Goal: Task Accomplishment & Management: Manage account settings

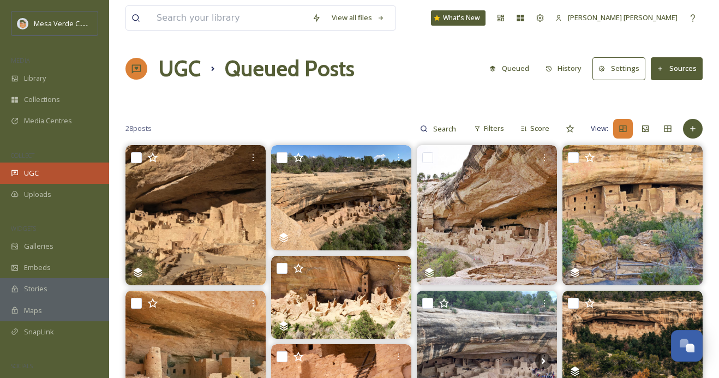
click at [58, 176] on div "UGC" at bounding box center [54, 173] width 109 height 21
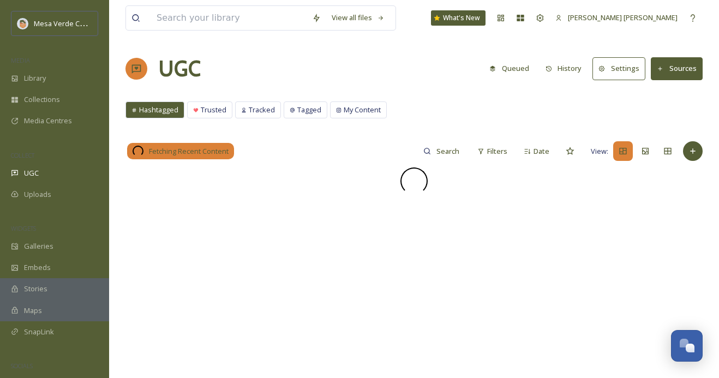
click at [50, 64] on div "MEDIA" at bounding box center [54, 60] width 109 height 14
click at [50, 74] on div "Library" at bounding box center [54, 78] width 109 height 21
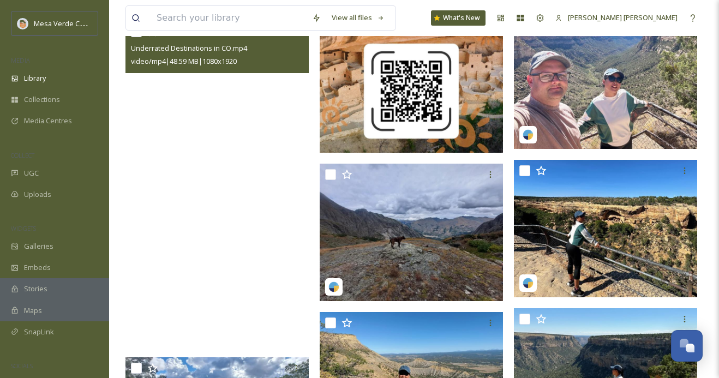
scroll to position [1589, 0]
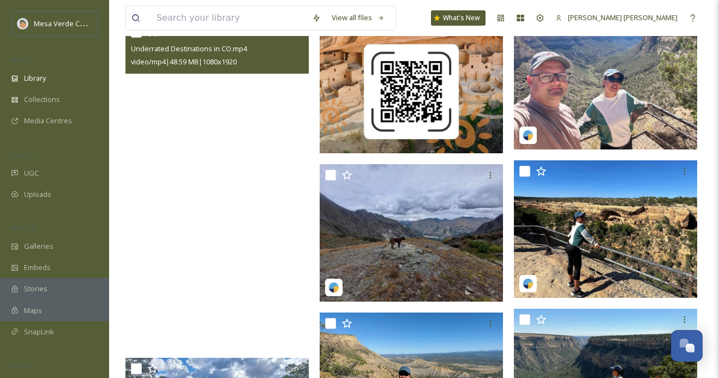
click at [256, 201] on video "Underrated Destinations in CO.mp4" at bounding box center [216, 184] width 183 height 326
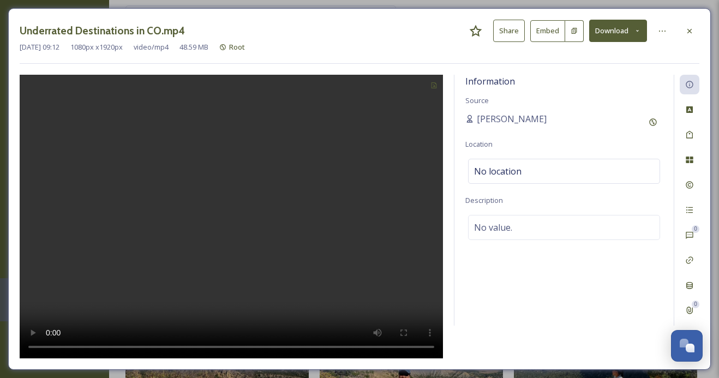
click at [510, 23] on button "Share" at bounding box center [509, 31] width 32 height 22
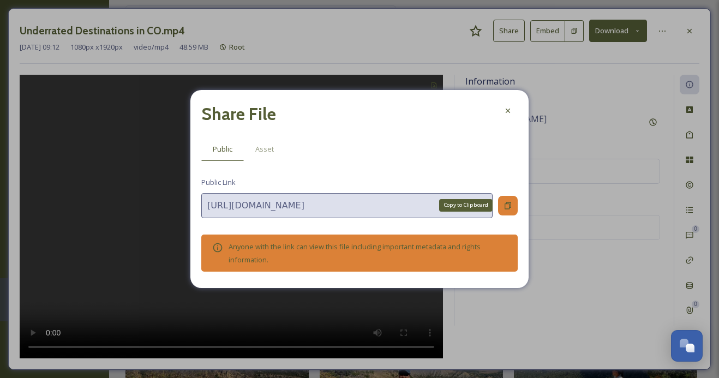
click at [508, 202] on icon at bounding box center [507, 205] width 9 height 9
click at [507, 111] on icon at bounding box center [507, 110] width 9 height 9
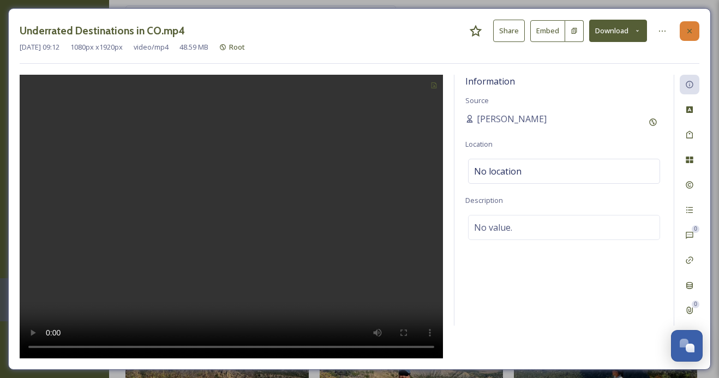
click at [690, 29] on icon at bounding box center [689, 30] width 4 height 4
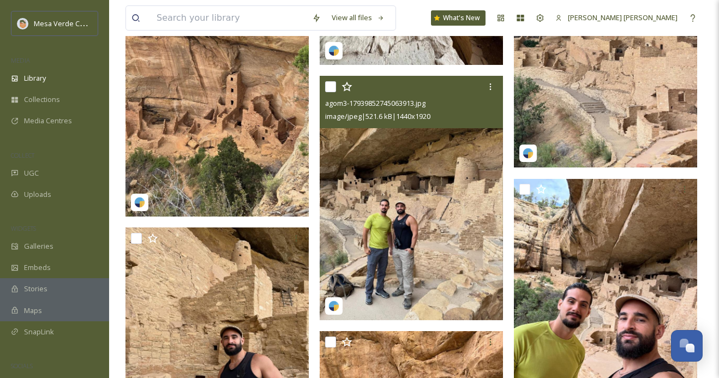
scroll to position [2972, 0]
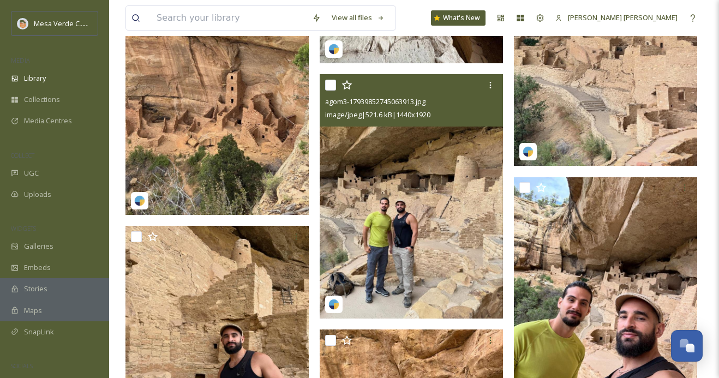
click at [329, 81] on input "checkbox" at bounding box center [330, 85] width 11 height 11
checkbox input "true"
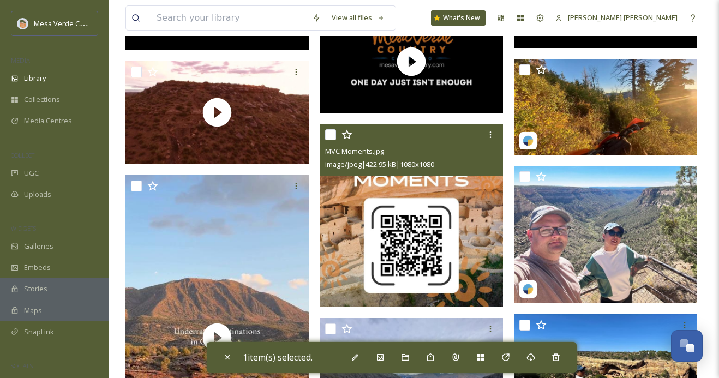
scroll to position [1433, 0]
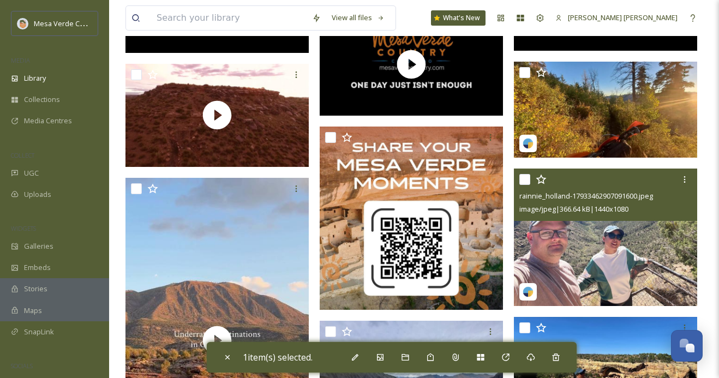
click at [526, 180] on input "checkbox" at bounding box center [524, 179] width 11 height 11
checkbox input "true"
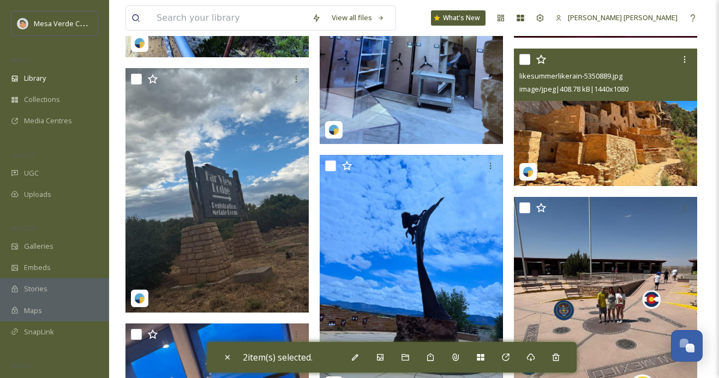
scroll to position [6845, 0]
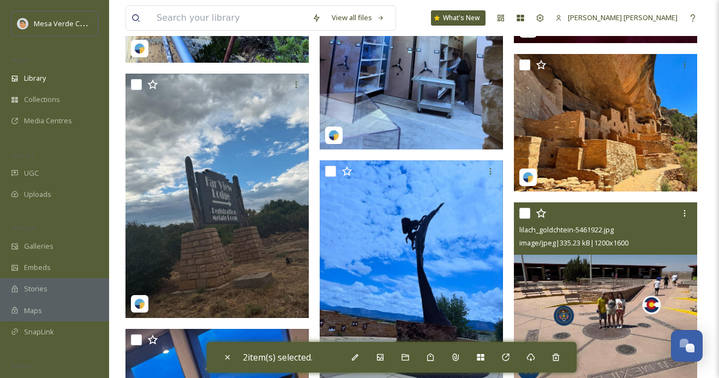
click at [525, 214] on input "checkbox" at bounding box center [524, 213] width 11 height 11
checkbox input "true"
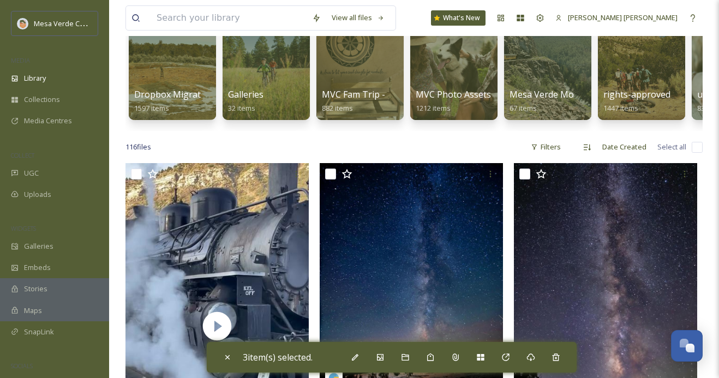
scroll to position [0, 0]
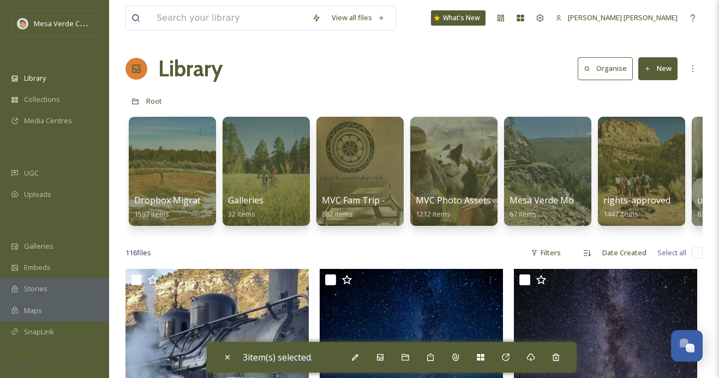
click at [303, 357] on span "3 item(s) selected." at bounding box center [278, 357] width 70 height 12
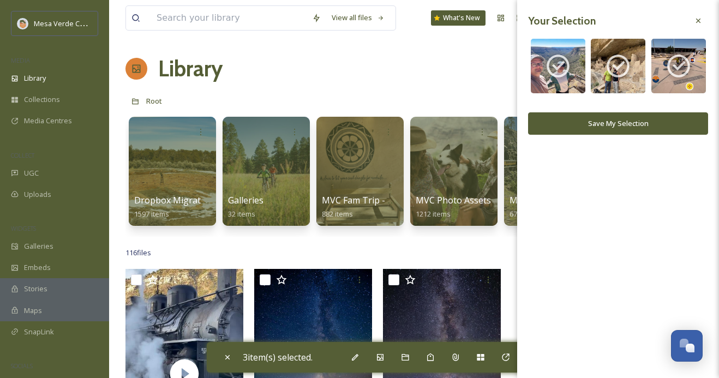
click at [654, 120] on button "Save My Selection" at bounding box center [618, 123] width 180 height 22
click at [414, 83] on div "Library Organise New" at bounding box center [413, 68] width 577 height 33
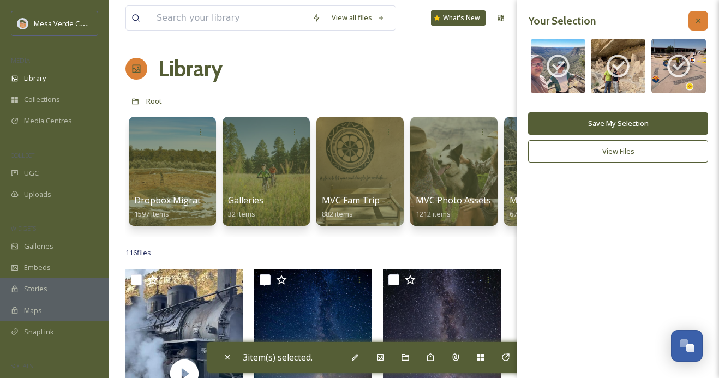
click at [699, 19] on icon at bounding box center [698, 20] width 9 height 9
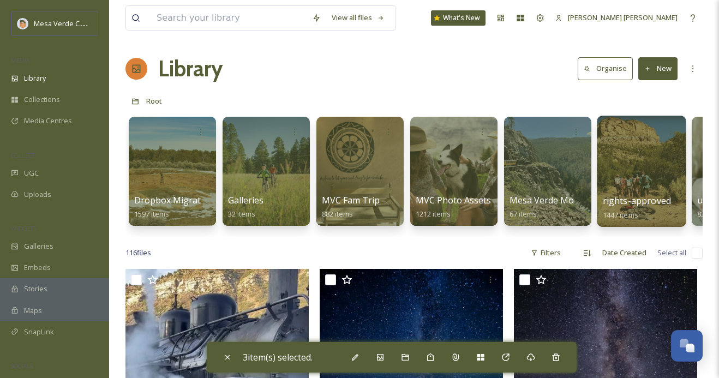
click at [634, 173] on div at bounding box center [641, 171] width 89 height 111
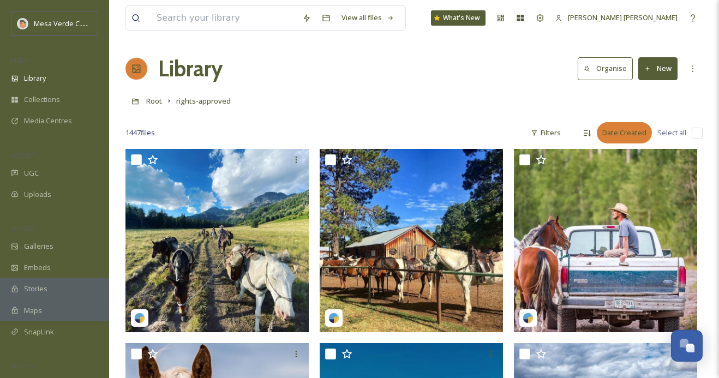
click at [610, 131] on div "Date Created" at bounding box center [624, 132] width 55 height 21
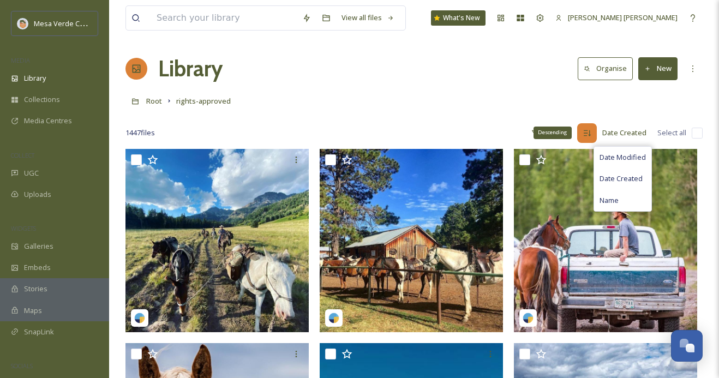
click at [587, 129] on icon at bounding box center [586, 133] width 9 height 9
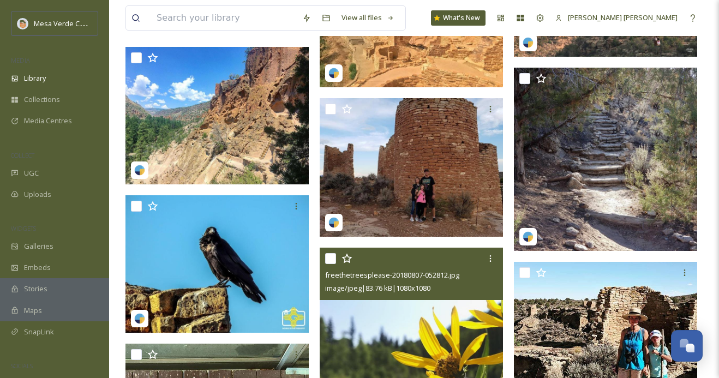
scroll to position [647, 0]
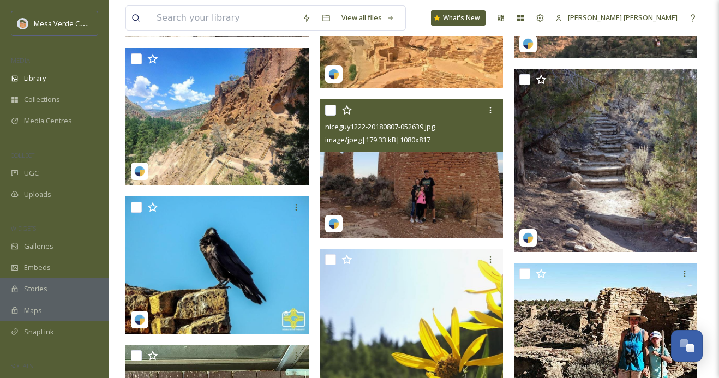
click at [330, 111] on input "checkbox" at bounding box center [330, 110] width 11 height 11
checkbox input "true"
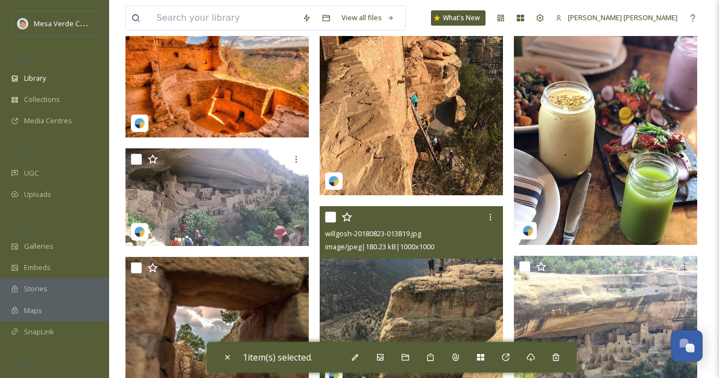
scroll to position [1689, 0]
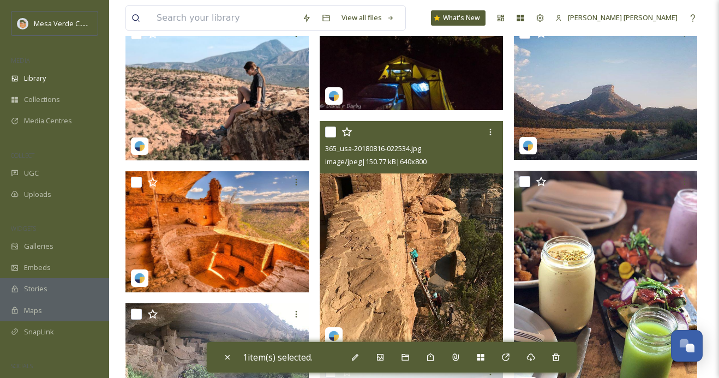
click at [331, 133] on input "checkbox" at bounding box center [330, 132] width 11 height 11
checkbox input "true"
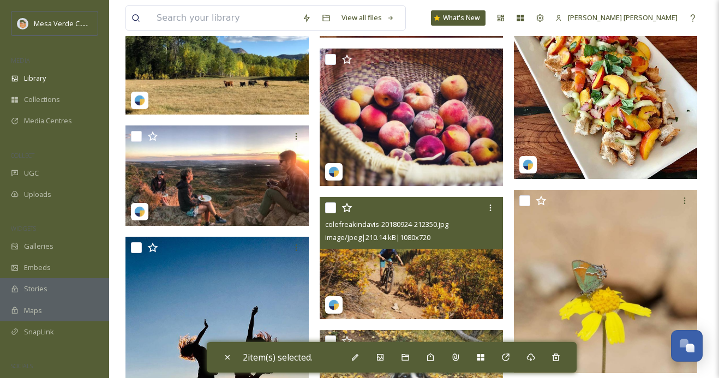
scroll to position [3462, 0]
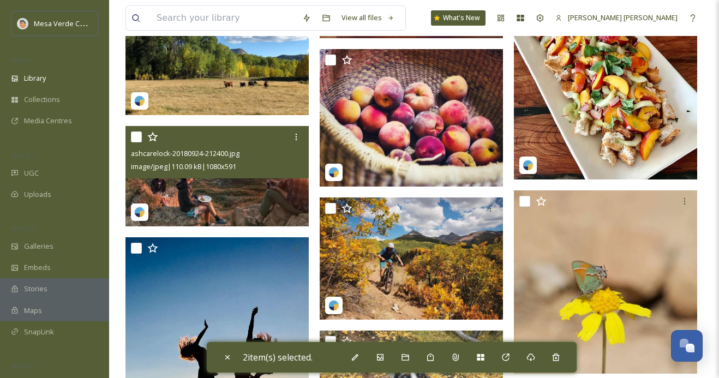
click at [136, 139] on input "checkbox" at bounding box center [136, 136] width 11 height 11
checkbox input "true"
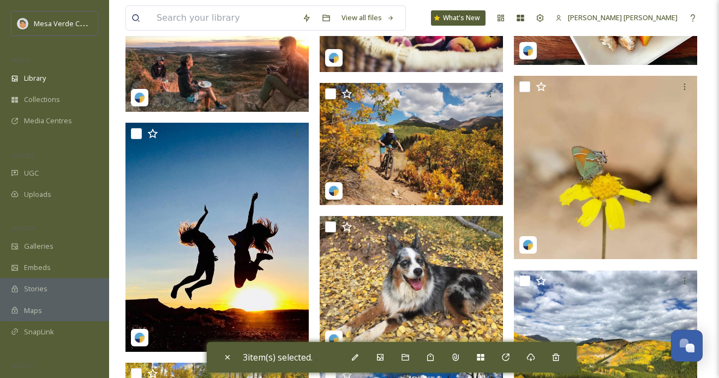
scroll to position [3566, 0]
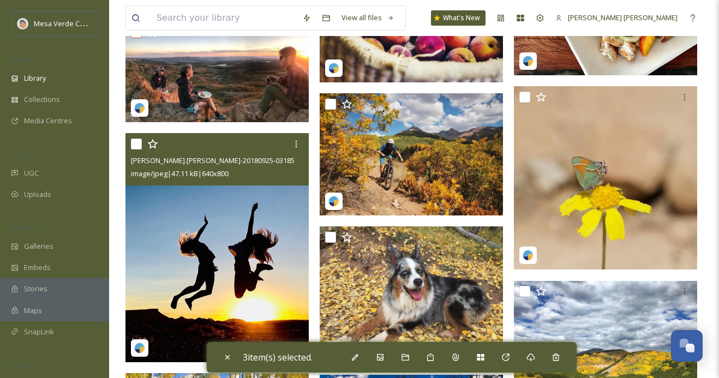
click at [139, 145] on input "checkbox" at bounding box center [136, 144] width 11 height 11
checkbox input "true"
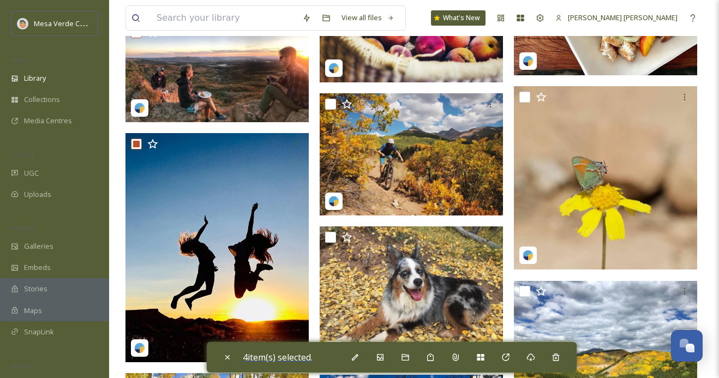
click at [294, 357] on span "4 item(s) selected." at bounding box center [278, 357] width 70 height 12
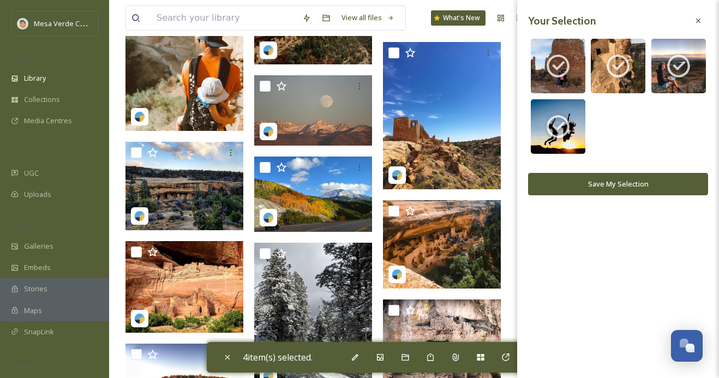
click at [572, 184] on button "Save My Selection" at bounding box center [618, 184] width 180 height 22
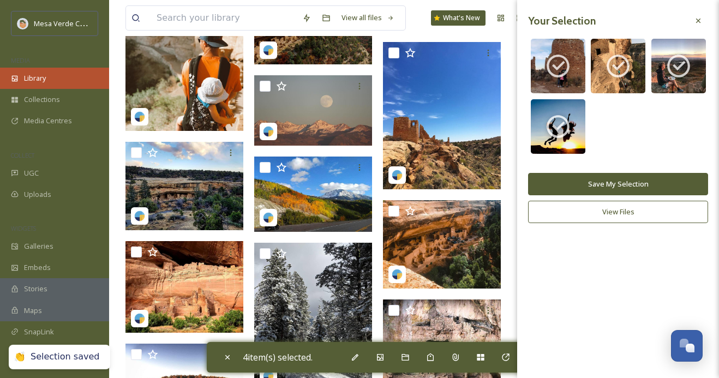
click at [74, 75] on div "Library" at bounding box center [54, 78] width 109 height 21
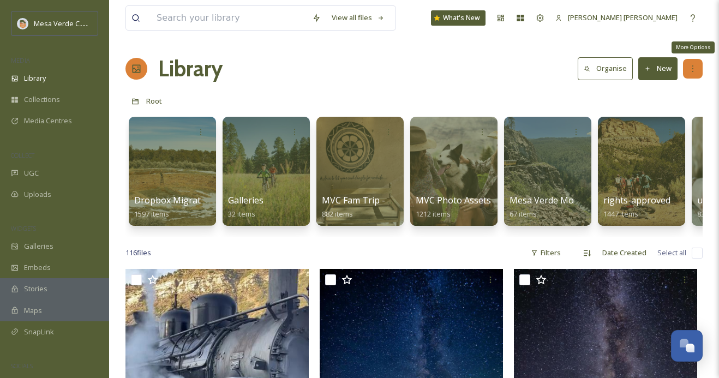
click at [690, 69] on icon at bounding box center [692, 68] width 9 height 9
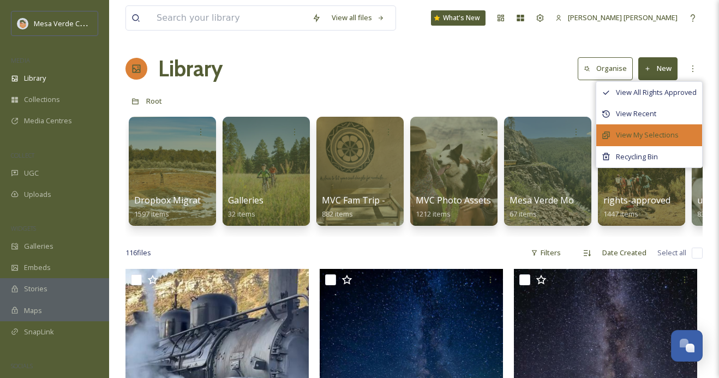
click at [663, 129] on div "View My Selections" at bounding box center [649, 134] width 106 height 21
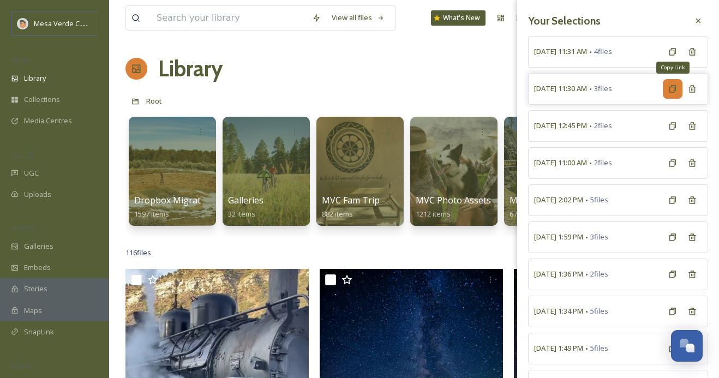
click at [670, 89] on icon at bounding box center [672, 89] width 9 height 9
click at [670, 49] on icon at bounding box center [672, 51] width 9 height 9
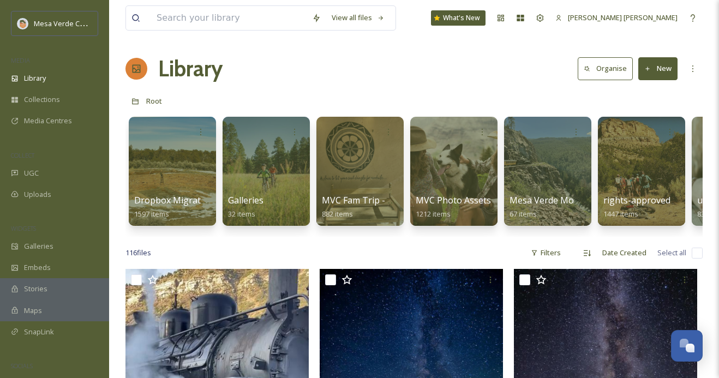
click at [417, 85] on div "Library Organise New" at bounding box center [413, 68] width 577 height 33
click at [47, 163] on div "UGC" at bounding box center [54, 173] width 109 height 21
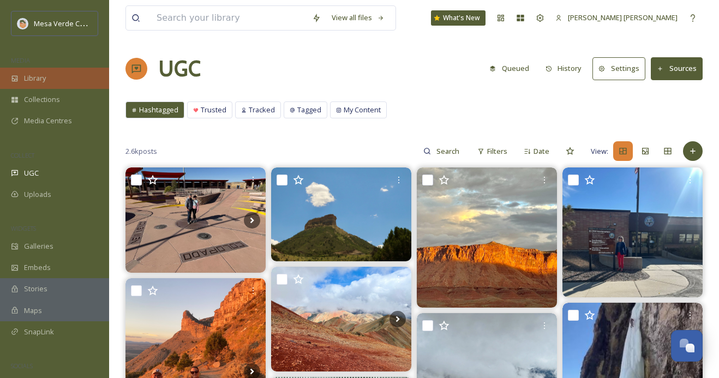
click at [52, 80] on div "Library" at bounding box center [54, 78] width 109 height 21
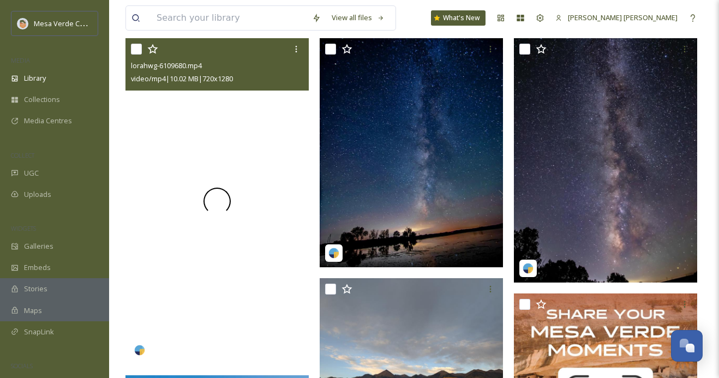
scroll to position [251, 0]
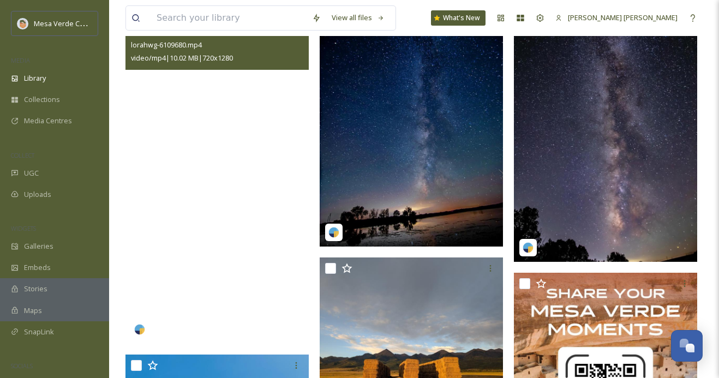
click at [230, 242] on video "lorahwg-6109680.mp4" at bounding box center [216, 180] width 183 height 326
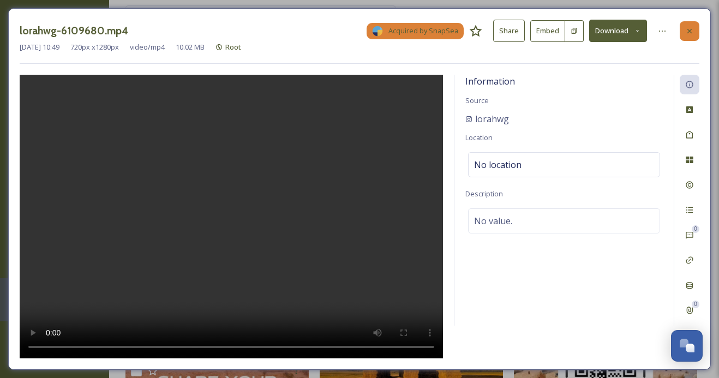
click at [682, 31] on div at bounding box center [689, 31] width 20 height 20
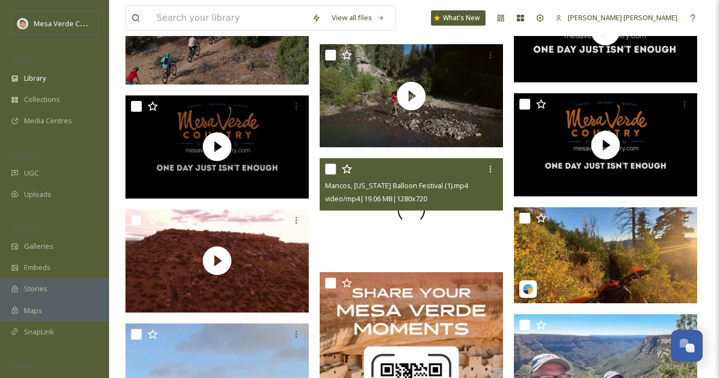
scroll to position [1294, 0]
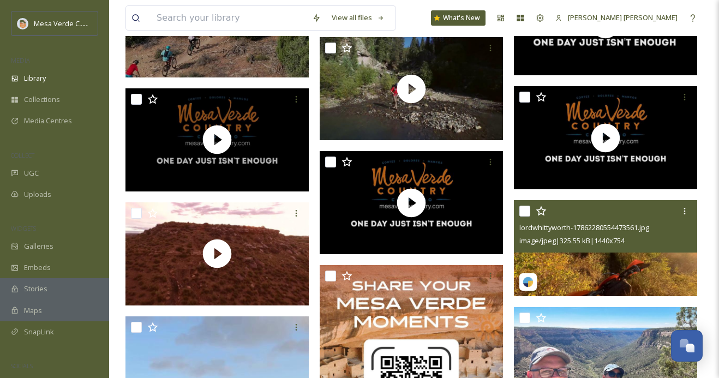
click at [588, 249] on div "lordwhittyworth-17862280554473561.jpg image/jpeg | 325.55 kB | 1440 x 754" at bounding box center [605, 226] width 183 height 52
click at [587, 268] on img at bounding box center [605, 248] width 183 height 96
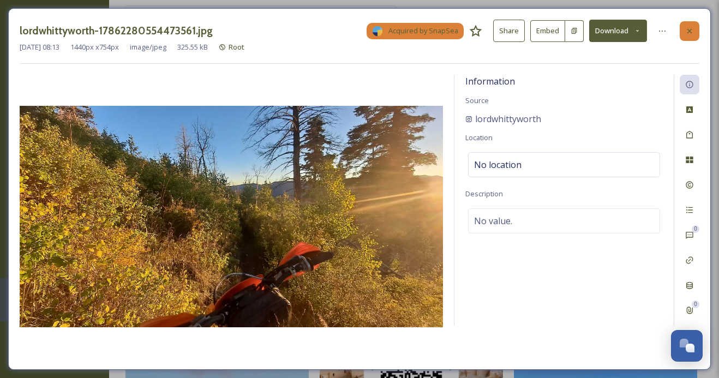
click at [690, 34] on icon at bounding box center [689, 31] width 9 height 9
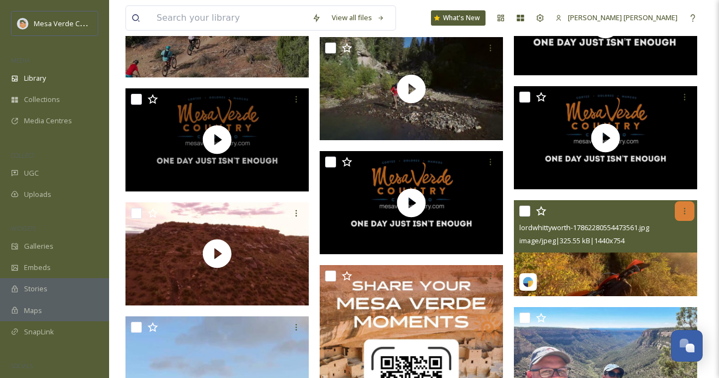
click at [684, 212] on icon at bounding box center [684, 211] width 9 height 9
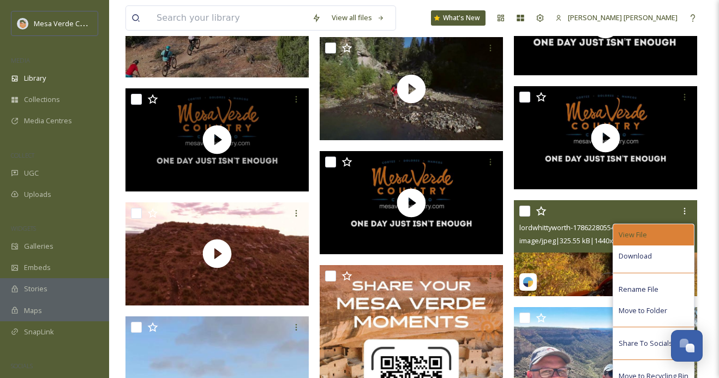
click at [635, 233] on span "View File" at bounding box center [632, 235] width 28 height 10
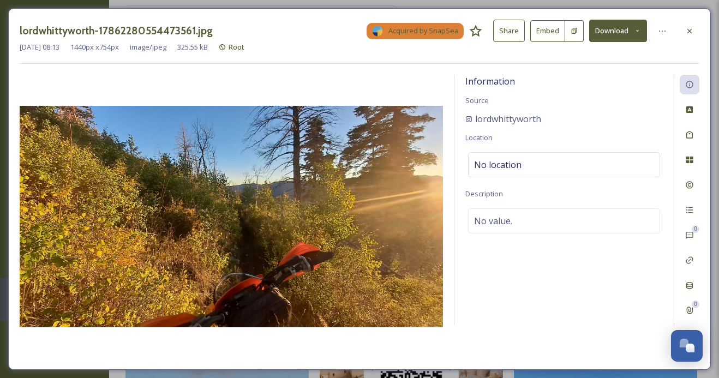
click at [514, 35] on button "Share" at bounding box center [509, 31] width 32 height 22
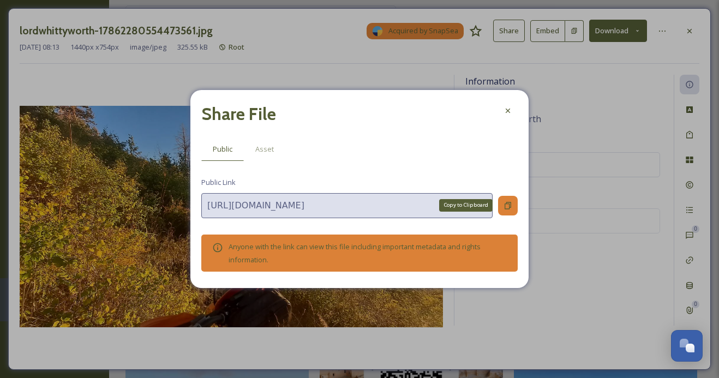
click at [505, 206] on icon at bounding box center [507, 205] width 7 height 7
click at [510, 115] on icon at bounding box center [507, 110] width 9 height 9
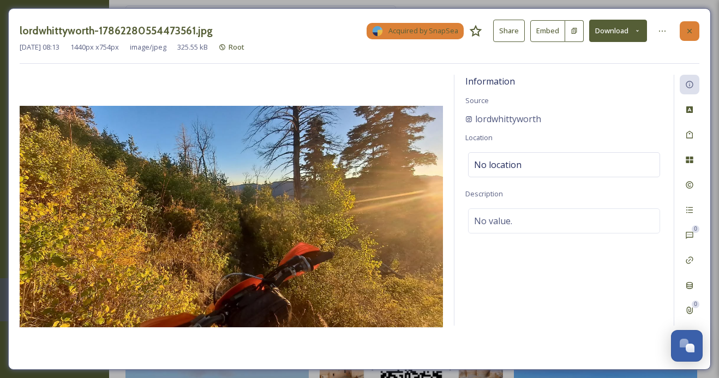
click at [691, 28] on icon at bounding box center [689, 31] width 9 height 9
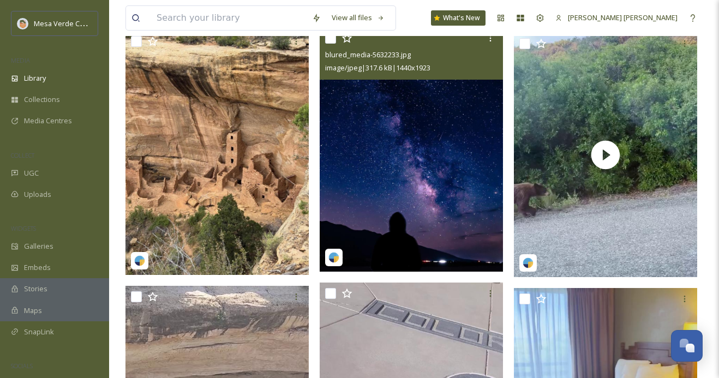
scroll to position [3217, 0]
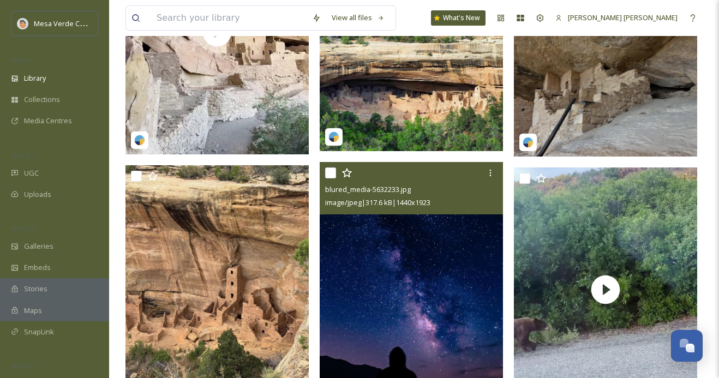
click at [331, 172] on input "checkbox" at bounding box center [330, 172] width 11 height 11
checkbox input "true"
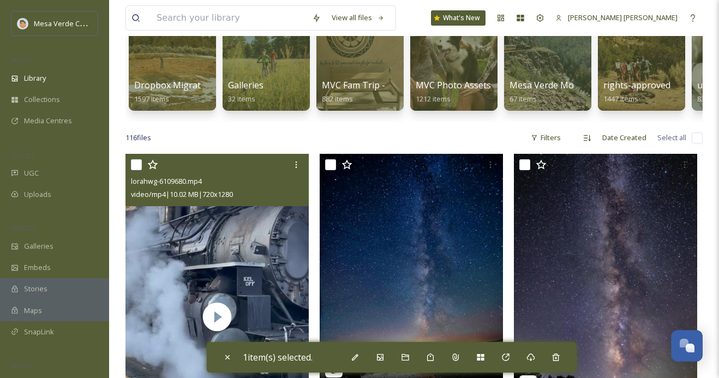
scroll to position [117, 0]
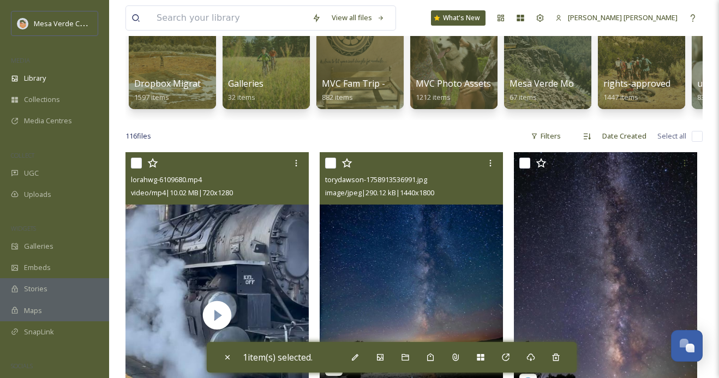
click at [330, 161] on input "checkbox" at bounding box center [330, 163] width 11 height 11
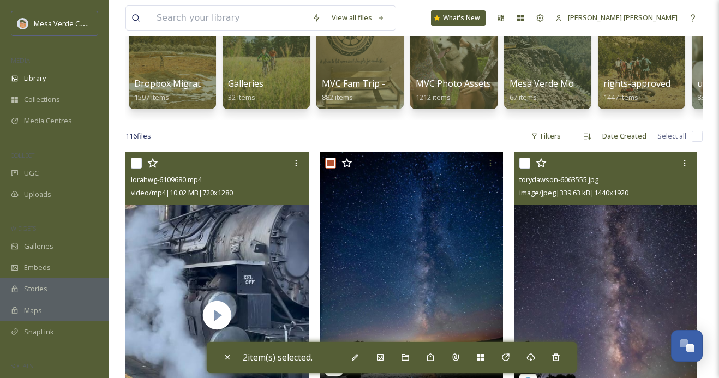
scroll to position [229, 0]
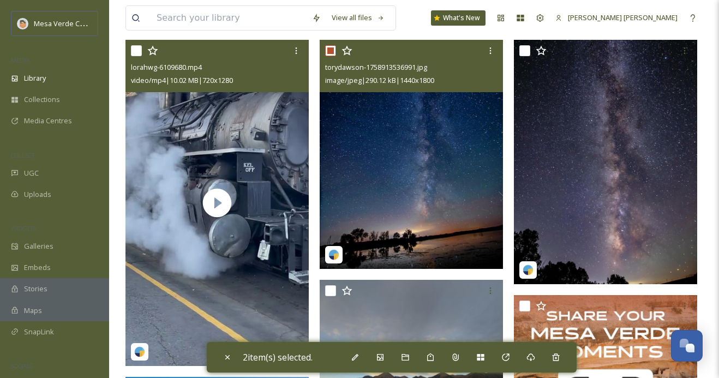
click at [328, 52] on input "checkbox" at bounding box center [330, 50] width 11 height 11
checkbox input "false"
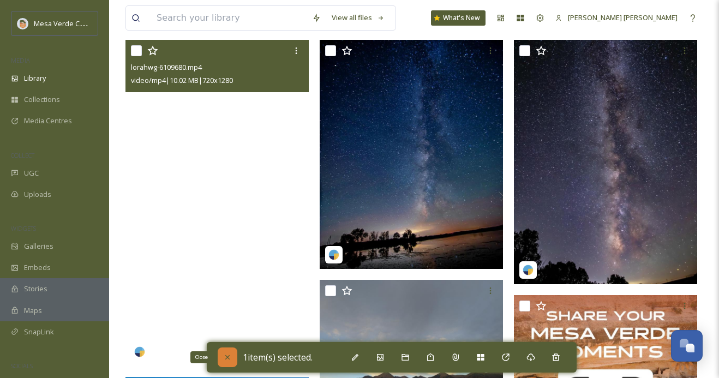
click at [227, 356] on icon at bounding box center [227, 357] width 9 height 9
checkbox input "false"
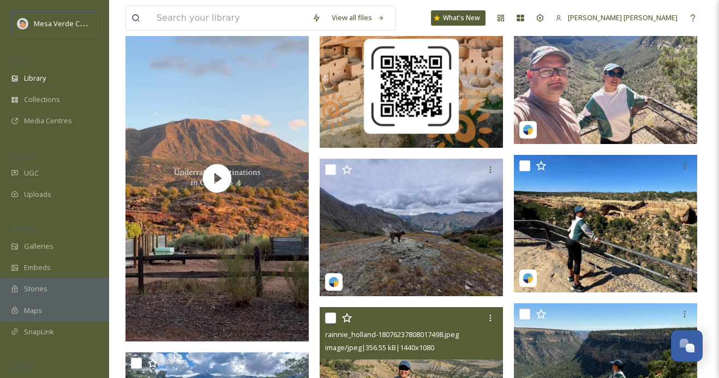
scroll to position [1511, 0]
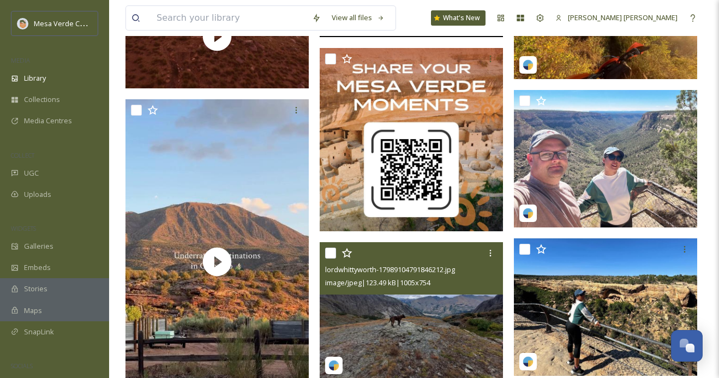
click at [399, 322] on img at bounding box center [411, 310] width 183 height 137
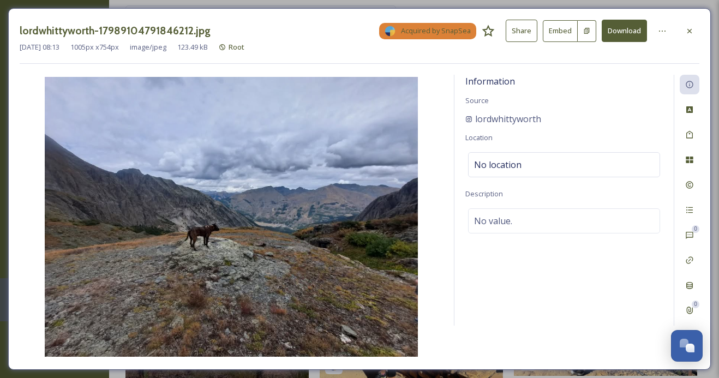
click at [518, 30] on button "Share" at bounding box center [522, 31] width 32 height 22
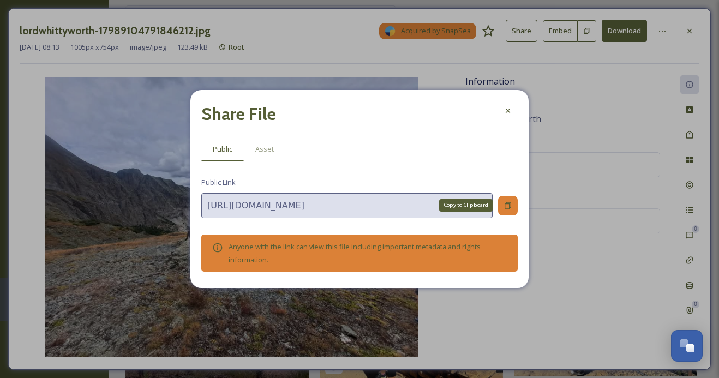
click at [507, 209] on icon at bounding box center [507, 205] width 9 height 9
click at [506, 111] on icon at bounding box center [507, 110] width 9 height 9
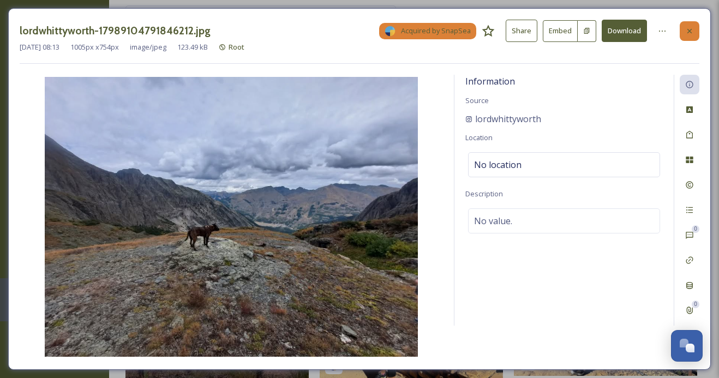
click at [690, 27] on icon at bounding box center [689, 31] width 9 height 9
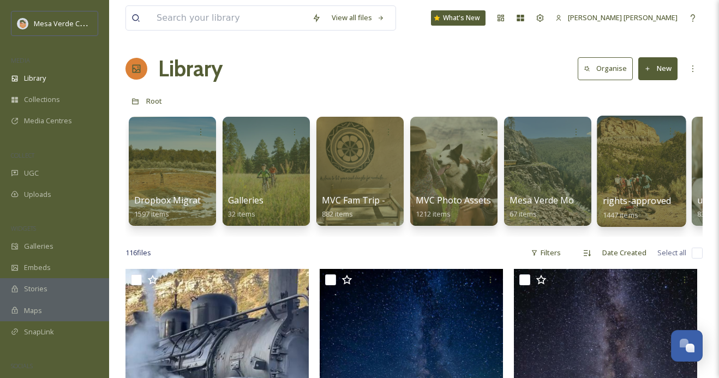
click at [651, 178] on div at bounding box center [641, 171] width 89 height 111
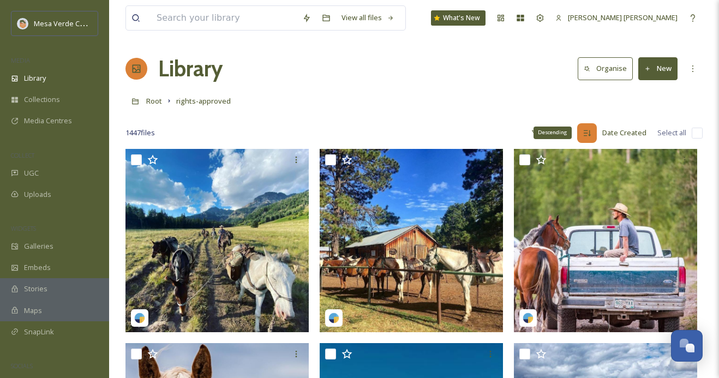
click at [585, 133] on icon at bounding box center [587, 133] width 7 height 6
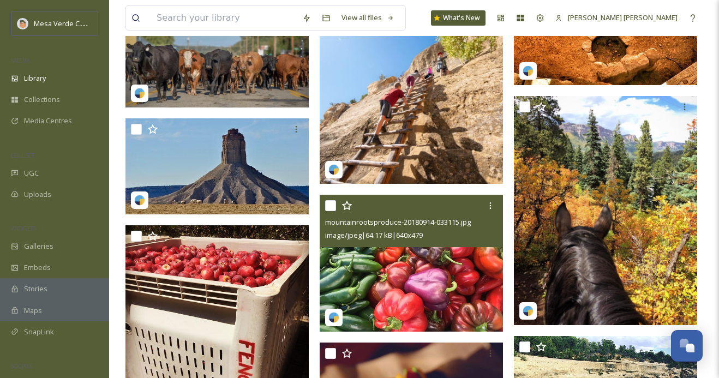
scroll to position [2961, 0]
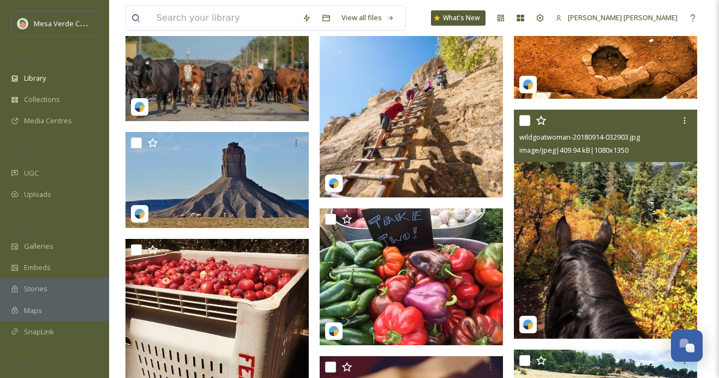
click at [525, 122] on input "checkbox" at bounding box center [524, 120] width 11 height 11
checkbox input "true"
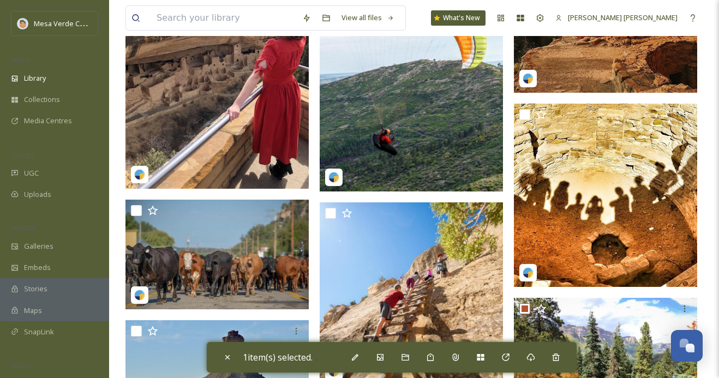
scroll to position [2768, 0]
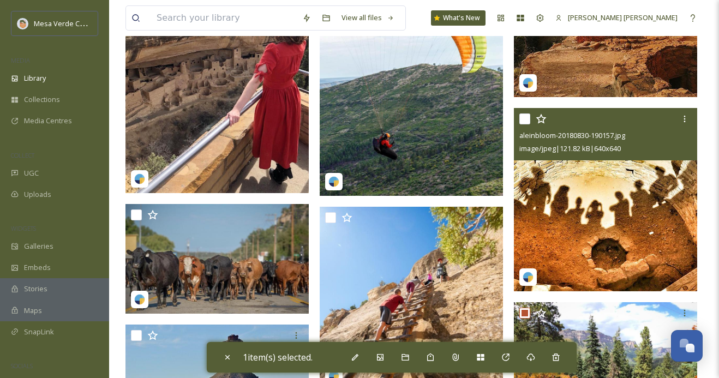
click at [525, 119] on input "checkbox" at bounding box center [524, 118] width 11 height 11
checkbox input "true"
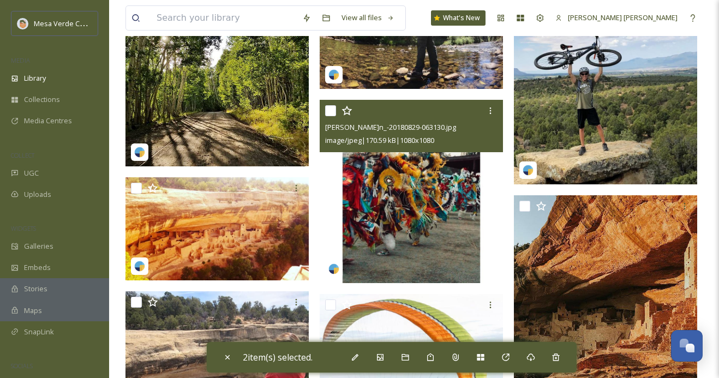
scroll to position [2440, 0]
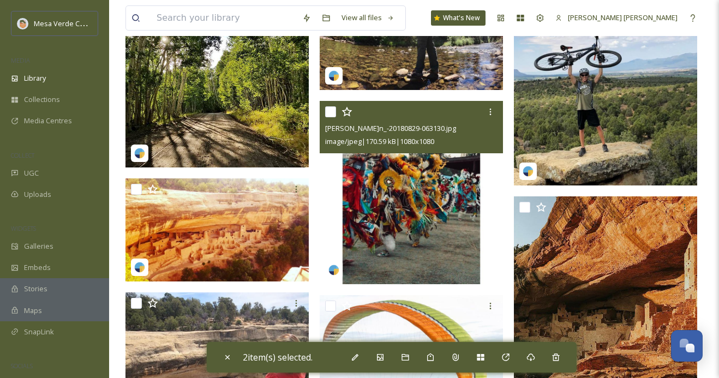
click at [329, 111] on input "checkbox" at bounding box center [330, 111] width 11 height 11
checkbox input "true"
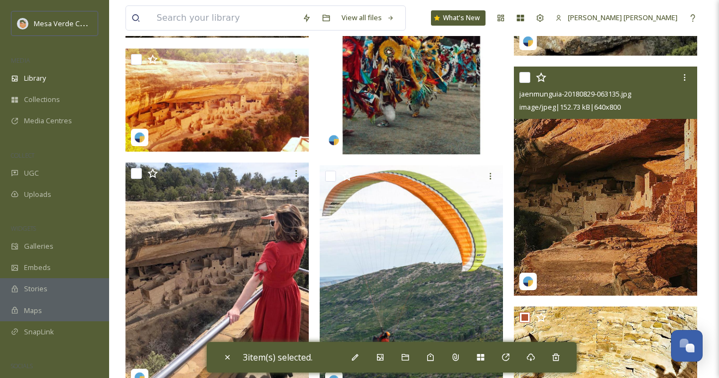
scroll to position [2548, 0]
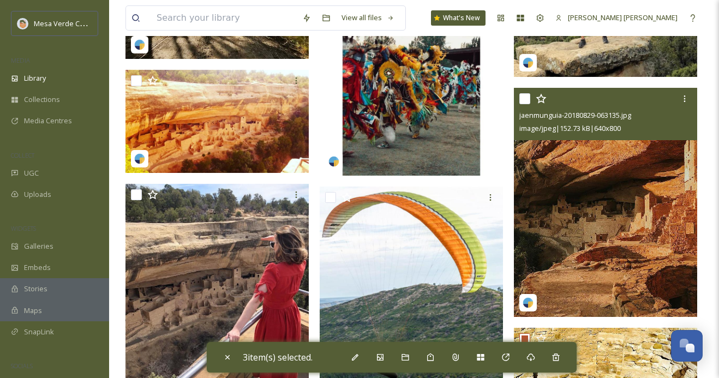
click at [525, 101] on input "checkbox" at bounding box center [524, 98] width 11 height 11
checkbox input "true"
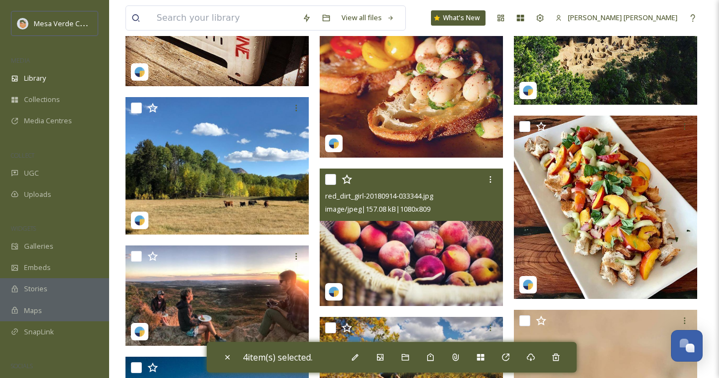
scroll to position [3346, 0]
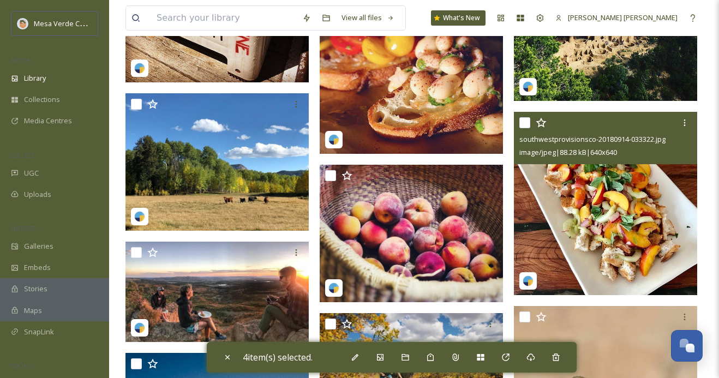
click at [524, 122] on input "checkbox" at bounding box center [524, 122] width 11 height 11
checkbox input "true"
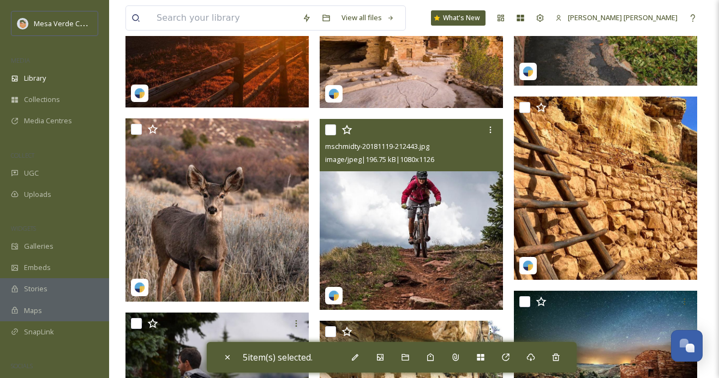
scroll to position [4773, 0]
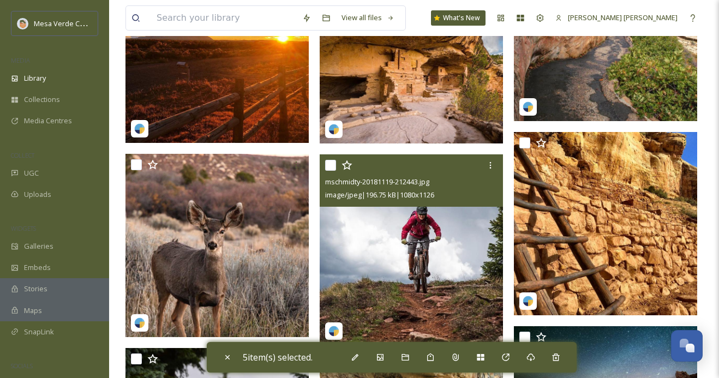
click at [329, 167] on input "checkbox" at bounding box center [330, 165] width 11 height 11
checkbox input "true"
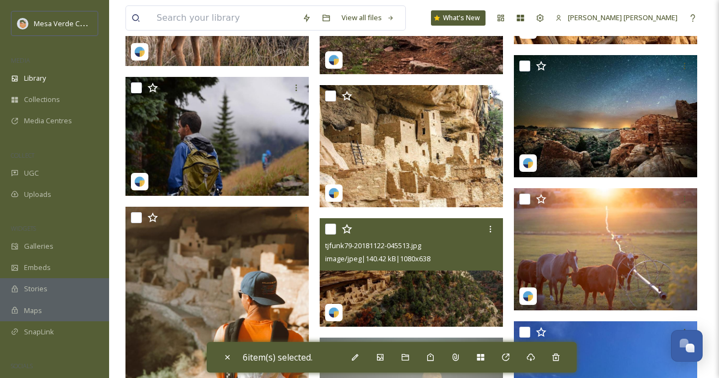
scroll to position [5054, 0]
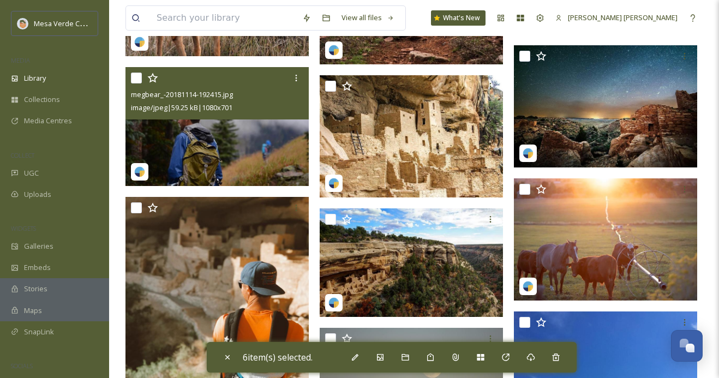
click at [136, 80] on input "checkbox" at bounding box center [136, 78] width 11 height 11
checkbox input "true"
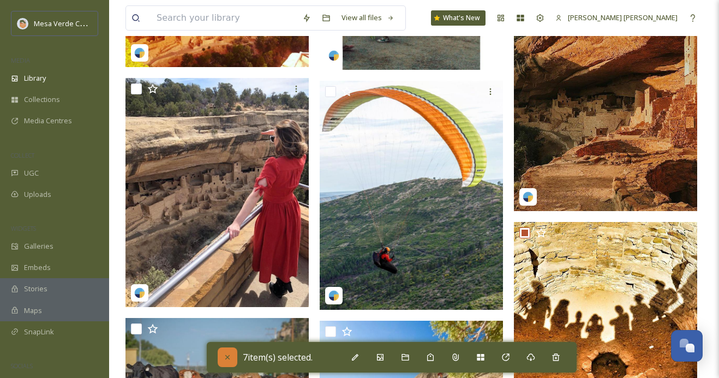
scroll to position [2551, 0]
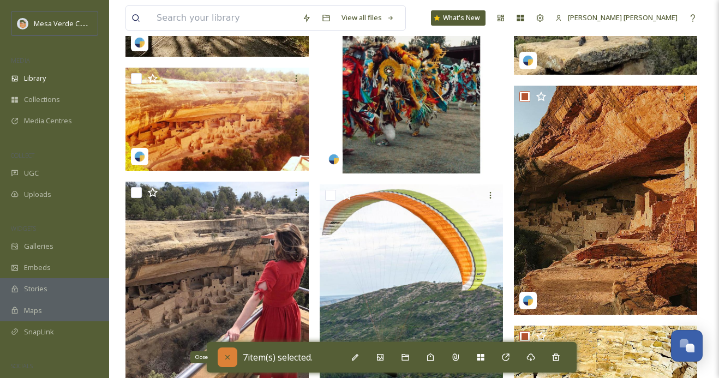
click at [225, 359] on icon at bounding box center [227, 357] width 4 height 4
checkbox input "false"
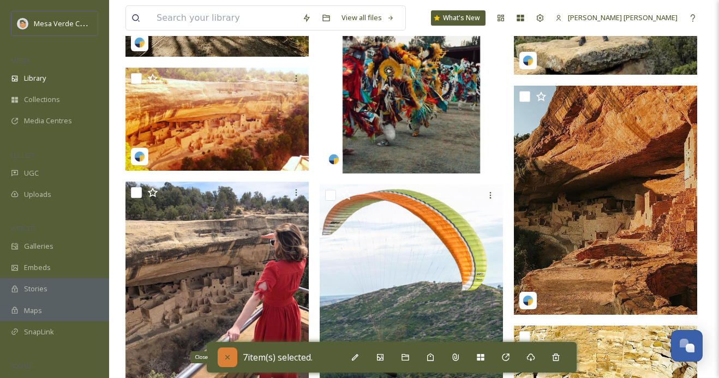
checkbox input "false"
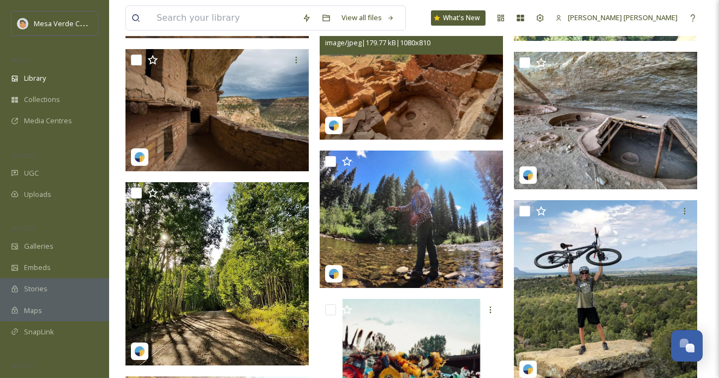
scroll to position [2258, 0]
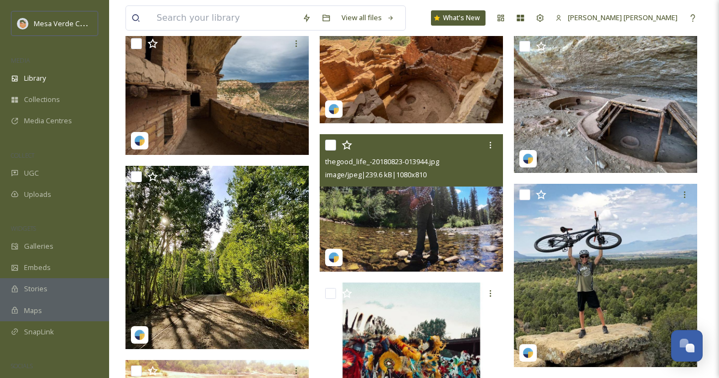
click at [330, 144] on input "checkbox" at bounding box center [330, 145] width 11 height 11
checkbox input "true"
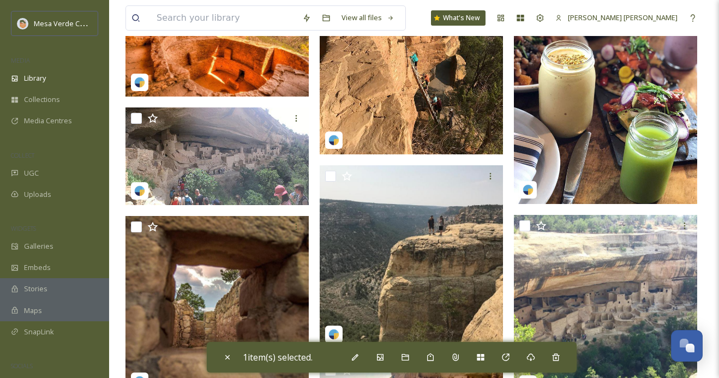
scroll to position [1898, 0]
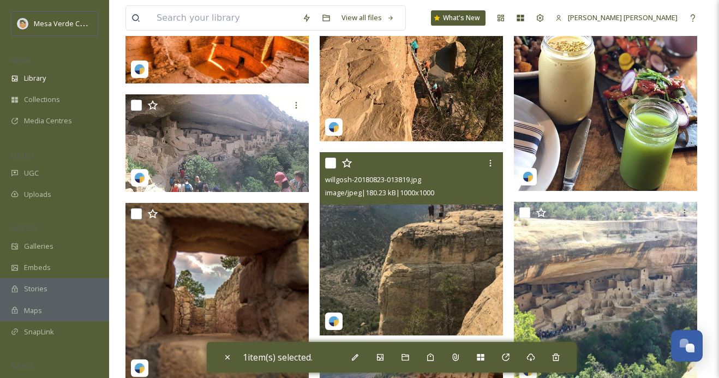
click at [330, 164] on input "checkbox" at bounding box center [330, 163] width 11 height 11
checkbox input "true"
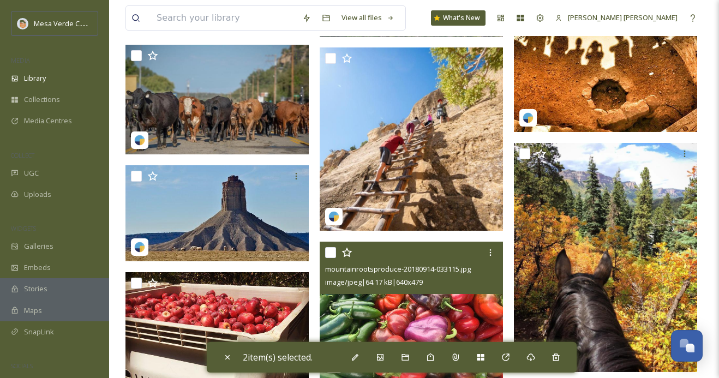
scroll to position [2914, 0]
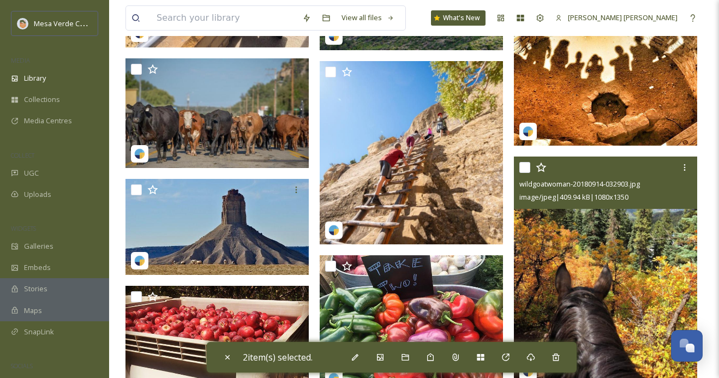
click at [525, 169] on input "checkbox" at bounding box center [524, 167] width 11 height 11
checkbox input "true"
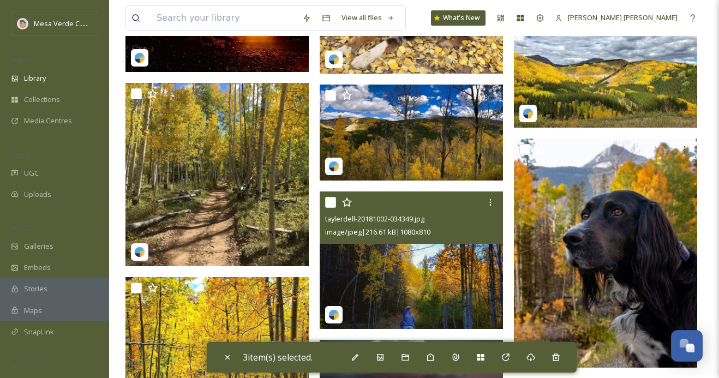
scroll to position [3853, 0]
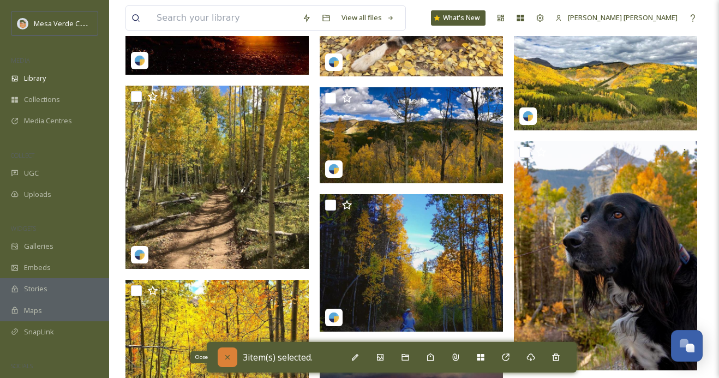
click at [224, 361] on icon at bounding box center [227, 357] width 9 height 9
checkbox input "false"
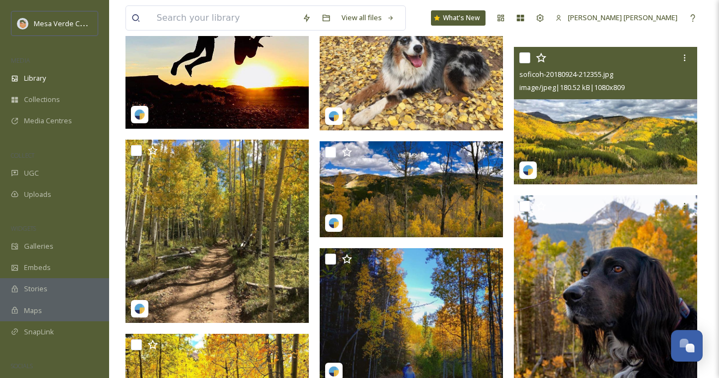
scroll to position [3797, 0]
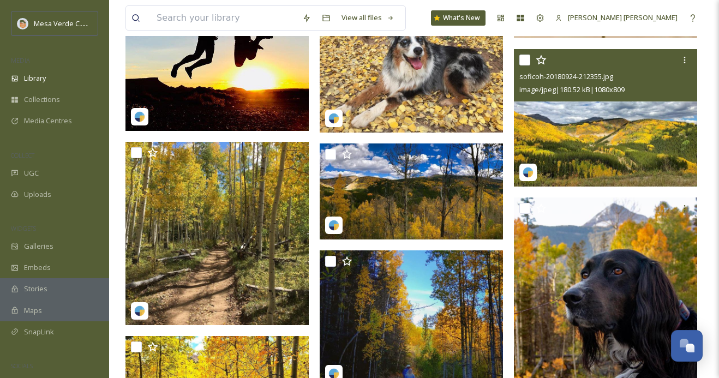
click at [525, 60] on input "checkbox" at bounding box center [524, 60] width 11 height 11
checkbox input "true"
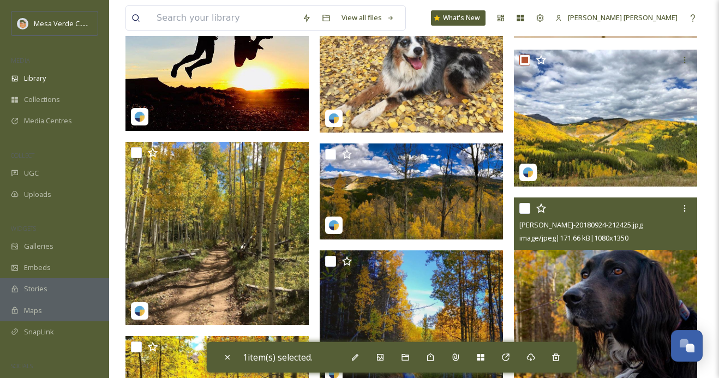
click at [526, 208] on input "checkbox" at bounding box center [524, 208] width 11 height 11
checkbox input "true"
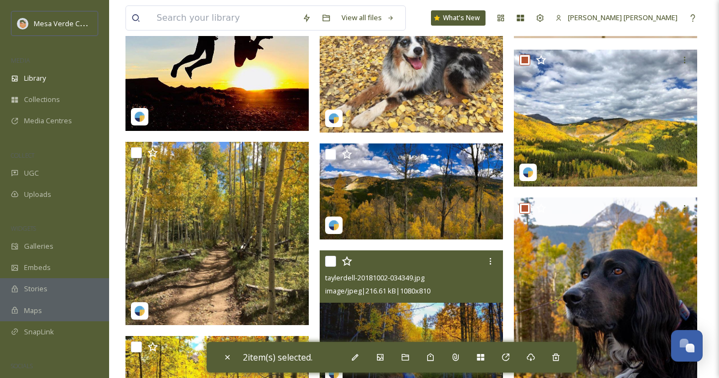
click at [330, 264] on input "checkbox" at bounding box center [330, 261] width 11 height 11
checkbox input "true"
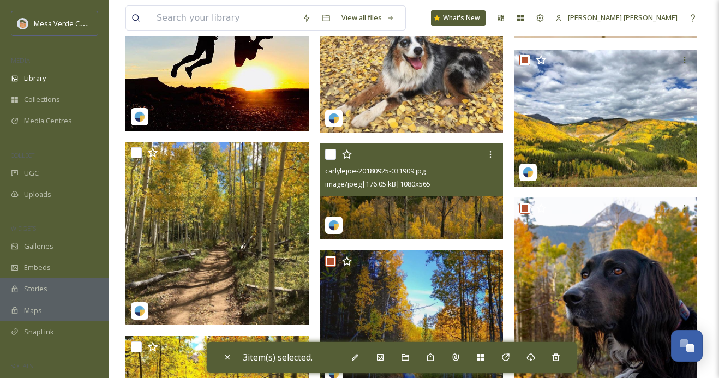
click at [330, 153] on input "checkbox" at bounding box center [330, 154] width 11 height 11
checkbox input "true"
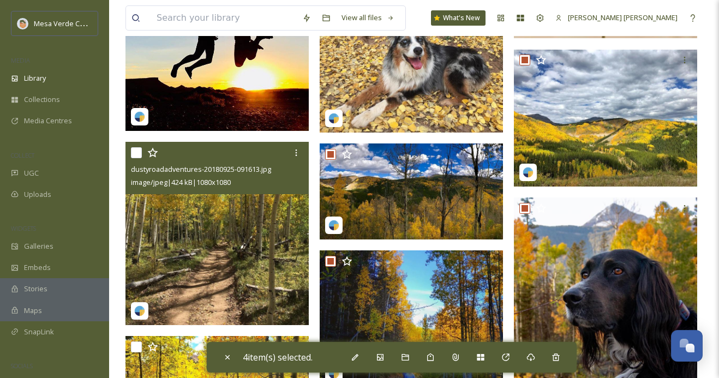
click at [133, 153] on input "checkbox" at bounding box center [136, 152] width 11 height 11
checkbox input "true"
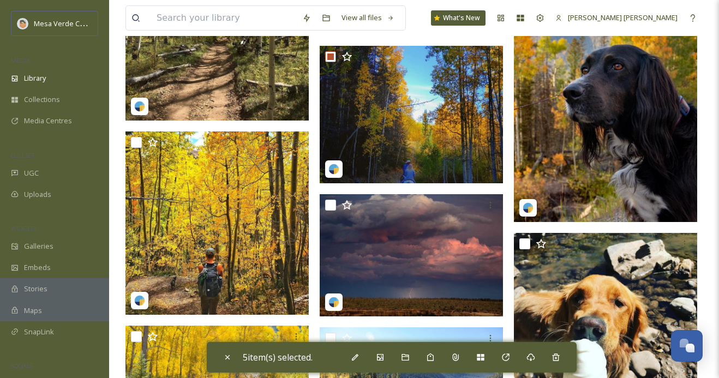
scroll to position [4001, 0]
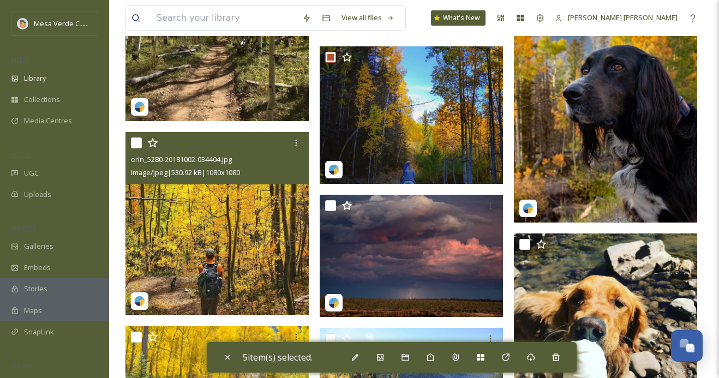
click at [134, 142] on input "checkbox" at bounding box center [136, 142] width 11 height 11
checkbox input "true"
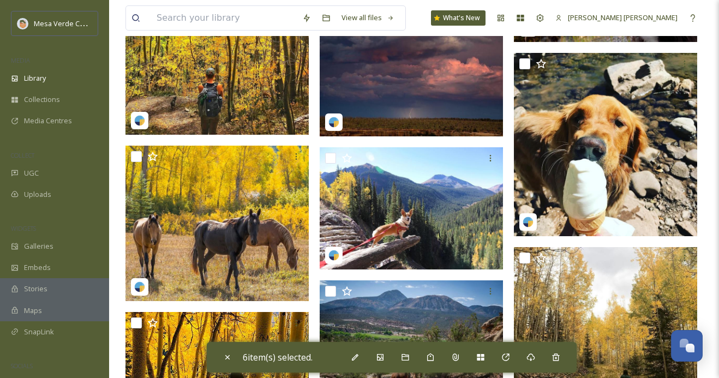
scroll to position [4181, 0]
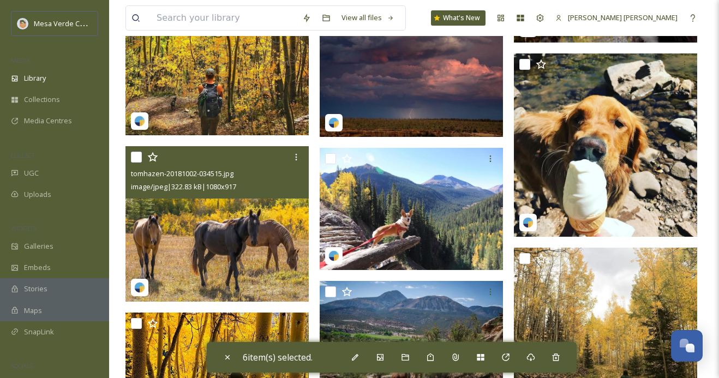
click at [136, 157] on input "checkbox" at bounding box center [136, 157] width 11 height 11
checkbox input "true"
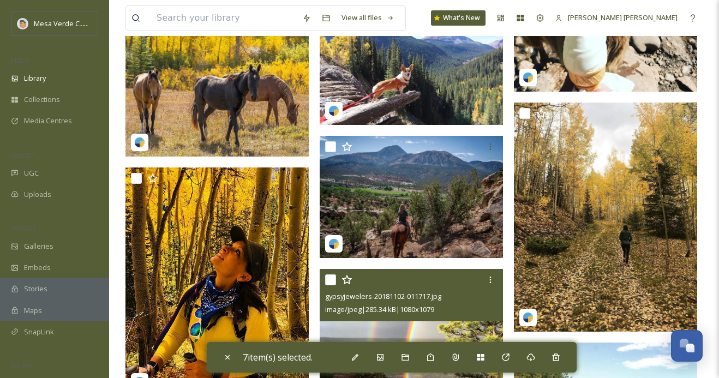
scroll to position [4321, 0]
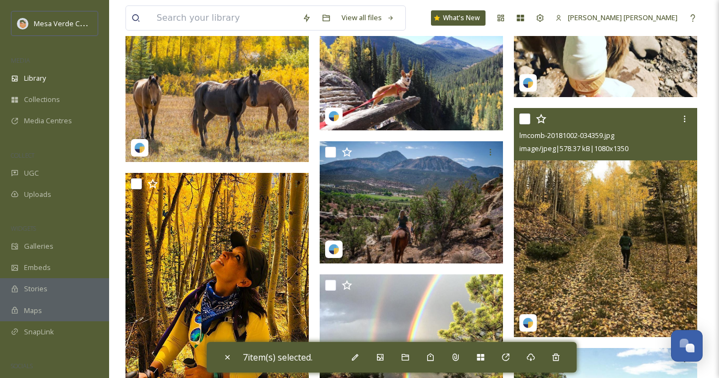
click at [525, 118] on input "checkbox" at bounding box center [524, 118] width 11 height 11
checkbox input "true"
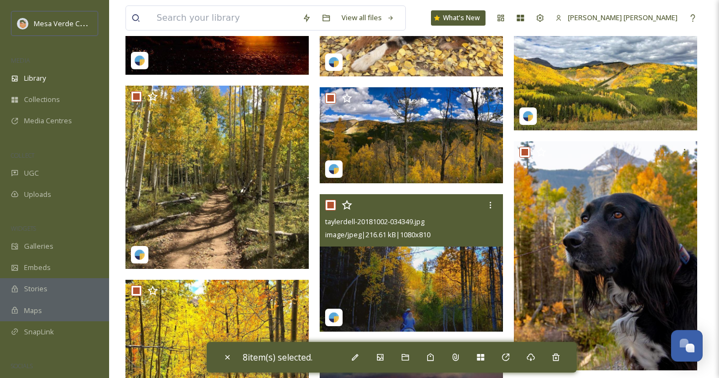
scroll to position [3860, 0]
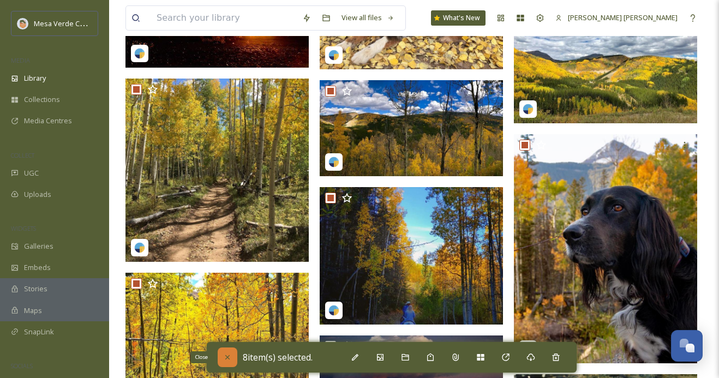
click at [228, 353] on icon at bounding box center [227, 357] width 9 height 9
checkbox input "false"
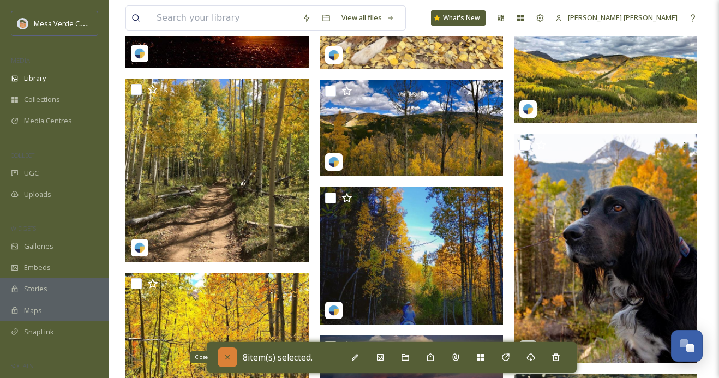
checkbox input "false"
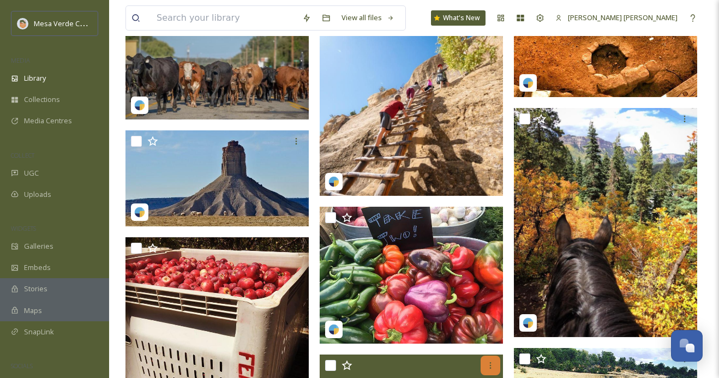
scroll to position [2943, 0]
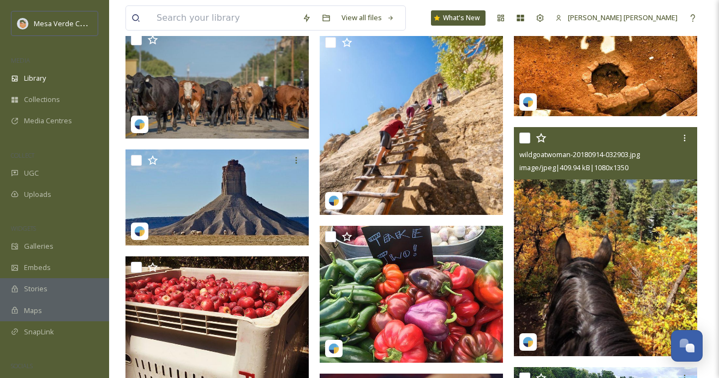
click at [526, 139] on input "checkbox" at bounding box center [524, 138] width 11 height 11
checkbox input "true"
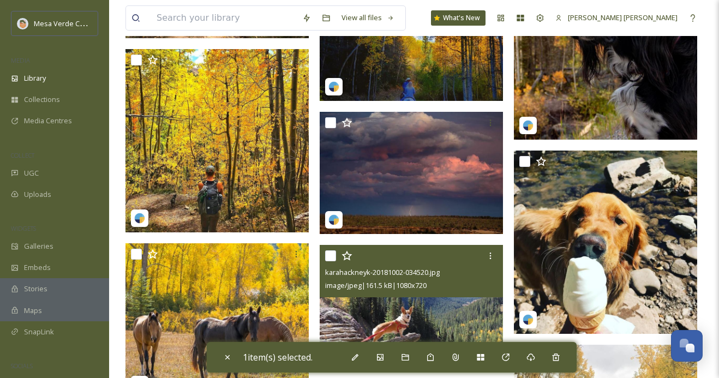
scroll to position [4081, 0]
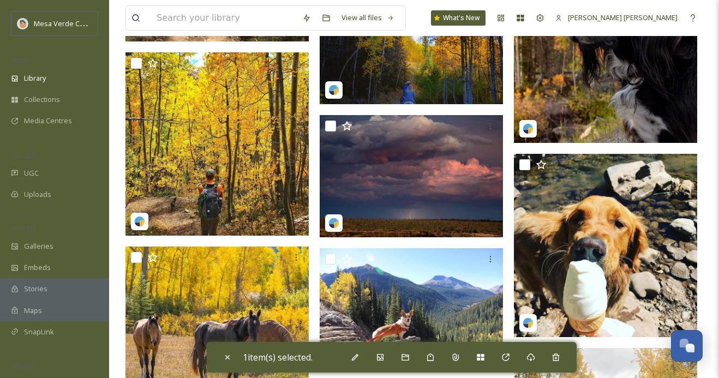
click at [416, 85] on img at bounding box center [411, 35] width 183 height 137
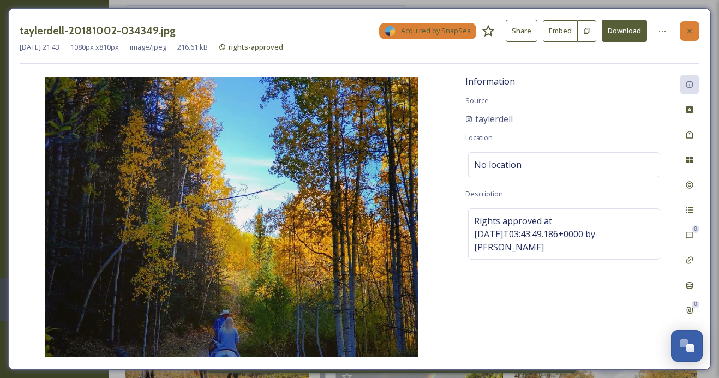
click at [689, 31] on icon at bounding box center [689, 30] width 4 height 4
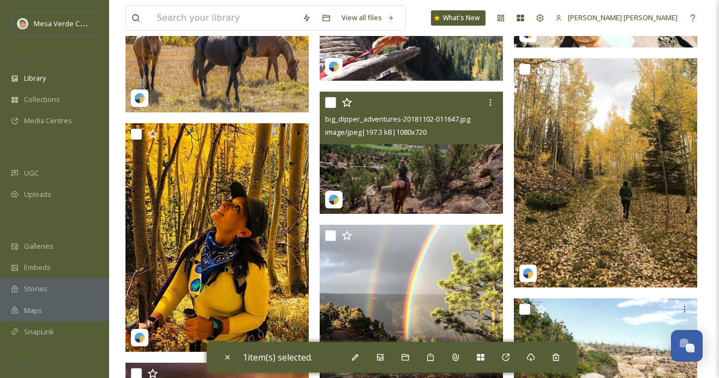
scroll to position [4371, 0]
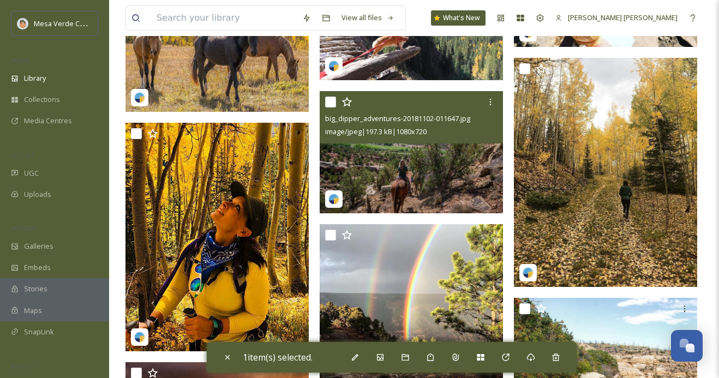
click at [329, 104] on input "checkbox" at bounding box center [330, 102] width 11 height 11
checkbox input "true"
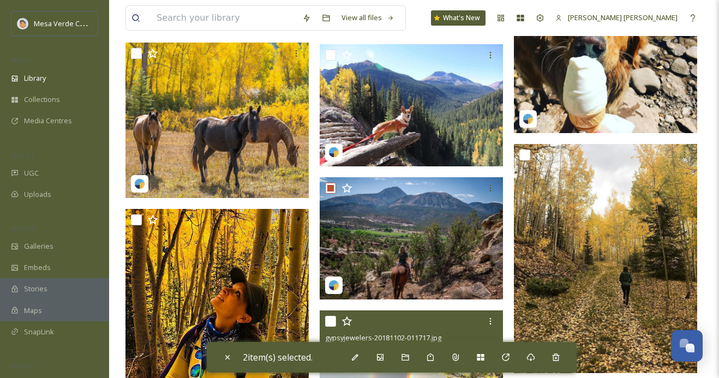
scroll to position [4218, 0]
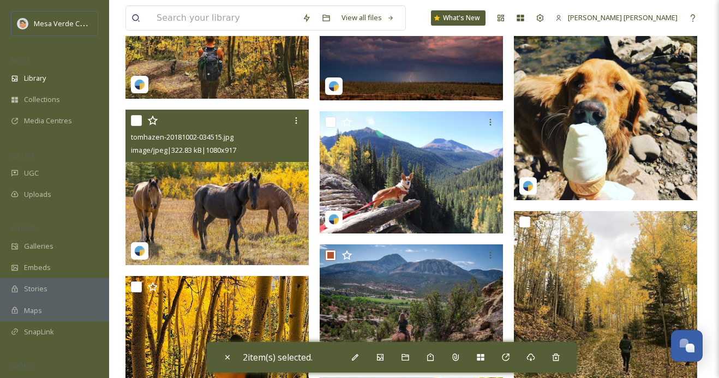
click at [136, 121] on input "checkbox" at bounding box center [136, 120] width 11 height 11
checkbox input "true"
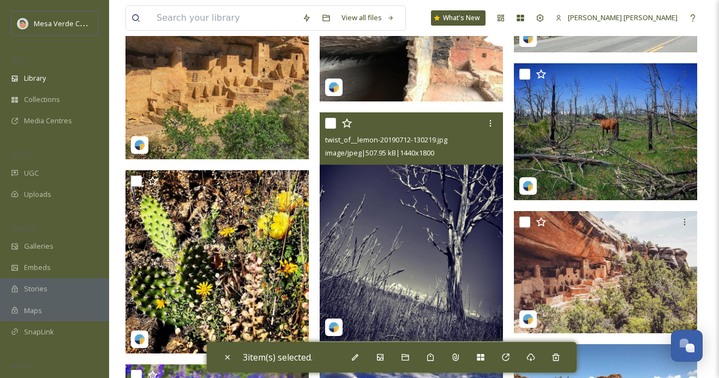
scroll to position [10863, 0]
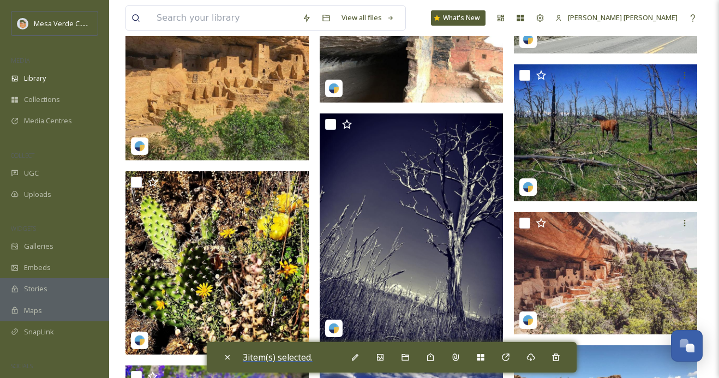
click at [265, 358] on span "3 item(s) selected." at bounding box center [278, 357] width 70 height 12
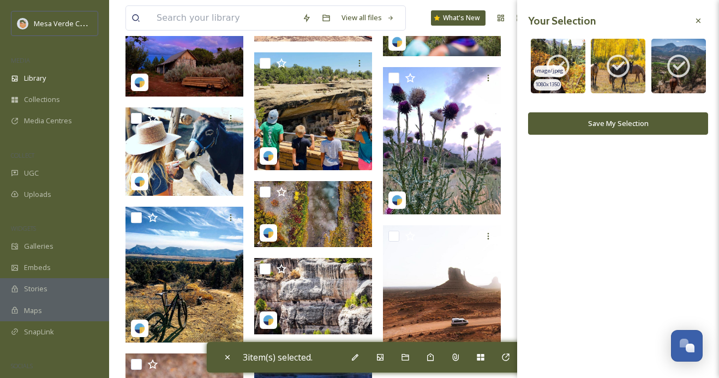
click at [558, 55] on icon at bounding box center [557, 66] width 23 height 23
checkbox input "false"
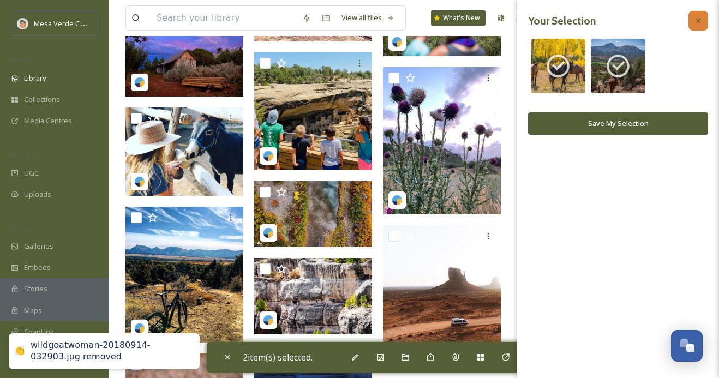
click at [701, 20] on icon at bounding box center [698, 20] width 9 height 9
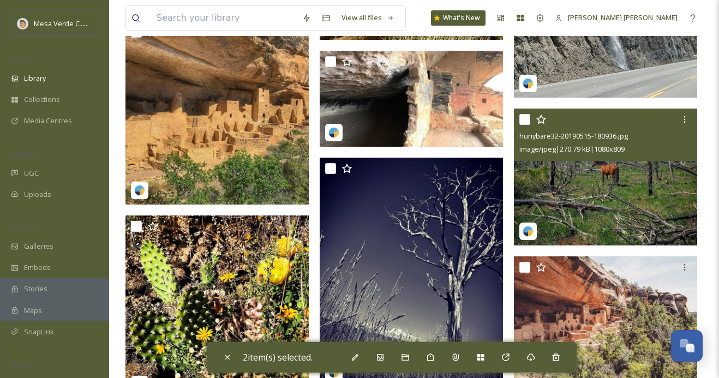
scroll to position [10812, 0]
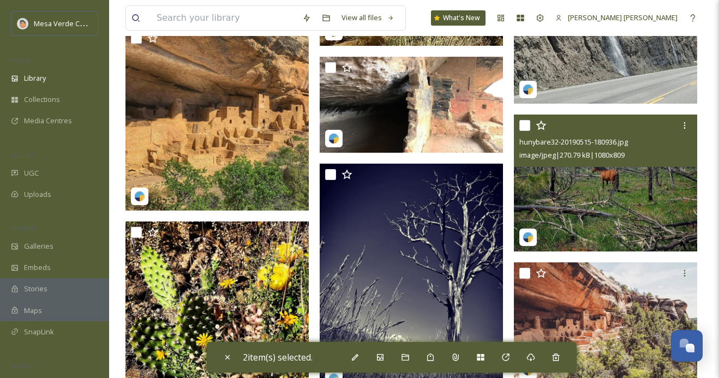
click at [525, 125] on input "checkbox" at bounding box center [524, 125] width 11 height 11
checkbox input "true"
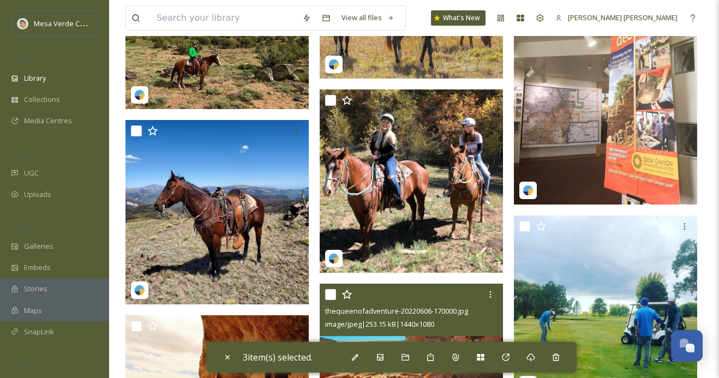
scroll to position [39418, 0]
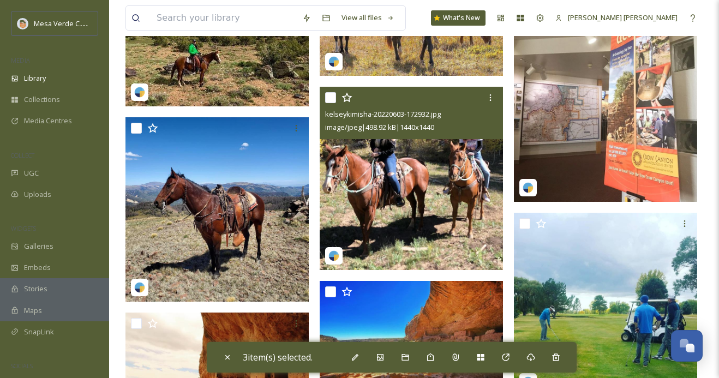
click at [332, 100] on input "checkbox" at bounding box center [330, 97] width 11 height 11
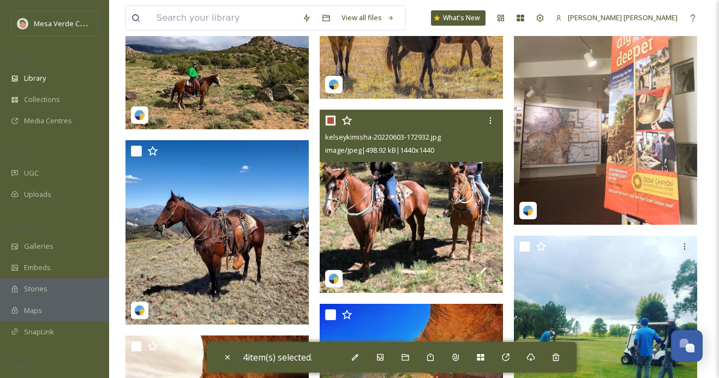
scroll to position [39354, 0]
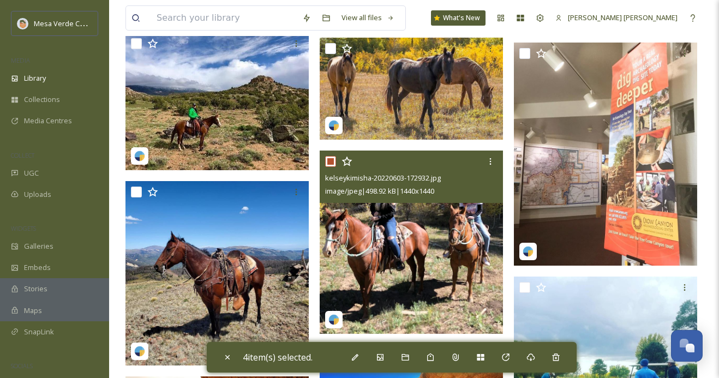
click at [332, 162] on input "checkbox" at bounding box center [330, 161] width 11 height 11
checkbox input "false"
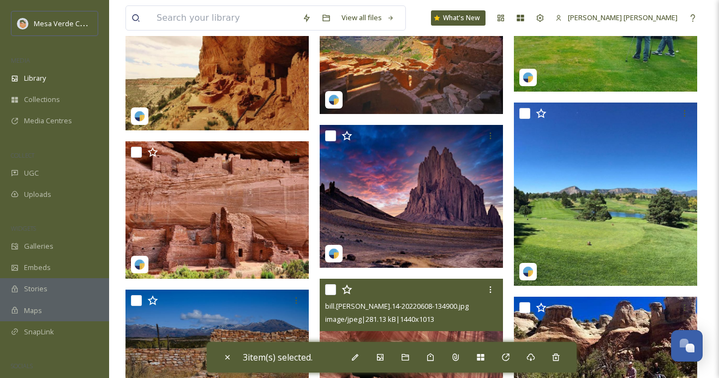
scroll to position [39898, 0]
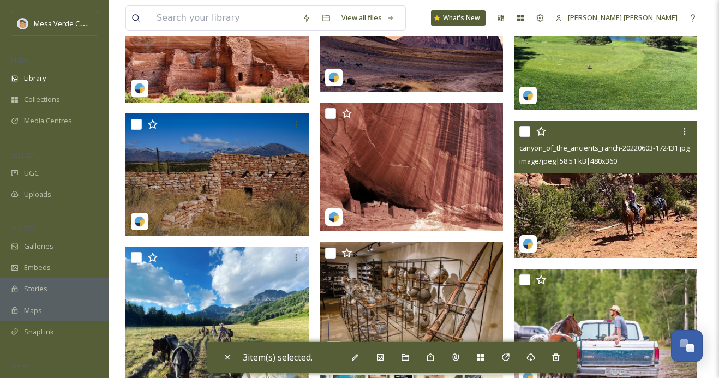
click at [526, 131] on input "checkbox" at bounding box center [524, 131] width 11 height 11
checkbox input "true"
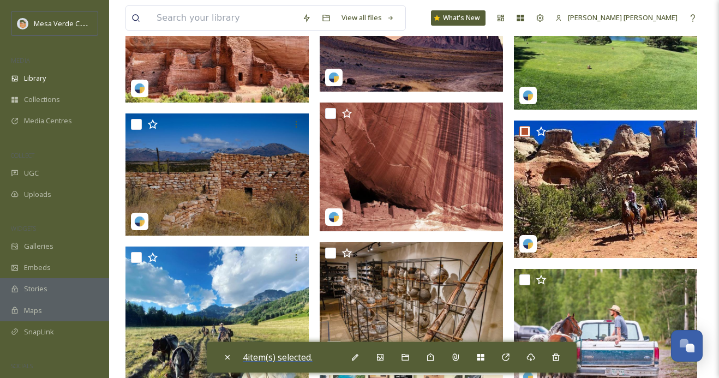
click at [294, 354] on span "4 item(s) selected." at bounding box center [278, 357] width 70 height 12
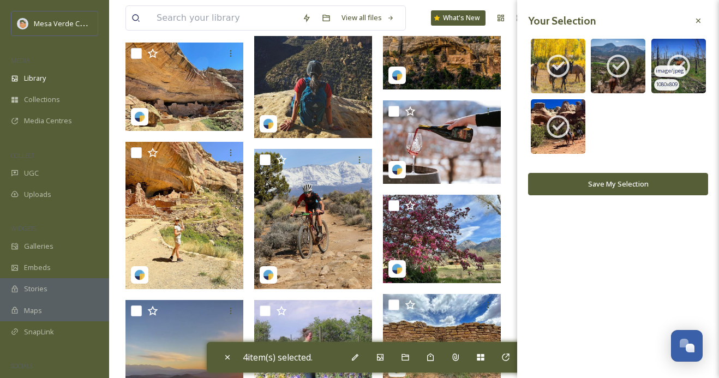
click at [687, 56] on icon at bounding box center [678, 65] width 27 height 27
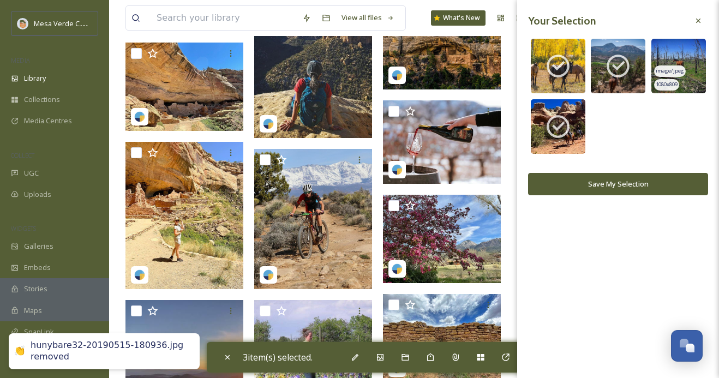
checkbox input "false"
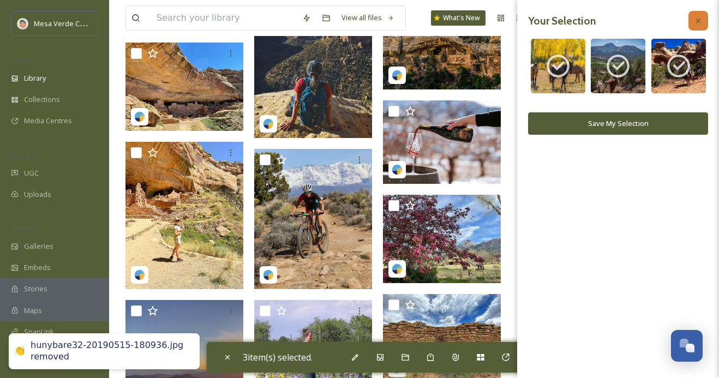
click at [696, 18] on icon at bounding box center [698, 20] width 9 height 9
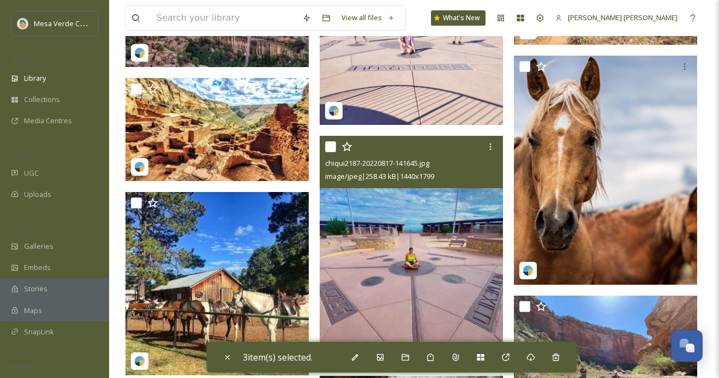
scroll to position [46743, 0]
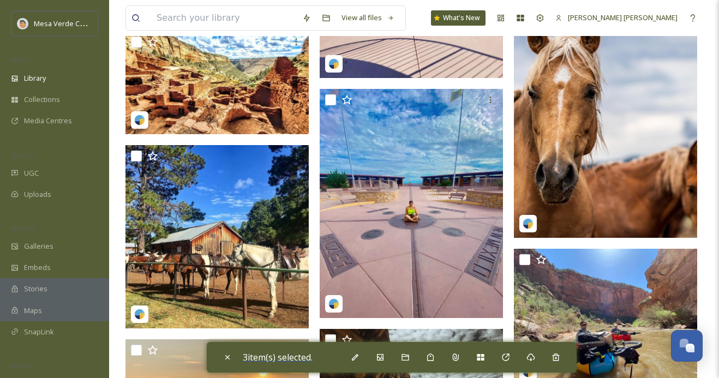
click at [289, 360] on span "3 item(s) selected." at bounding box center [278, 357] width 70 height 12
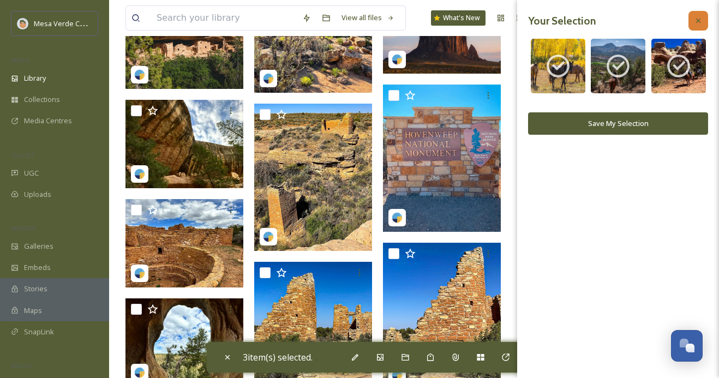
click at [701, 16] on icon at bounding box center [698, 20] width 9 height 9
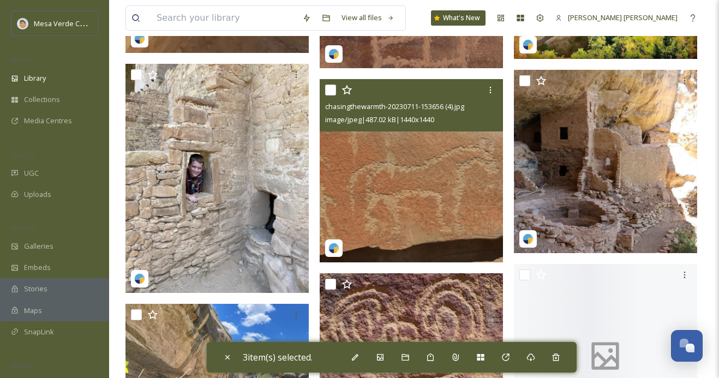
scroll to position [74632, 0]
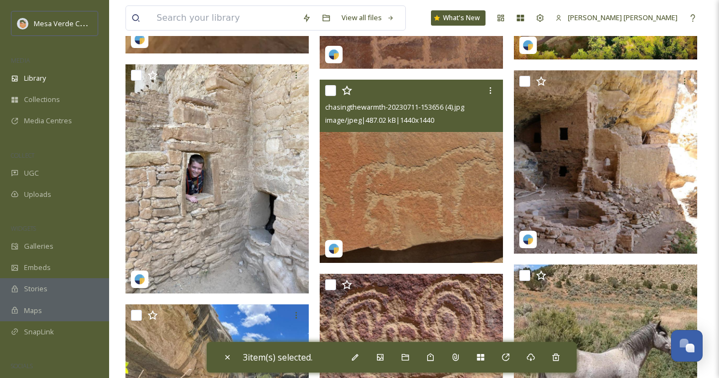
click at [330, 91] on input "checkbox" at bounding box center [330, 90] width 11 height 11
checkbox input "true"
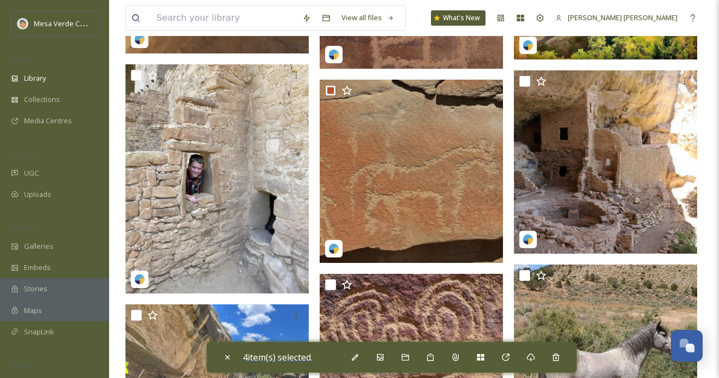
click at [293, 356] on span "4 item(s) selected." at bounding box center [278, 357] width 70 height 12
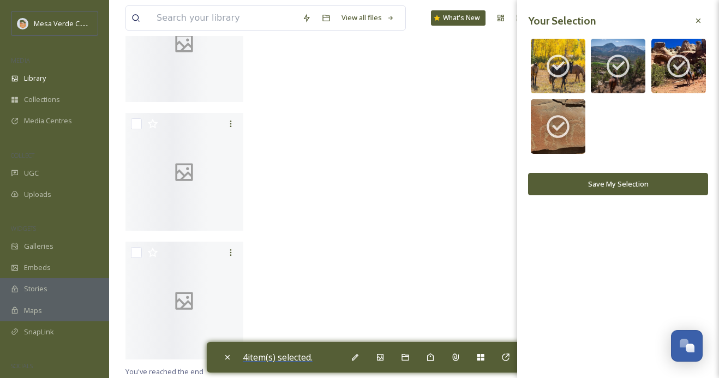
scroll to position [59392, 0]
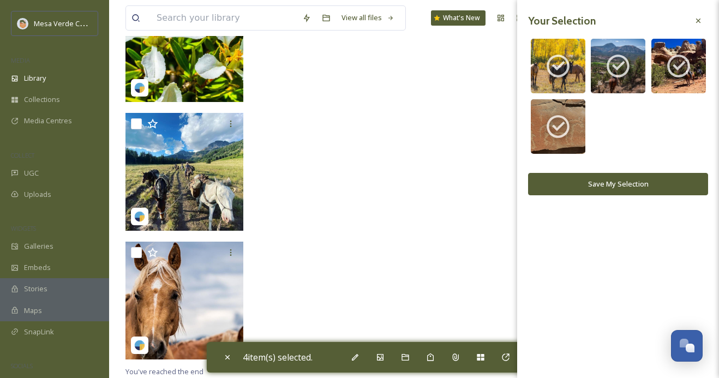
click at [613, 182] on button "Save My Selection" at bounding box center [618, 184] width 180 height 22
click at [583, 181] on button "Save My Selection" at bounding box center [618, 184] width 180 height 22
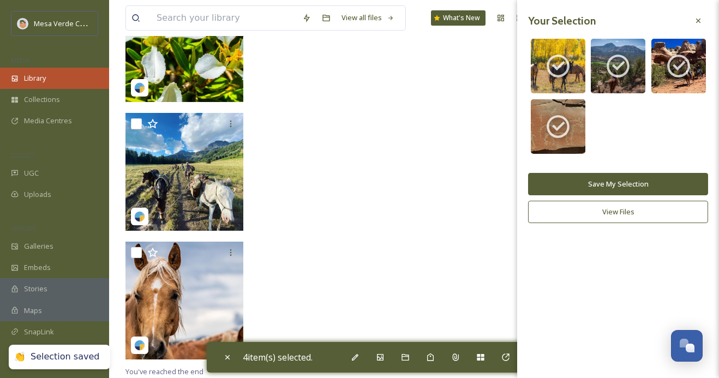
click at [29, 80] on span "Library" at bounding box center [35, 78] width 22 height 10
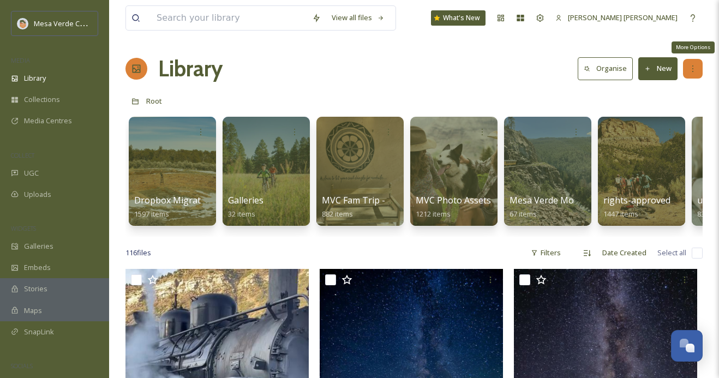
click at [695, 71] on icon at bounding box center [692, 68] width 9 height 9
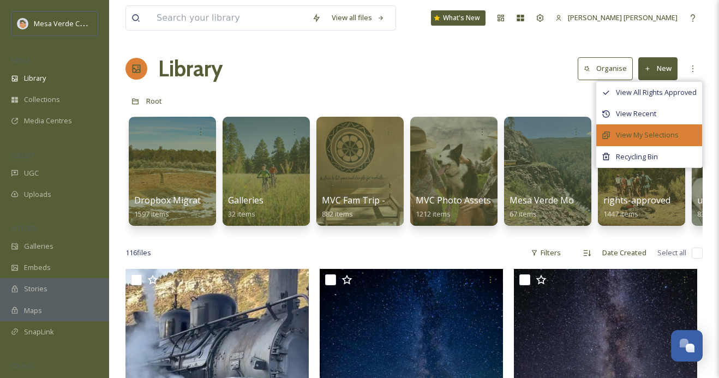
click at [664, 131] on span "View My Selections" at bounding box center [647, 135] width 63 height 10
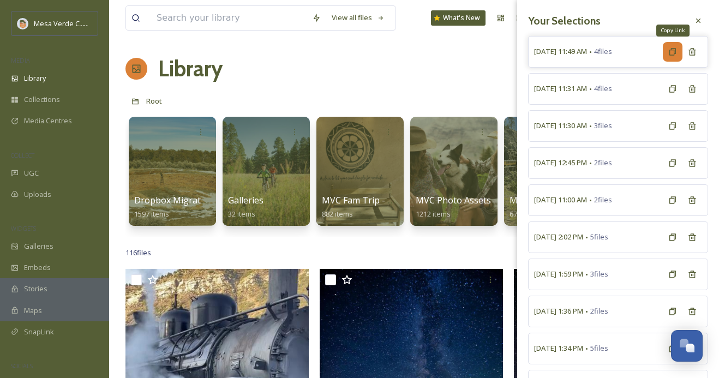
click at [673, 53] on icon at bounding box center [672, 51] width 7 height 7
click at [697, 15] on div at bounding box center [698, 21] width 20 height 20
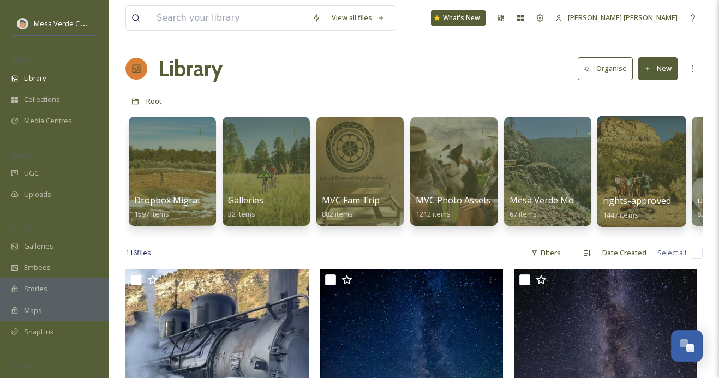
click at [630, 173] on div at bounding box center [641, 171] width 89 height 111
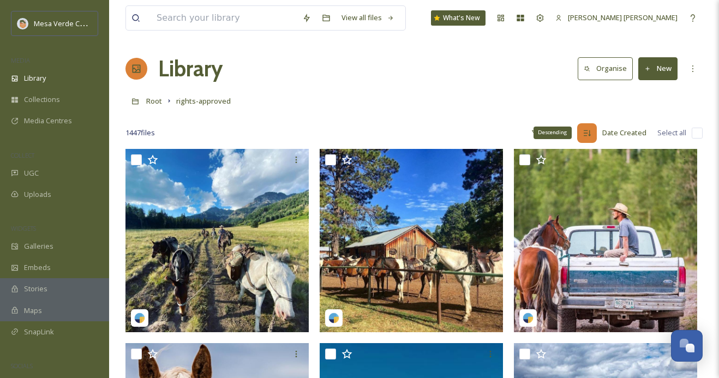
click at [588, 140] on div "Descending" at bounding box center [587, 133] width 20 height 20
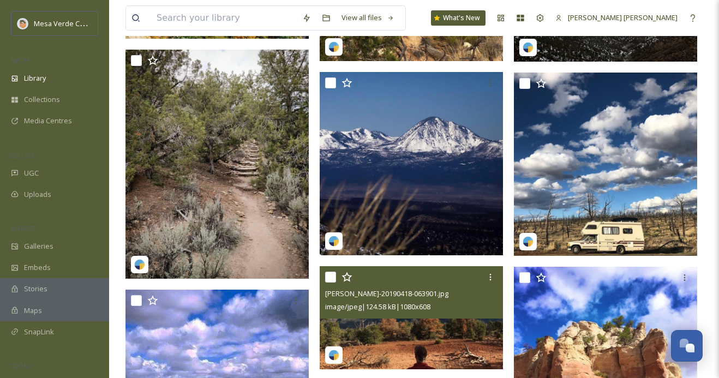
scroll to position [9275, 0]
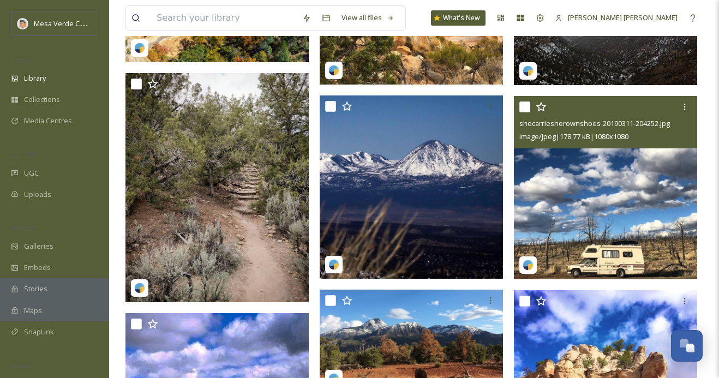
click at [525, 107] on input "checkbox" at bounding box center [524, 106] width 11 height 11
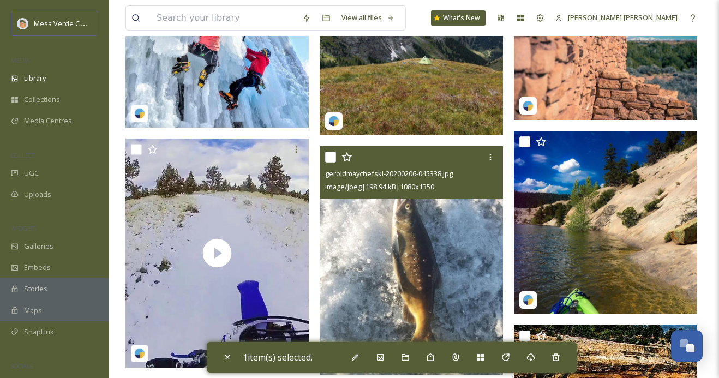
scroll to position [13201, 0]
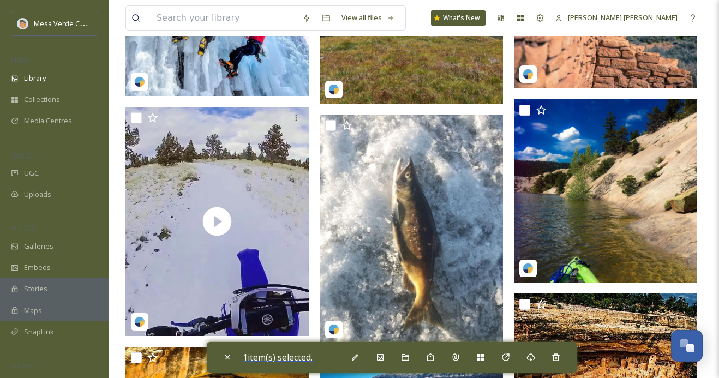
click at [308, 356] on span "1 item(s) selected." at bounding box center [278, 357] width 70 height 12
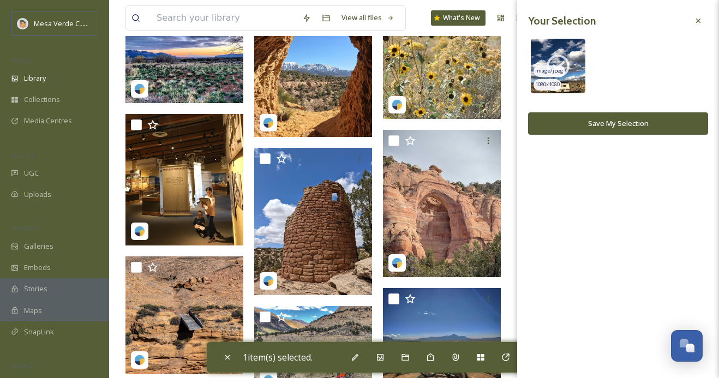
click at [560, 55] on icon at bounding box center [557, 66] width 23 height 23
checkbox input "false"
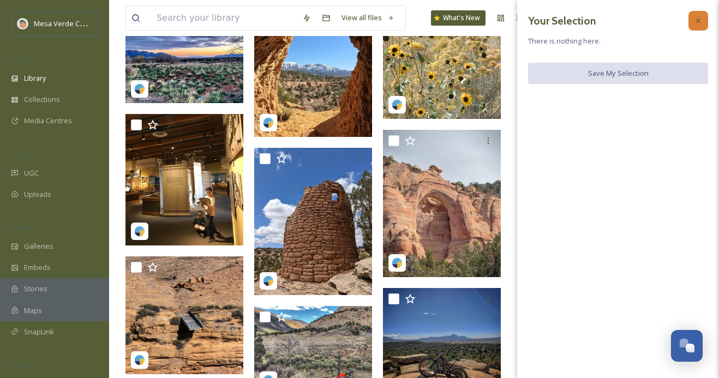
click at [699, 19] on icon at bounding box center [698, 21] width 4 height 4
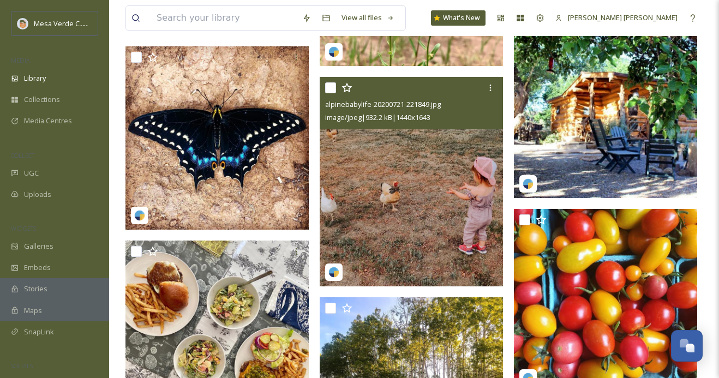
scroll to position [15519, 0]
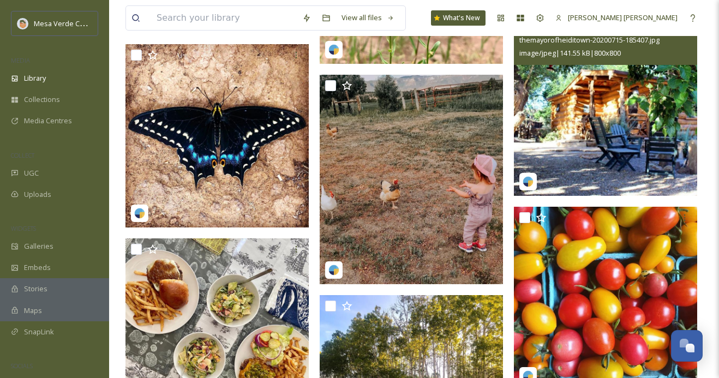
click at [600, 119] on img at bounding box center [605, 104] width 183 height 183
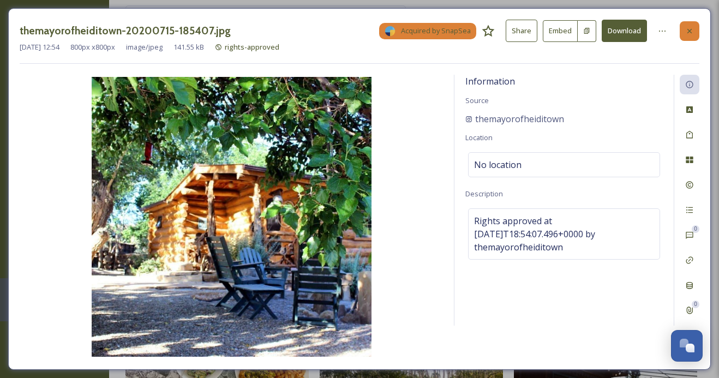
click at [696, 21] on div at bounding box center [689, 31] width 20 height 20
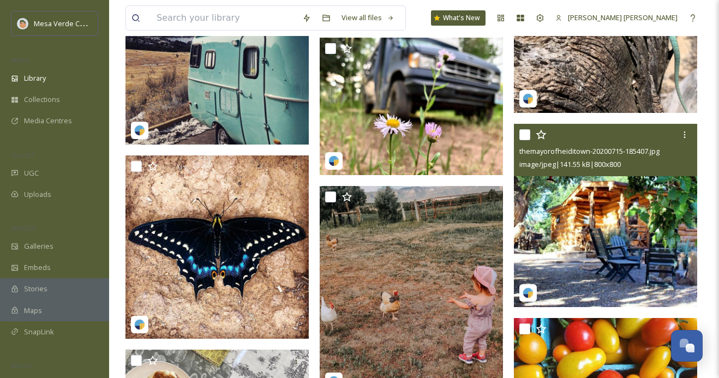
scroll to position [15382, 0]
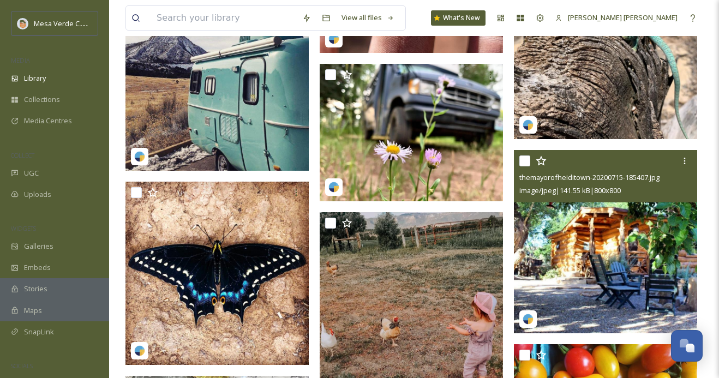
click at [526, 155] on input "checkbox" at bounding box center [524, 160] width 11 height 11
checkbox input "true"
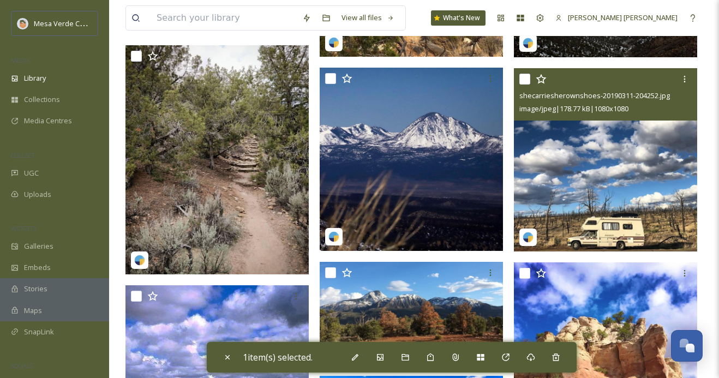
click at [524, 80] on input "checkbox" at bounding box center [524, 79] width 11 height 11
checkbox input "true"
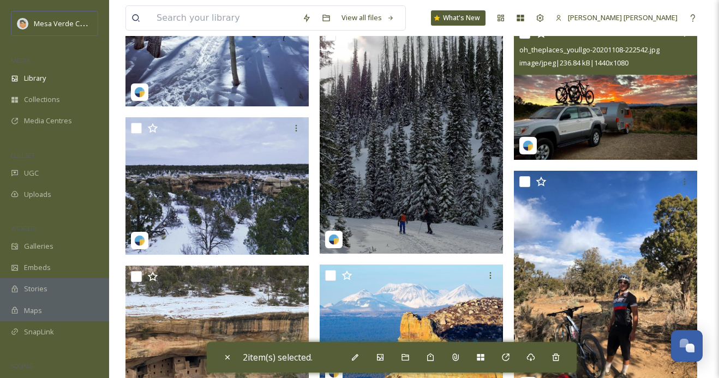
scroll to position [17767, 0]
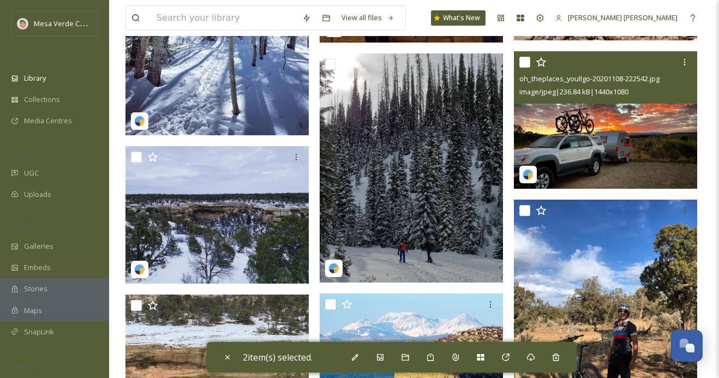
click at [525, 61] on input "checkbox" at bounding box center [524, 62] width 11 height 11
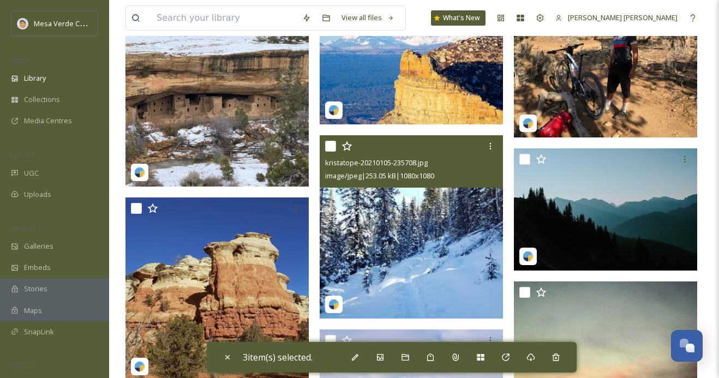
scroll to position [18104, 0]
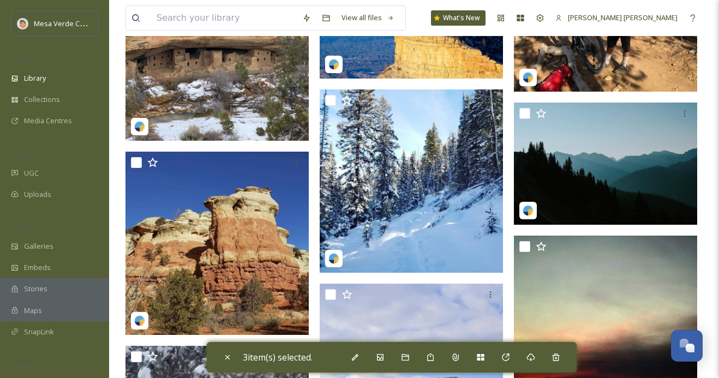
click at [294, 357] on span "3 item(s) selected." at bounding box center [278, 357] width 70 height 12
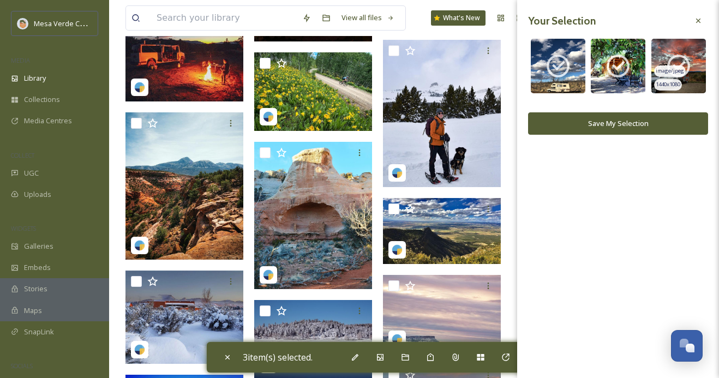
click at [678, 62] on icon at bounding box center [678, 65] width 27 height 27
checkbox input "false"
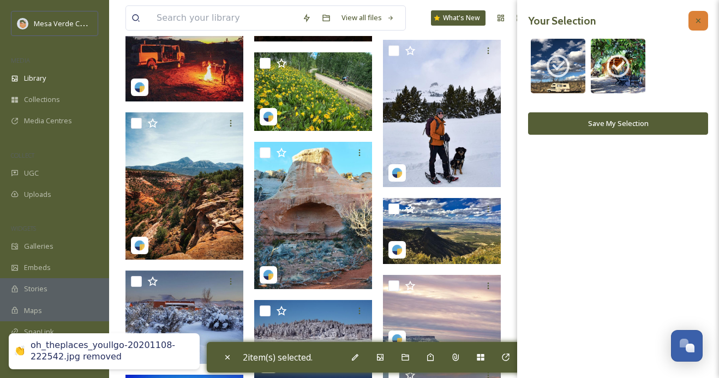
click at [700, 17] on icon at bounding box center [698, 20] width 9 height 9
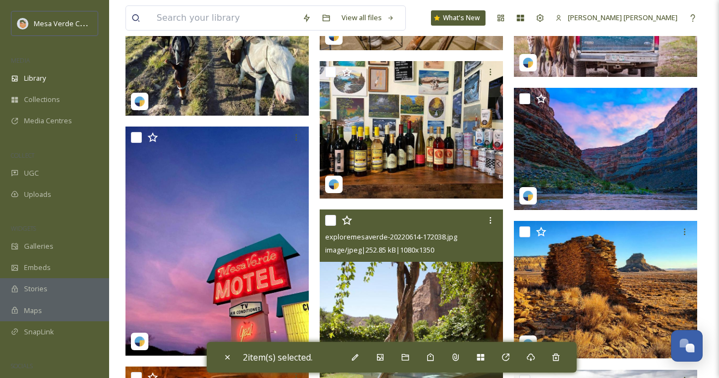
scroll to position [40163, 0]
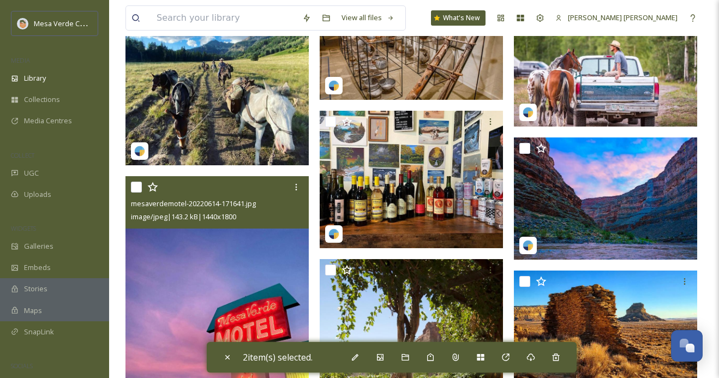
click at [139, 184] on input "checkbox" at bounding box center [136, 187] width 11 height 11
checkbox input "true"
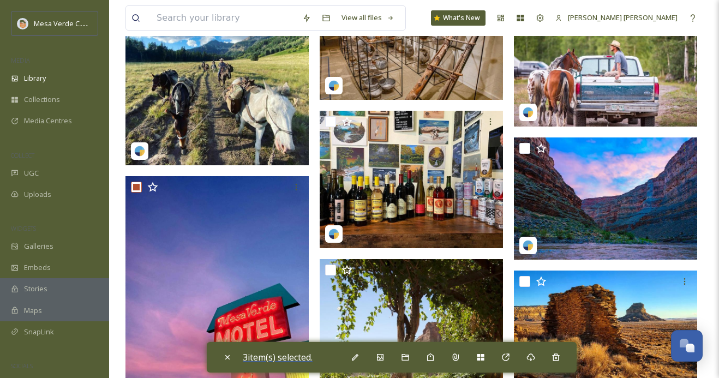
click at [275, 358] on span "3 item(s) selected." at bounding box center [278, 357] width 70 height 12
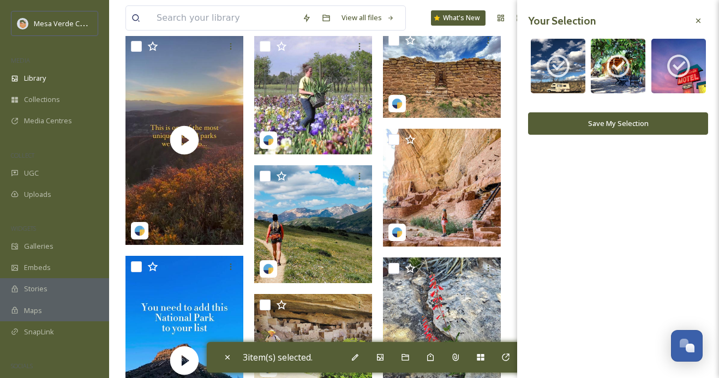
click at [645, 124] on button "Save My Selection" at bounding box center [618, 123] width 180 height 22
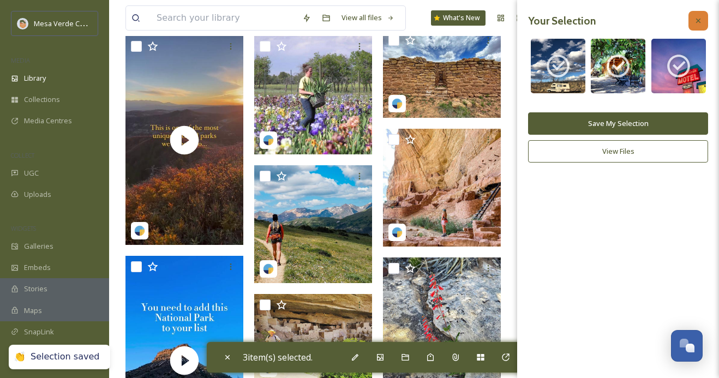
click at [697, 17] on icon at bounding box center [698, 20] width 9 height 9
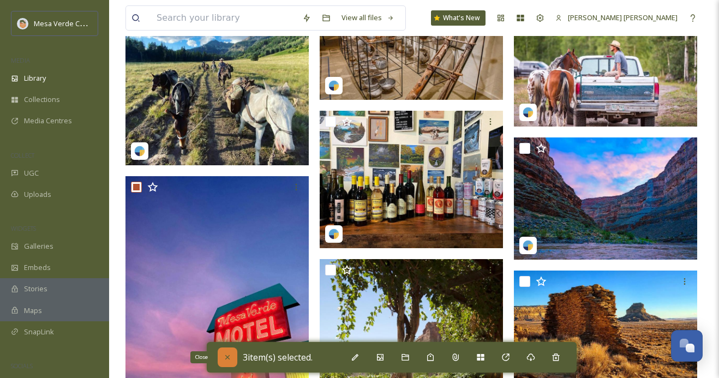
click at [227, 359] on icon at bounding box center [227, 357] width 9 height 9
checkbox input "false"
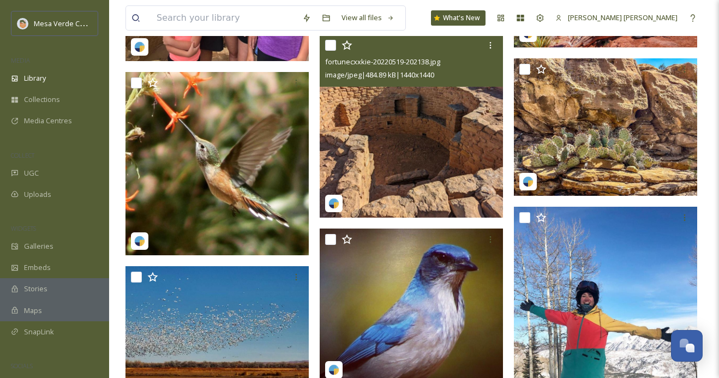
scroll to position [37007, 0]
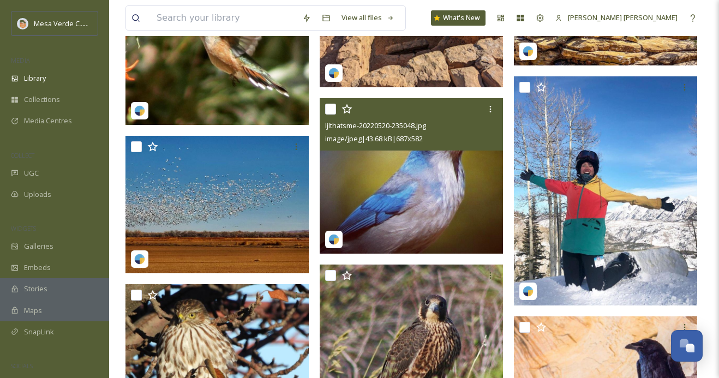
click at [332, 107] on input "checkbox" at bounding box center [330, 109] width 11 height 11
checkbox input "true"
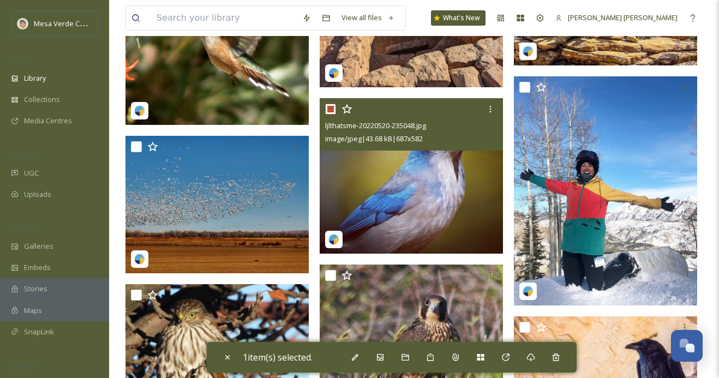
scroll to position [37057, 0]
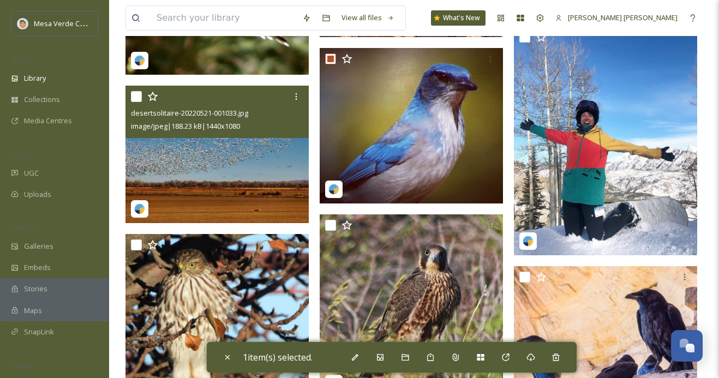
click at [132, 97] on input "checkbox" at bounding box center [136, 96] width 11 height 11
checkbox input "true"
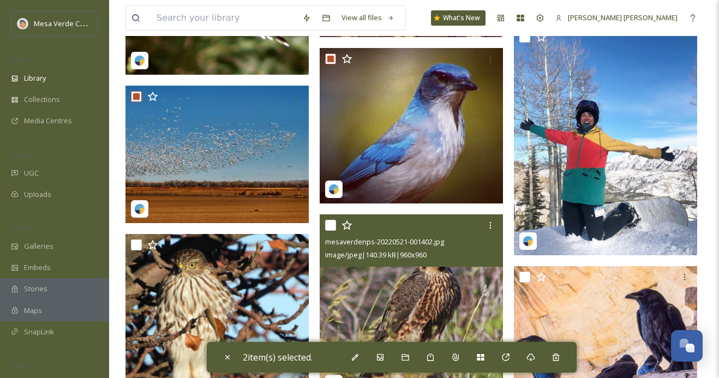
click at [334, 222] on input "checkbox" at bounding box center [330, 225] width 11 height 11
checkbox input "true"
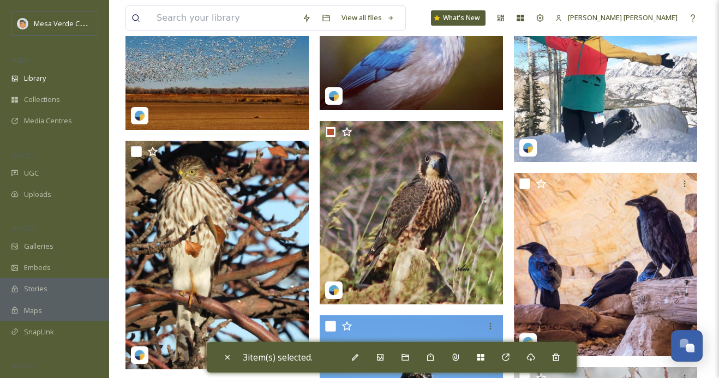
scroll to position [37156, 0]
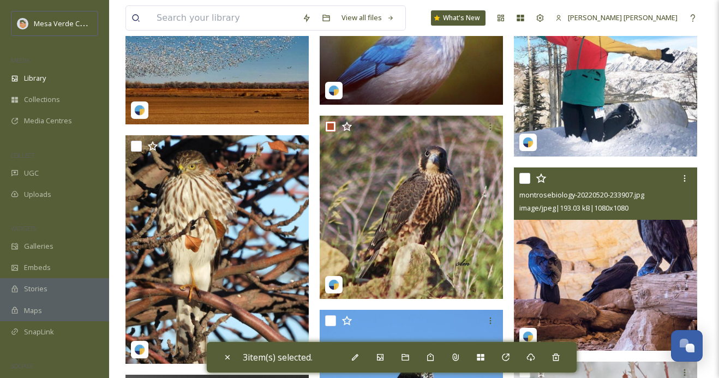
click at [526, 178] on input "checkbox" at bounding box center [524, 178] width 11 height 11
checkbox input "true"
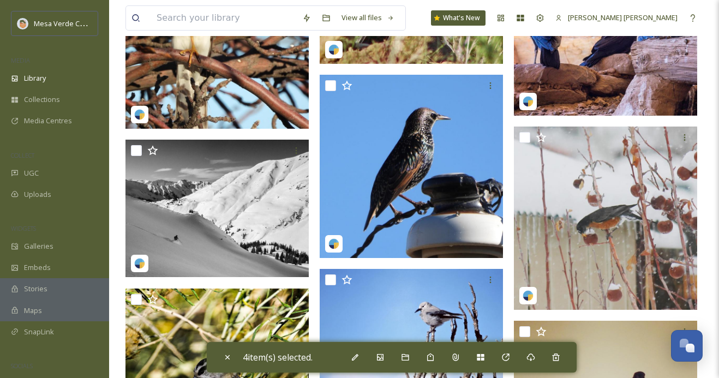
scroll to position [37403, 0]
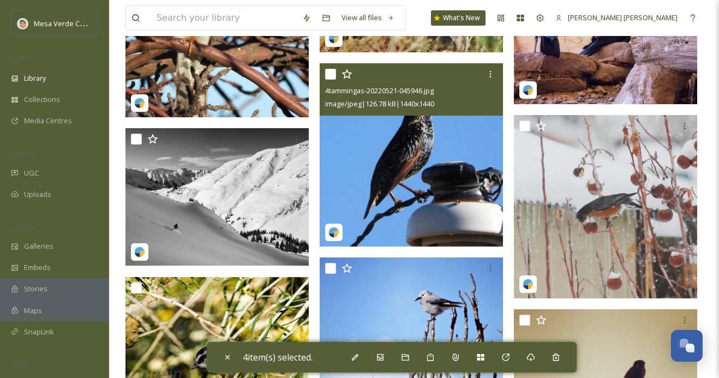
click at [332, 73] on input "checkbox" at bounding box center [330, 74] width 11 height 11
checkbox input "true"
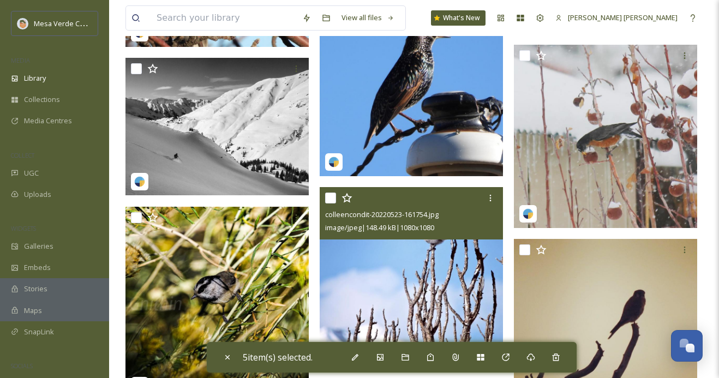
click at [330, 199] on input "checkbox" at bounding box center [330, 198] width 11 height 11
checkbox input "true"
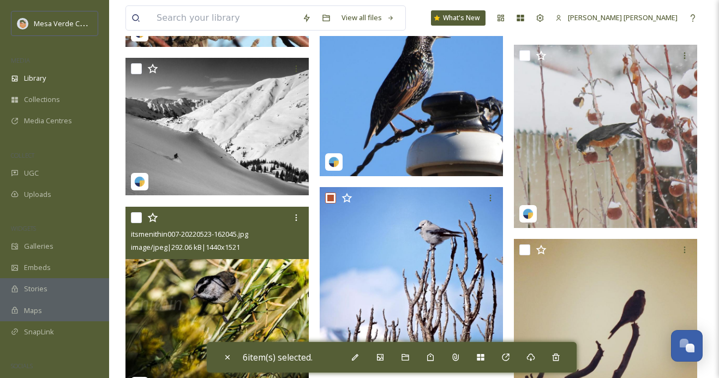
click at [134, 213] on input "checkbox" at bounding box center [136, 217] width 11 height 11
checkbox input "true"
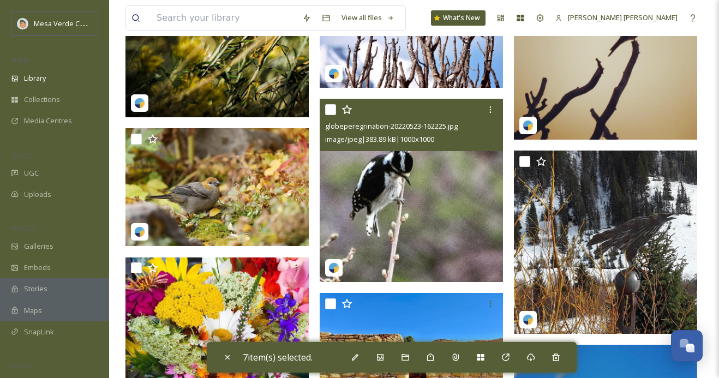
scroll to position [37756, 0]
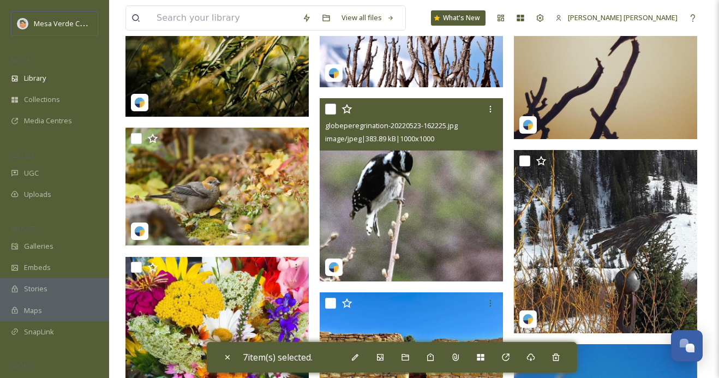
click at [328, 109] on input "checkbox" at bounding box center [330, 109] width 11 height 11
checkbox input "true"
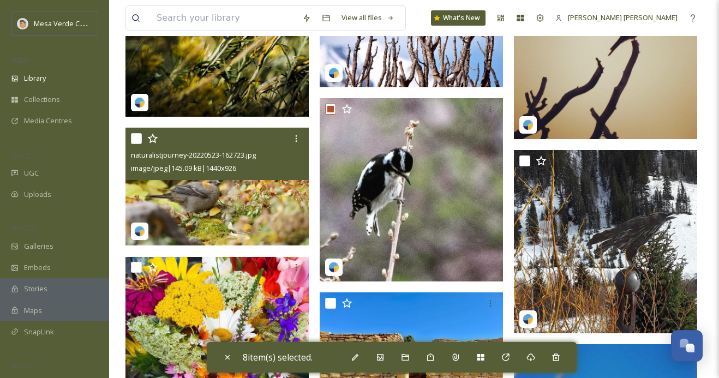
click at [136, 138] on input "checkbox" at bounding box center [136, 138] width 11 height 11
checkbox input "true"
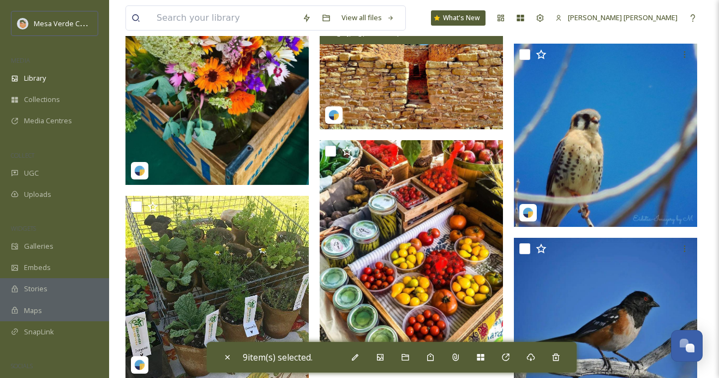
scroll to position [38063, 0]
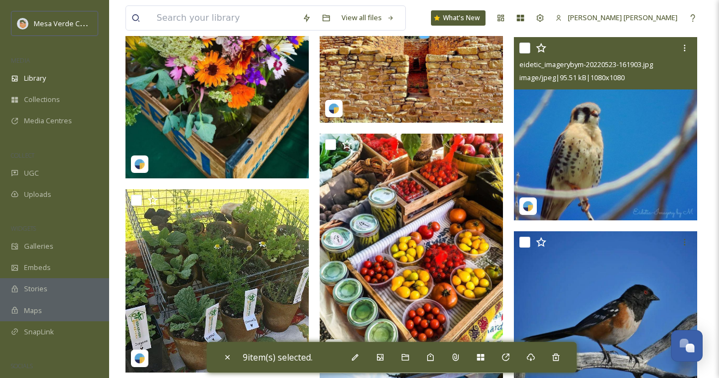
click at [526, 50] on input "checkbox" at bounding box center [524, 48] width 11 height 11
checkbox input "true"
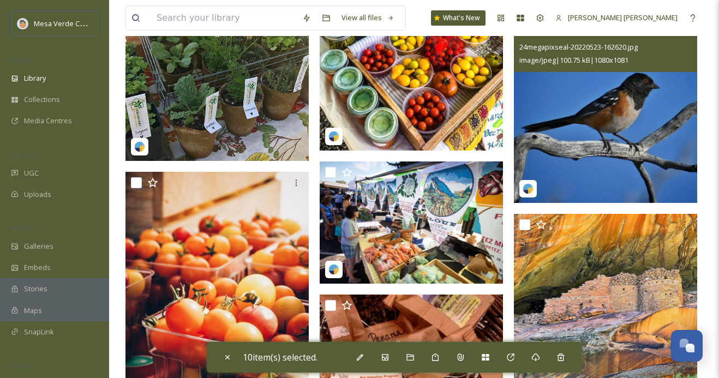
scroll to position [38165, 0]
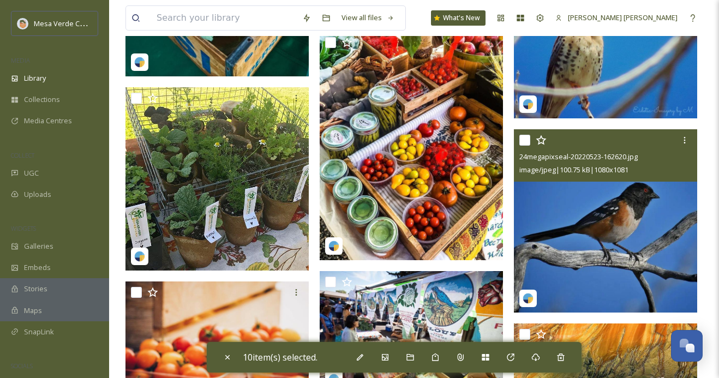
click at [526, 140] on input "checkbox" at bounding box center [524, 140] width 11 height 11
checkbox input "true"
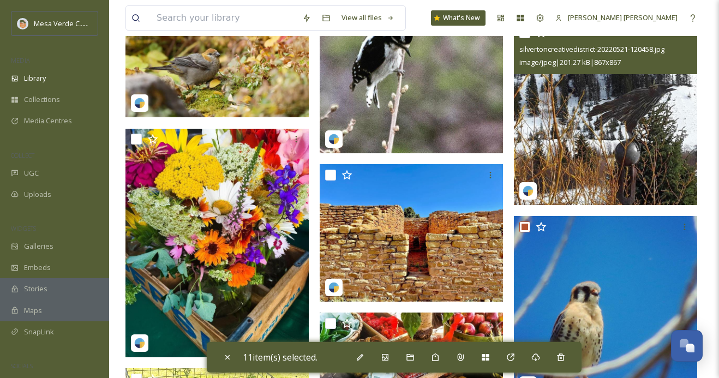
scroll to position [37872, 0]
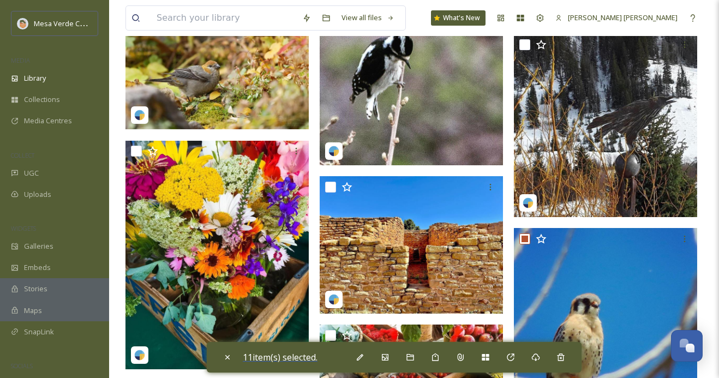
click at [305, 356] on span "11 item(s) selected." at bounding box center [280, 357] width 75 height 12
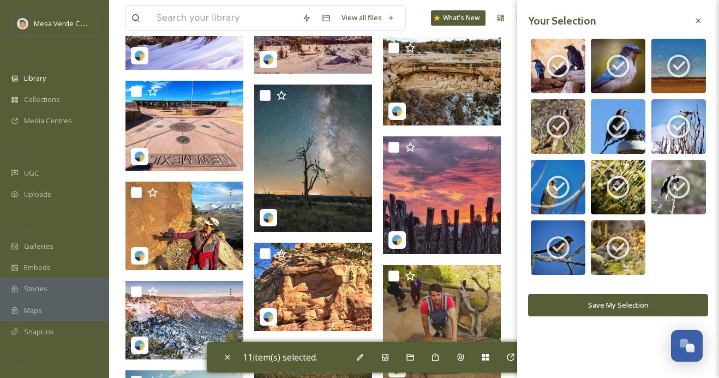
click at [624, 306] on button "Save My Selection" at bounding box center [618, 305] width 180 height 22
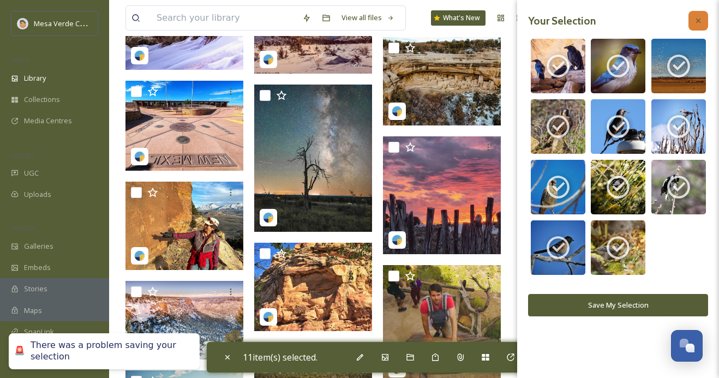
click at [695, 14] on div at bounding box center [698, 21] width 20 height 20
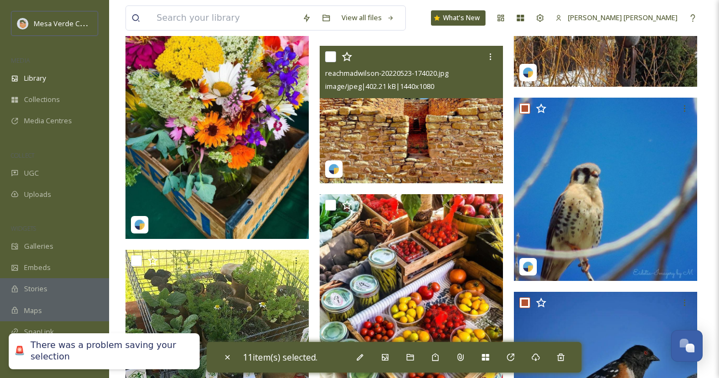
scroll to position [38002, 0]
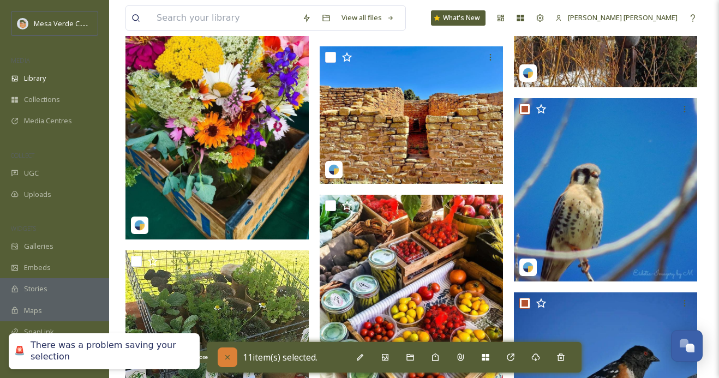
click at [229, 355] on icon at bounding box center [227, 357] width 4 height 4
checkbox input "false"
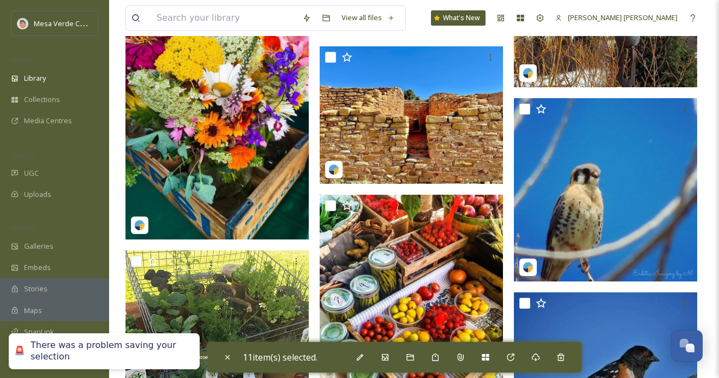
checkbox input "false"
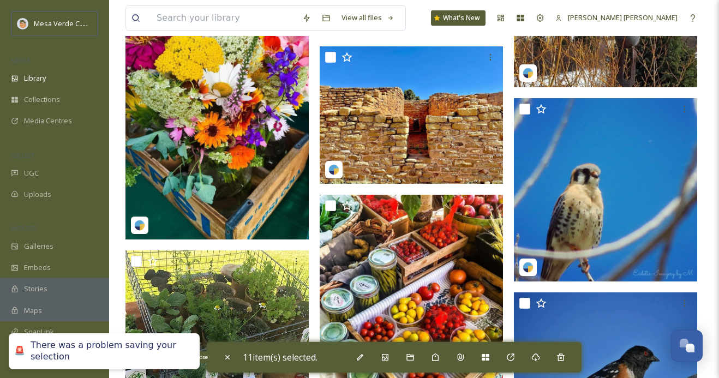
checkbox input "false"
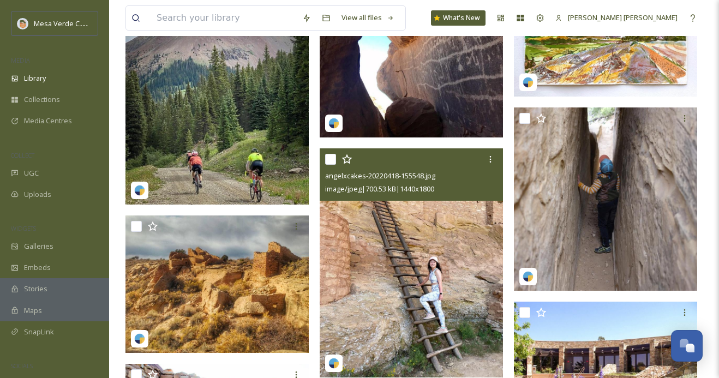
scroll to position [30576, 0]
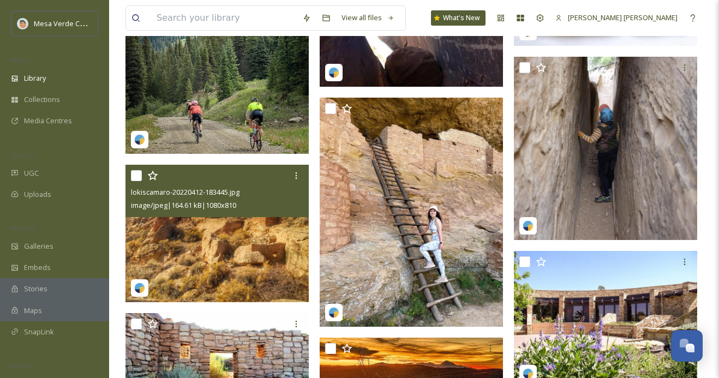
click at [138, 176] on input "checkbox" at bounding box center [136, 175] width 11 height 11
checkbox input "true"
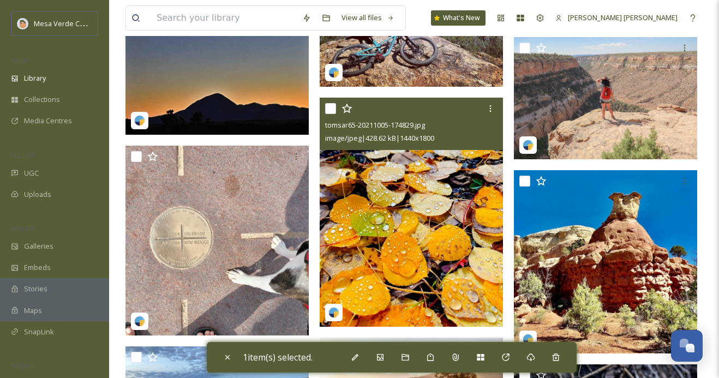
scroll to position [24734, 0]
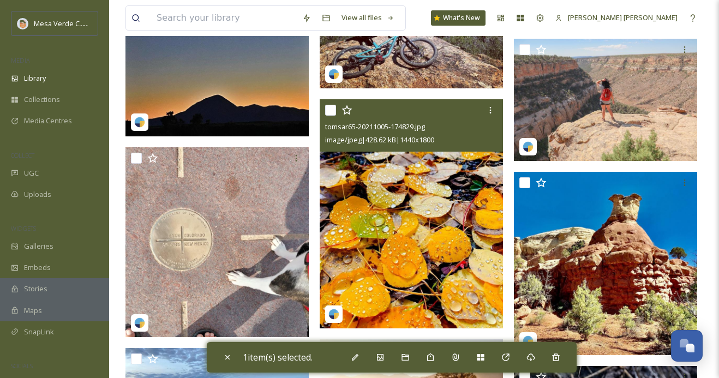
drag, startPoint x: 335, startPoint y: 111, endPoint x: 356, endPoint y: 196, distance: 88.1
click at [335, 111] on input "checkbox" at bounding box center [330, 110] width 11 height 11
checkbox input "true"
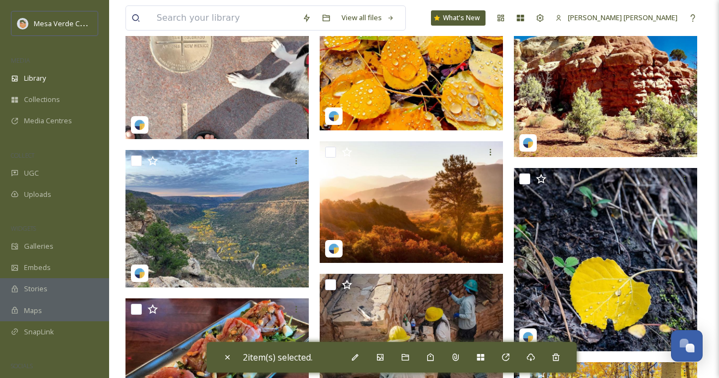
scroll to position [24934, 0]
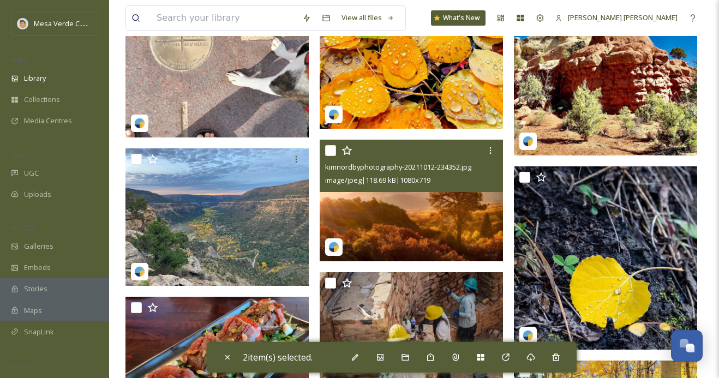
click at [330, 150] on input "checkbox" at bounding box center [330, 150] width 11 height 11
checkbox input "true"
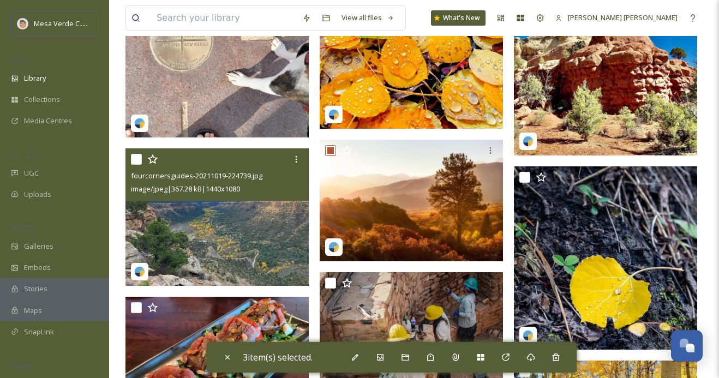
drag, startPoint x: 137, startPoint y: 164, endPoint x: 154, endPoint y: 171, distance: 18.8
click at [137, 164] on input "checkbox" at bounding box center [136, 159] width 11 height 11
click at [135, 160] on input "checkbox" at bounding box center [136, 159] width 11 height 11
click at [136, 160] on input "checkbox" at bounding box center [136, 159] width 11 height 11
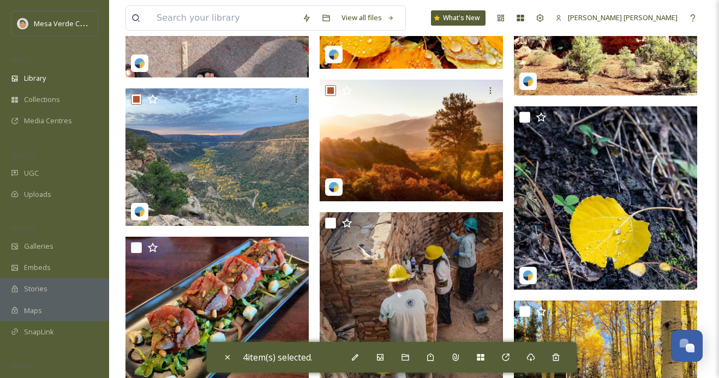
scroll to position [24993, 0]
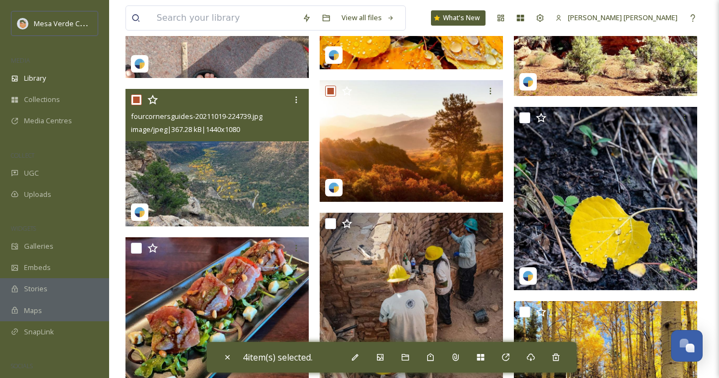
click at [134, 98] on input "checkbox" at bounding box center [136, 99] width 11 height 11
checkbox input "false"
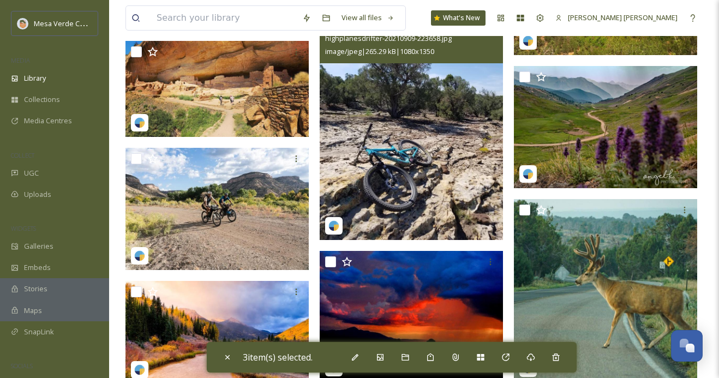
scroll to position [24406, 0]
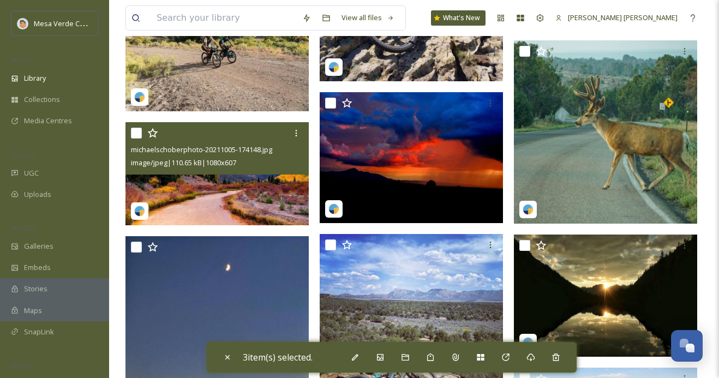
click at [135, 135] on input "checkbox" at bounding box center [136, 133] width 11 height 11
checkbox input "true"
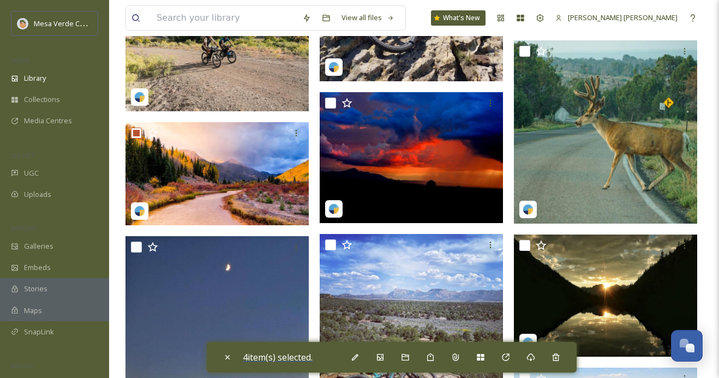
click at [284, 360] on span "4 item(s) selected." at bounding box center [278, 357] width 70 height 12
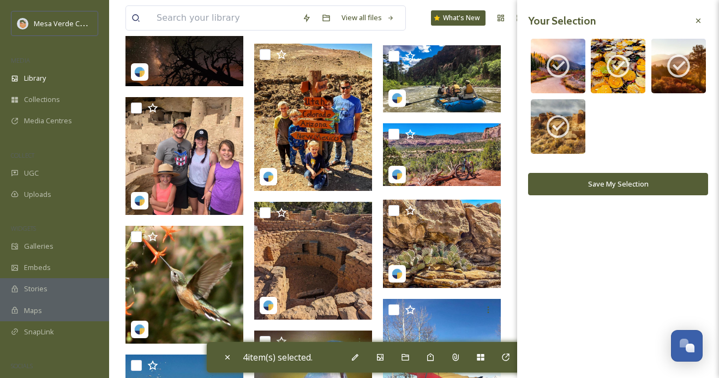
click at [564, 188] on button "Save My Selection" at bounding box center [618, 184] width 180 height 22
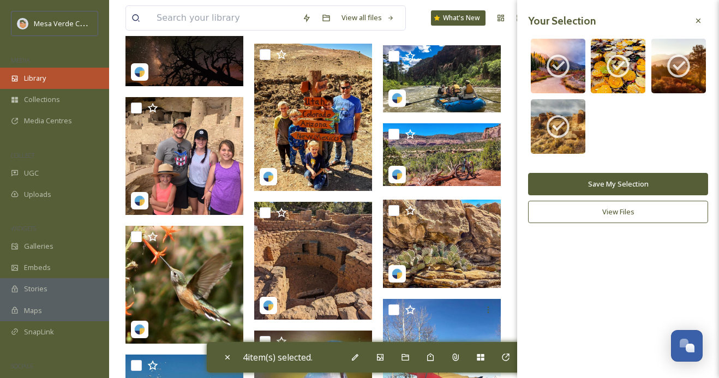
click at [56, 70] on div "Library" at bounding box center [54, 78] width 109 height 21
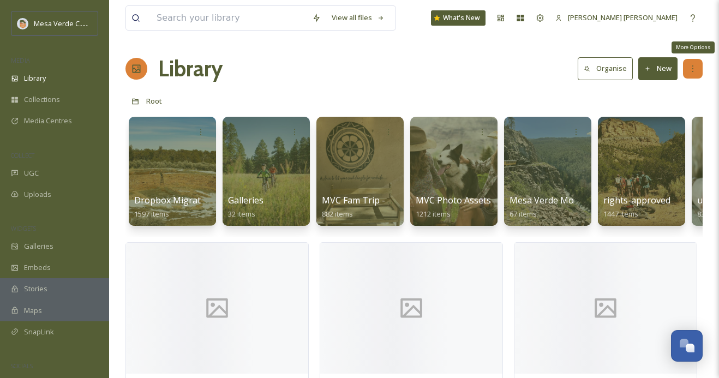
click at [693, 64] on icon at bounding box center [692, 68] width 9 height 9
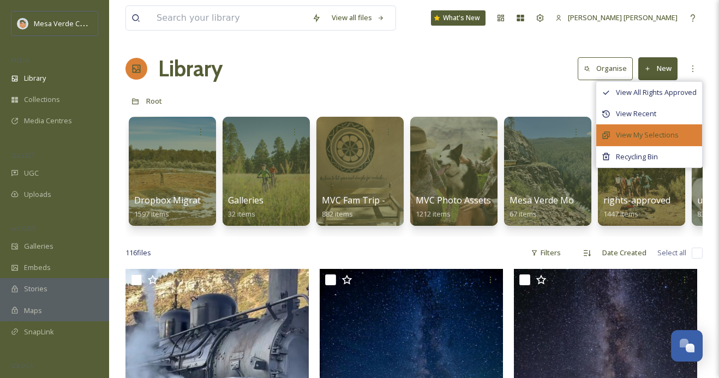
click at [657, 134] on span "View My Selections" at bounding box center [647, 135] width 63 height 10
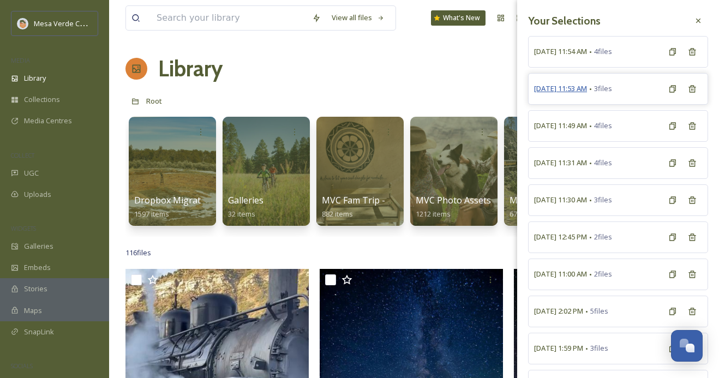
click at [587, 86] on span "September 30th, 11:53 AM" at bounding box center [560, 88] width 53 height 10
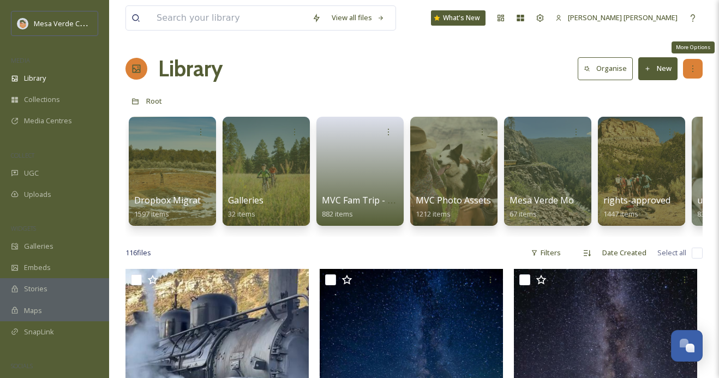
click at [692, 70] on icon at bounding box center [692, 68] width 9 height 9
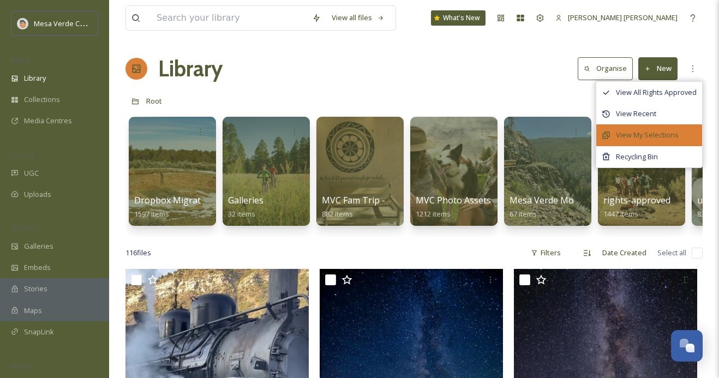
click at [666, 132] on span "View My Selections" at bounding box center [647, 135] width 63 height 10
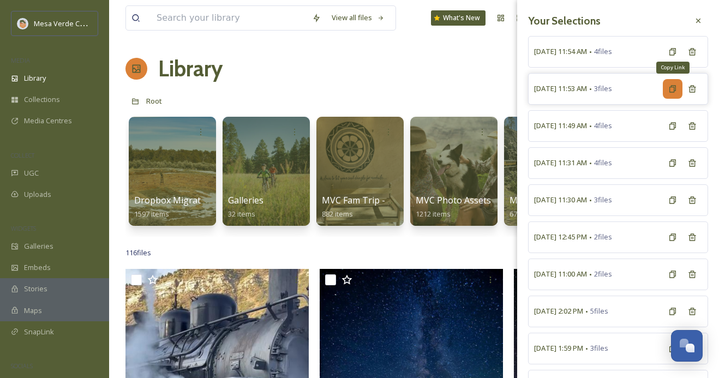
click at [664, 89] on div "Copy Link" at bounding box center [673, 89] width 20 height 20
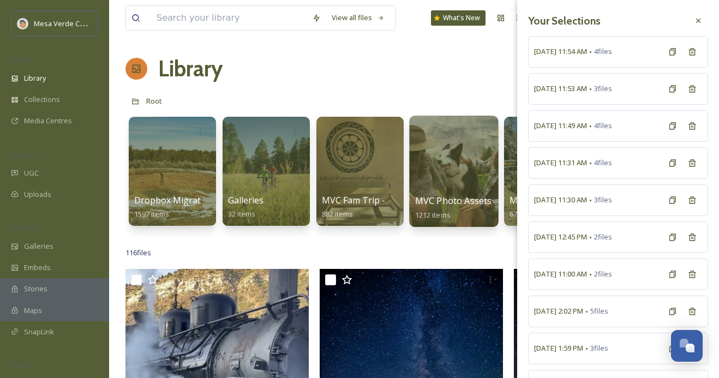
click at [441, 172] on div at bounding box center [453, 171] width 89 height 111
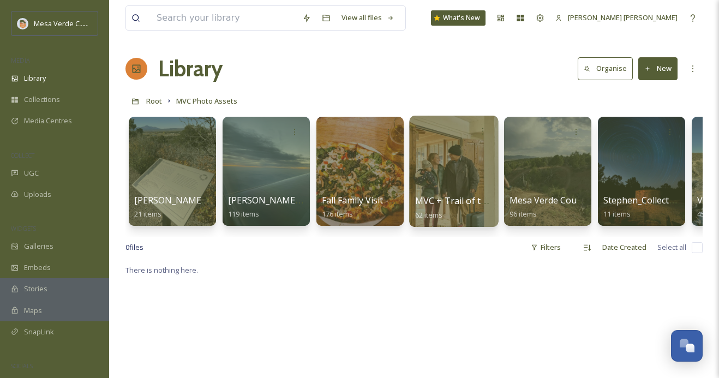
click at [449, 172] on div at bounding box center [453, 171] width 89 height 111
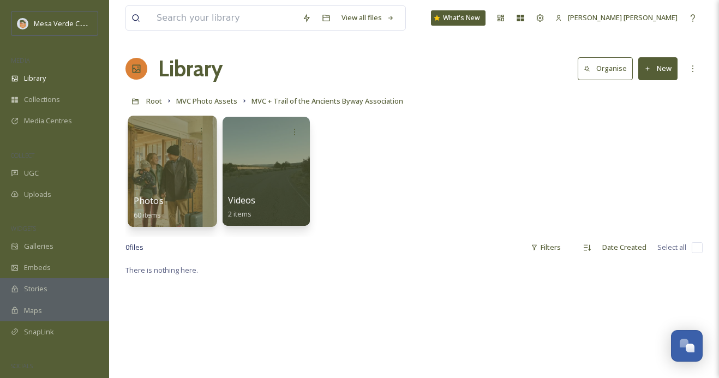
click at [203, 170] on div at bounding box center [172, 171] width 89 height 111
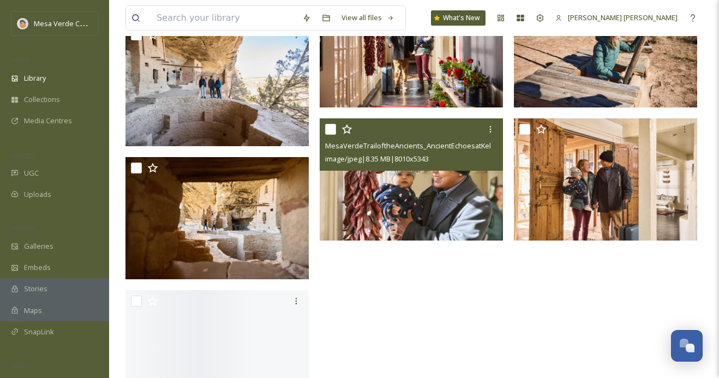
scroll to position [2714, 0]
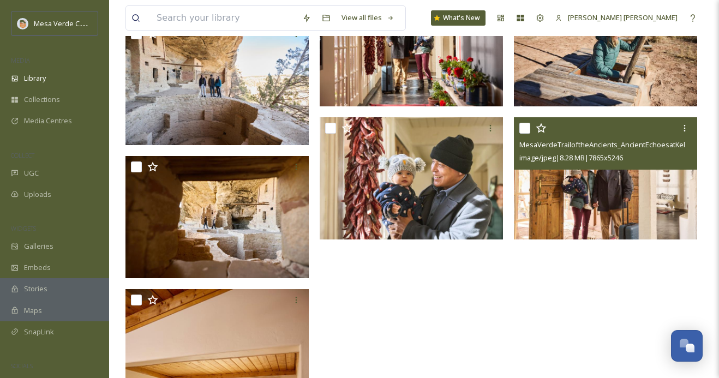
click at [576, 192] on img at bounding box center [605, 178] width 183 height 122
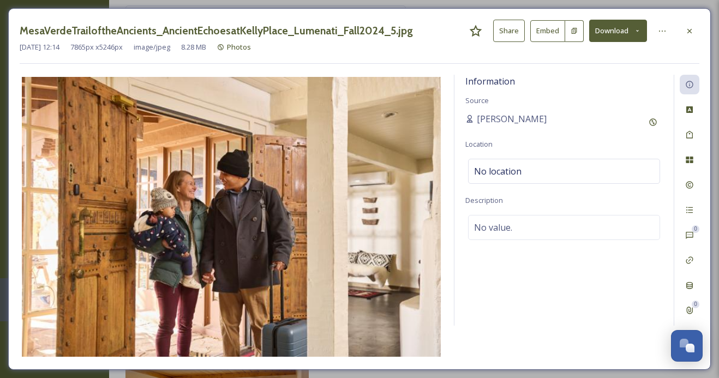
click at [517, 27] on button "Share" at bounding box center [509, 31] width 32 height 22
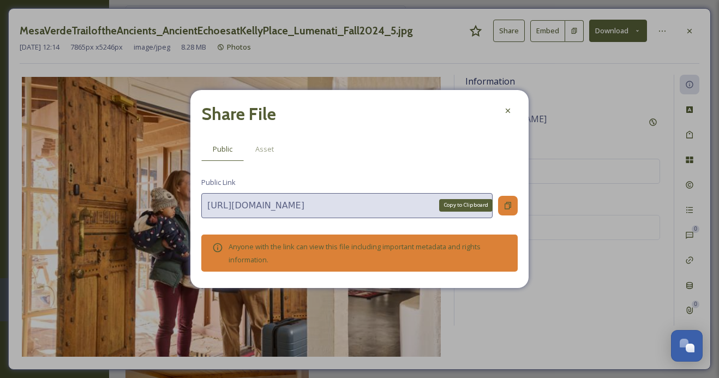
click at [508, 208] on icon at bounding box center [507, 205] width 9 height 9
click at [507, 113] on icon at bounding box center [507, 110] width 9 height 9
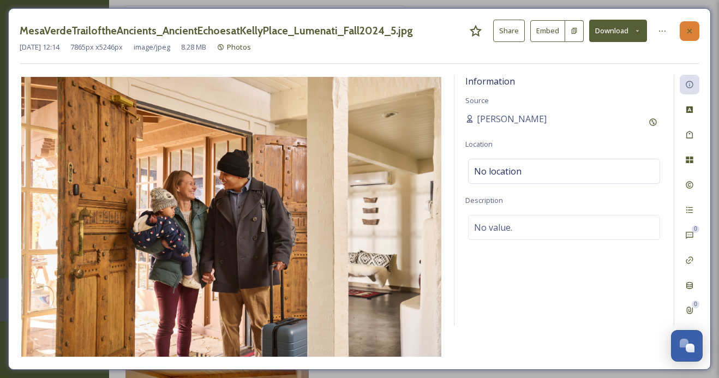
click at [694, 29] on div at bounding box center [689, 31] width 20 height 20
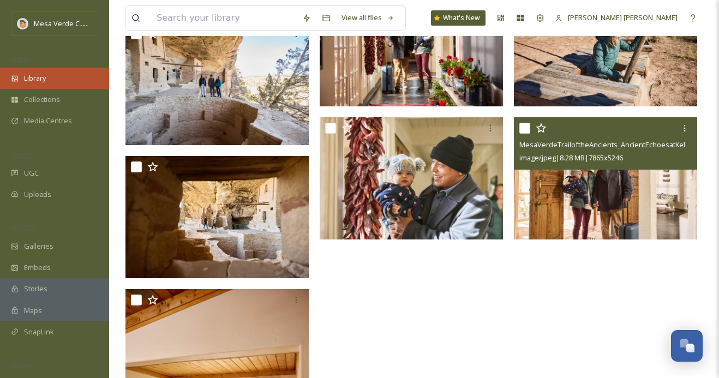
click at [33, 80] on span "Library" at bounding box center [35, 78] width 22 height 10
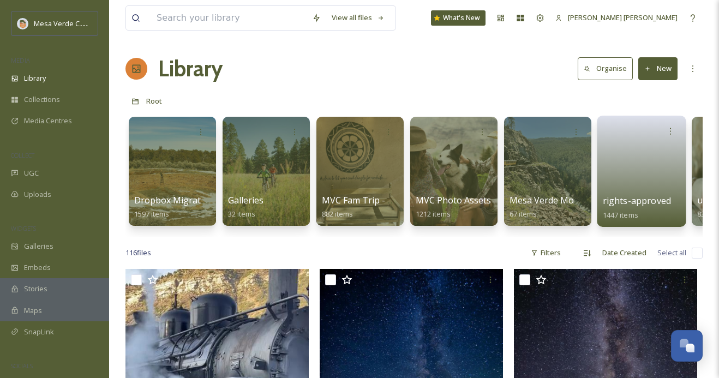
click at [629, 168] on link at bounding box center [642, 167] width 78 height 53
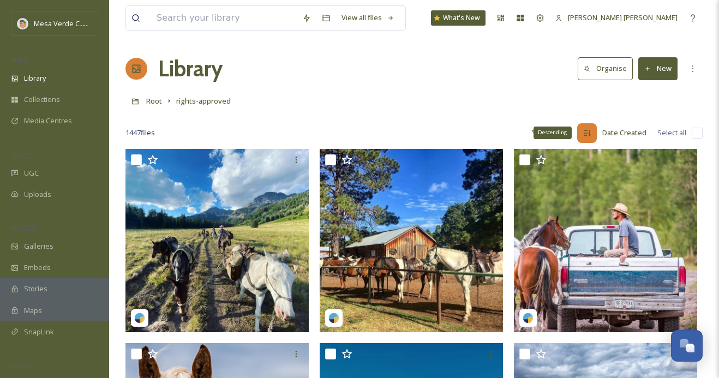
click at [586, 133] on icon at bounding box center [586, 133] width 9 height 9
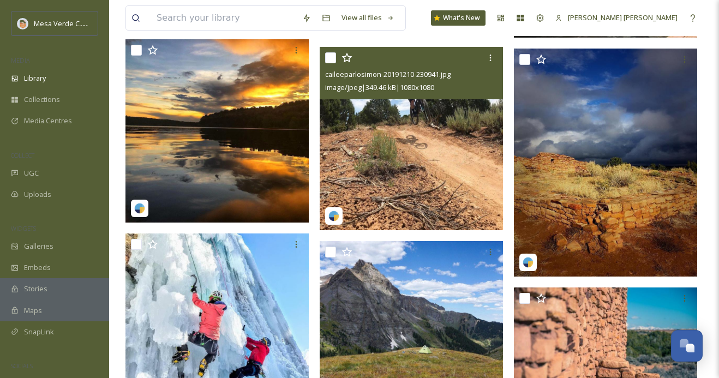
scroll to position [12740, 0]
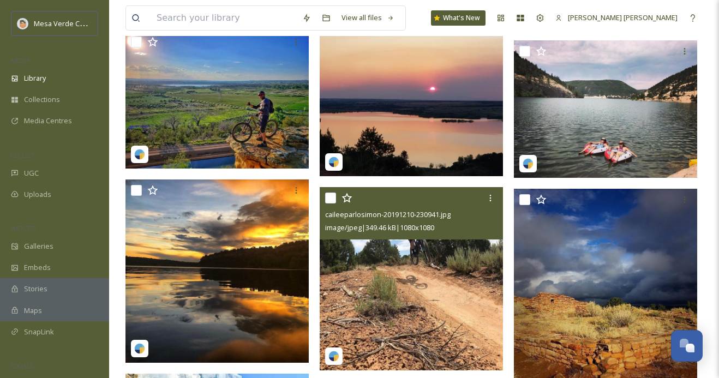
click at [330, 194] on input "checkbox" at bounding box center [330, 198] width 11 height 11
checkbox input "true"
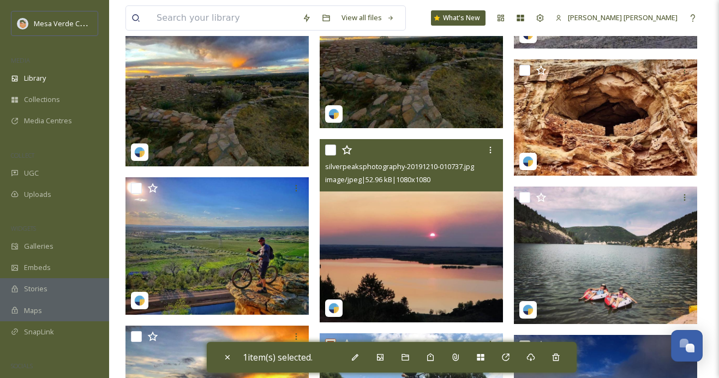
scroll to position [12591, 0]
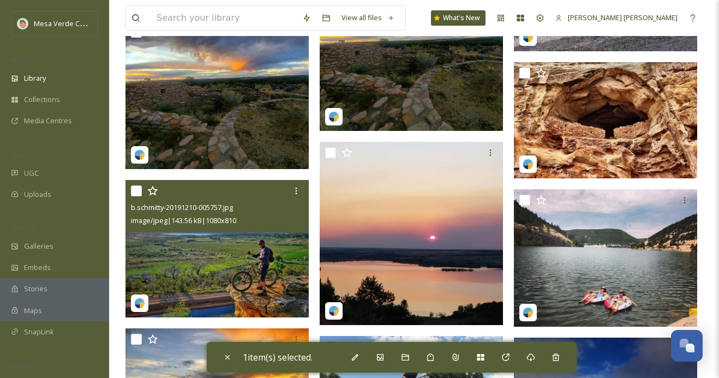
click at [133, 190] on input "checkbox" at bounding box center [136, 190] width 11 height 11
checkbox input "true"
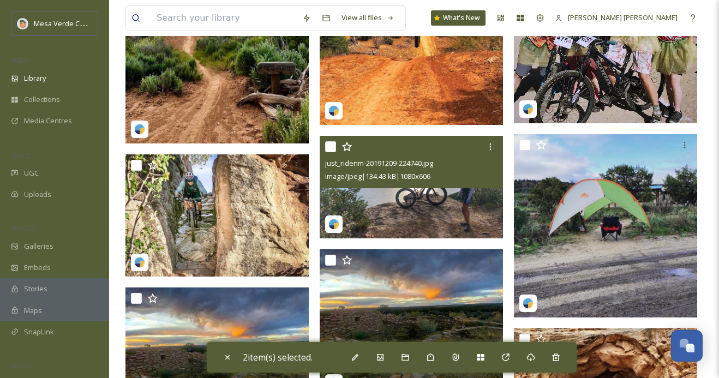
scroll to position [12309, 0]
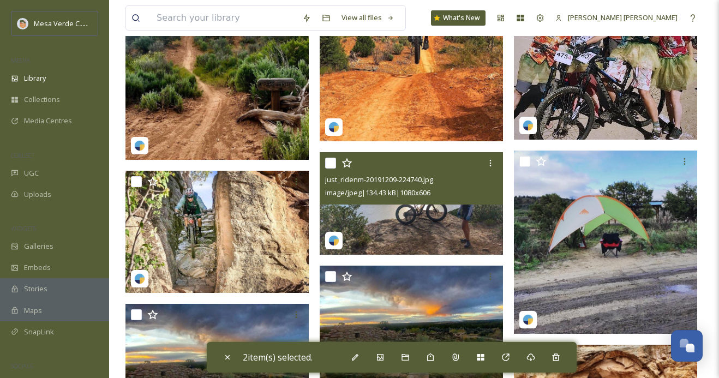
click at [329, 165] on input "checkbox" at bounding box center [330, 163] width 11 height 11
checkbox input "true"
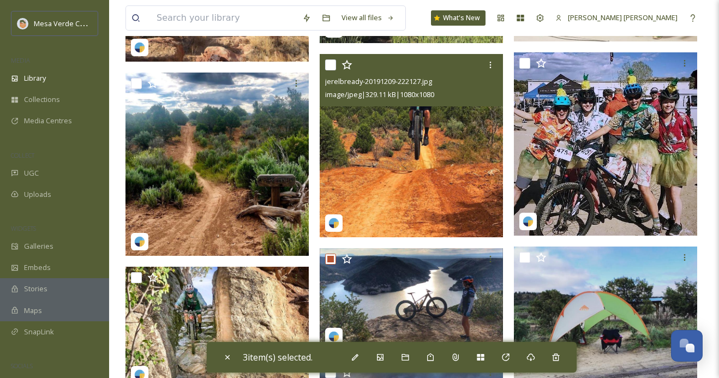
scroll to position [12212, 0]
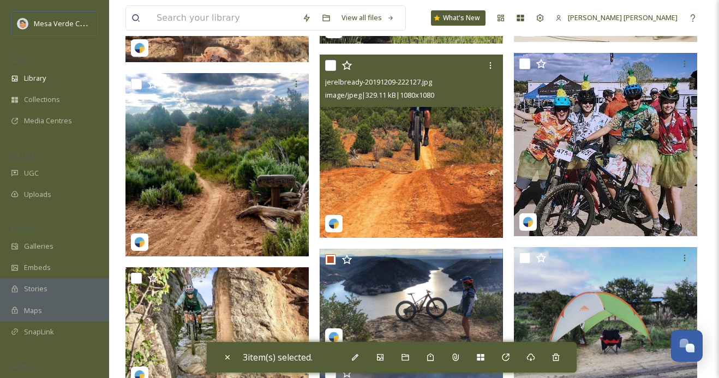
click at [329, 67] on input "checkbox" at bounding box center [330, 65] width 11 height 11
checkbox input "true"
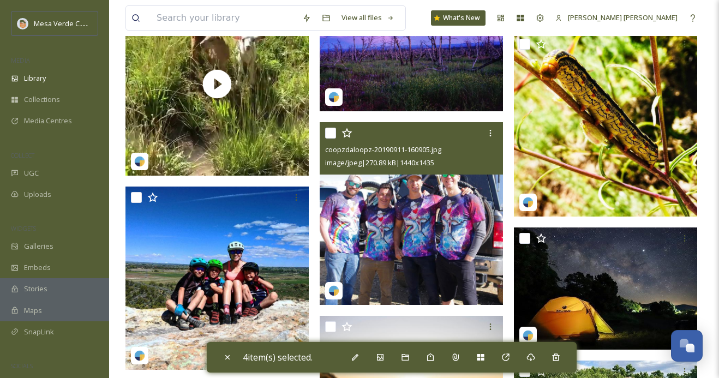
scroll to position [11362, 0]
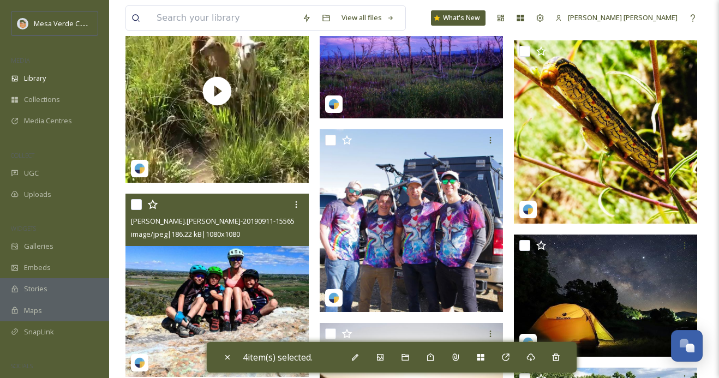
click at [136, 206] on input "checkbox" at bounding box center [136, 204] width 11 height 11
checkbox input "true"
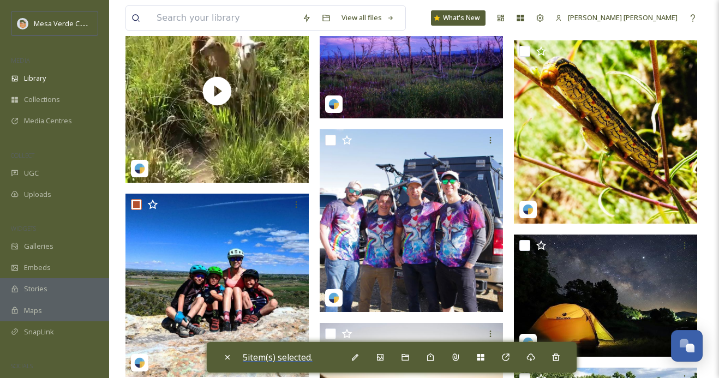
click at [291, 355] on span "5 item(s) selected." at bounding box center [278, 357] width 70 height 12
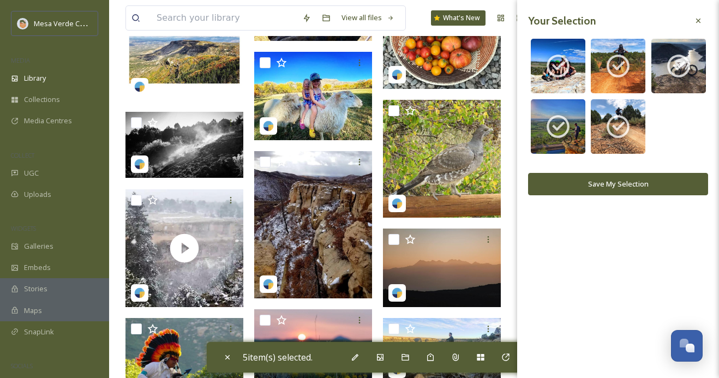
click at [594, 182] on button "Save My Selection" at bounding box center [618, 184] width 180 height 22
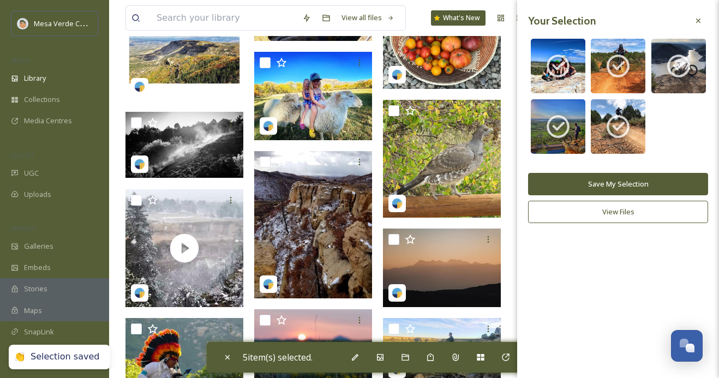
click at [699, 22] on icon at bounding box center [698, 21] width 4 height 4
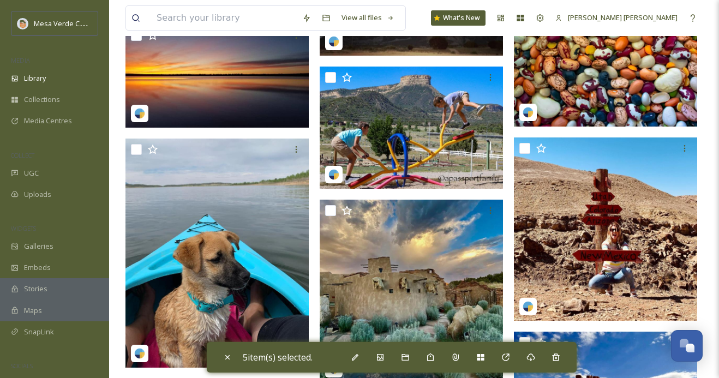
scroll to position [14678, 0]
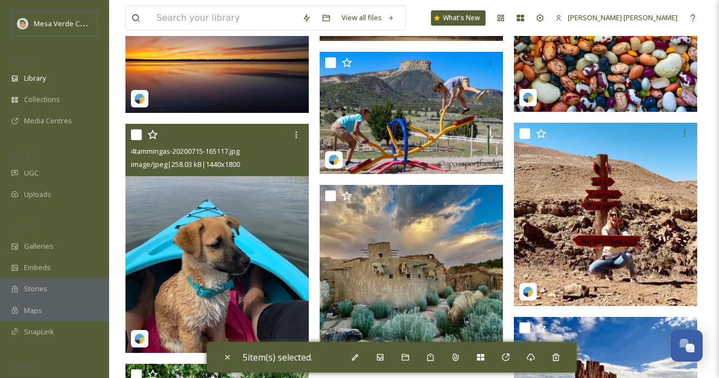
click at [195, 240] on img at bounding box center [216, 238] width 183 height 229
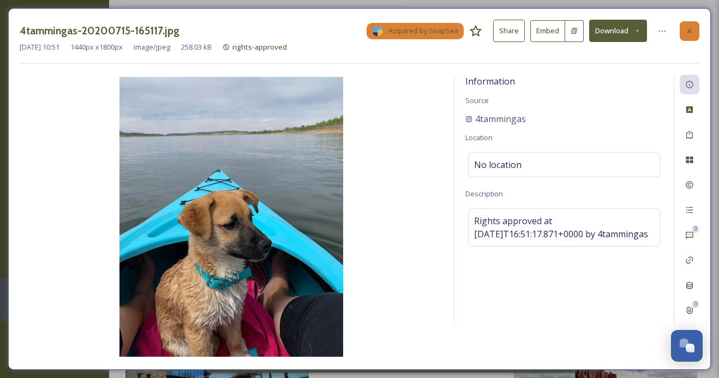
click at [694, 26] on div at bounding box center [689, 31] width 20 height 20
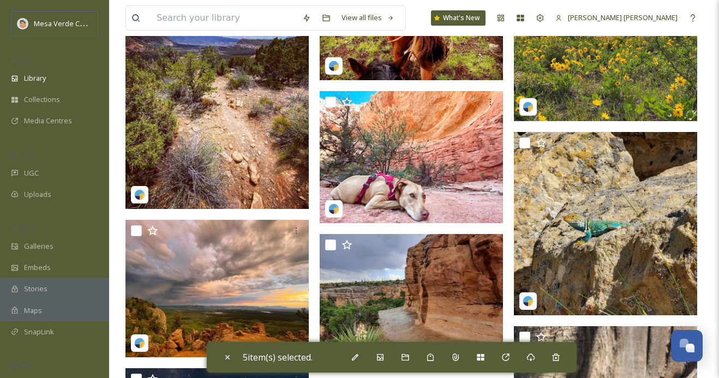
scroll to position [21358, 0]
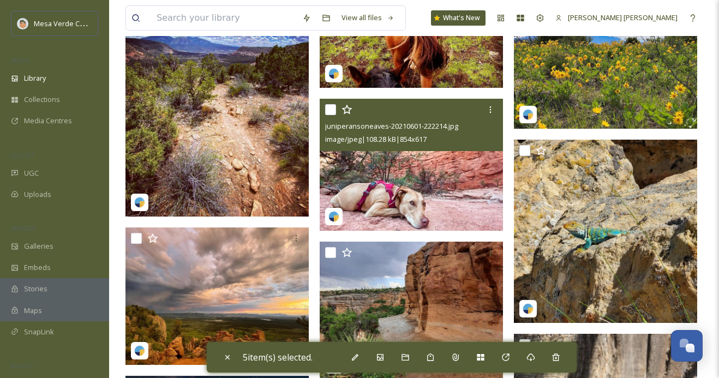
click at [404, 131] on span "juniperansoneaves-20210601-222214.jpg" at bounding box center [391, 126] width 133 height 10
click at [409, 177] on img at bounding box center [411, 165] width 183 height 133
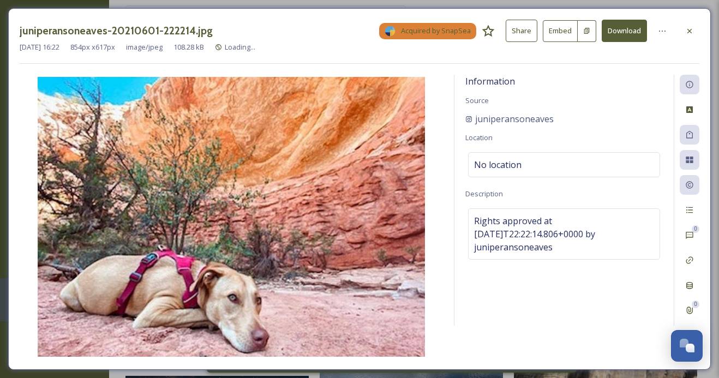
click at [523, 29] on button "Share" at bounding box center [522, 31] width 32 height 22
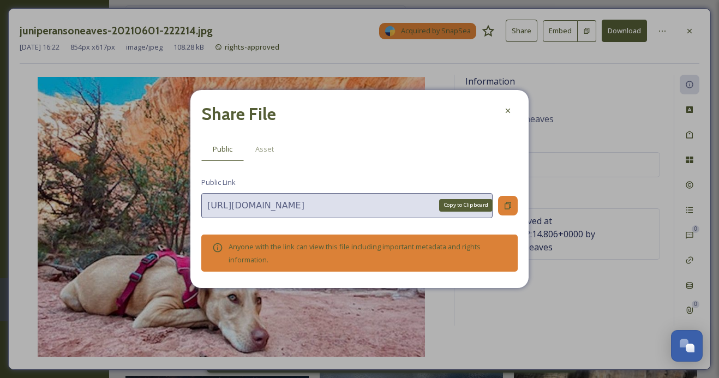
click at [507, 206] on icon at bounding box center [507, 205] width 9 height 9
click at [504, 112] on icon at bounding box center [507, 110] width 9 height 9
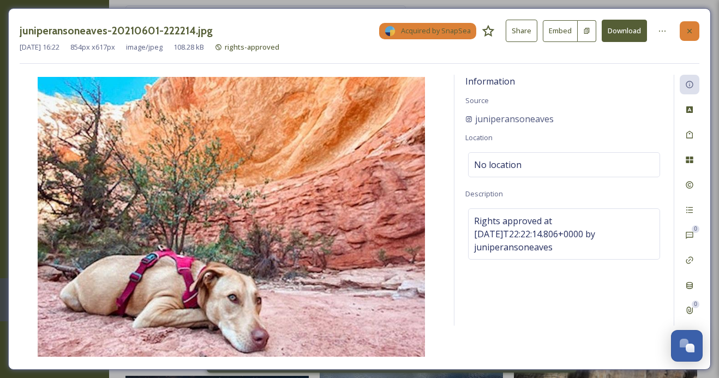
click at [686, 29] on icon at bounding box center [689, 31] width 9 height 9
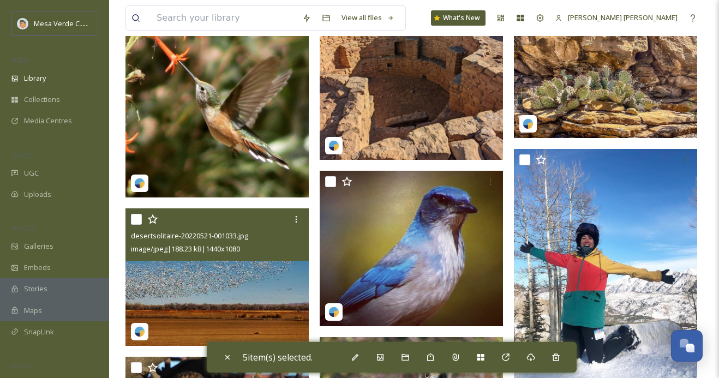
scroll to position [36818, 0]
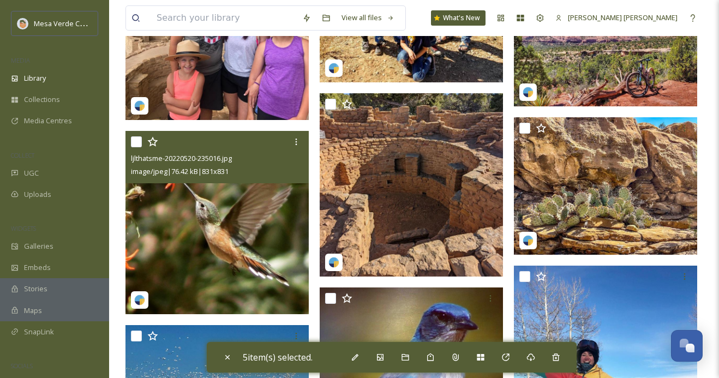
click at [137, 141] on input "checkbox" at bounding box center [136, 141] width 11 height 11
checkbox input "true"
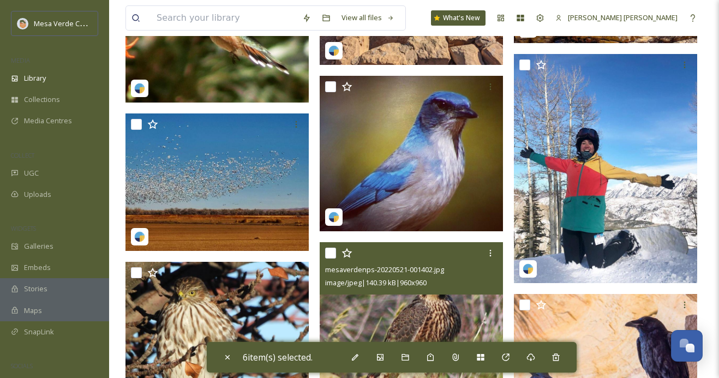
scroll to position [37195, 0]
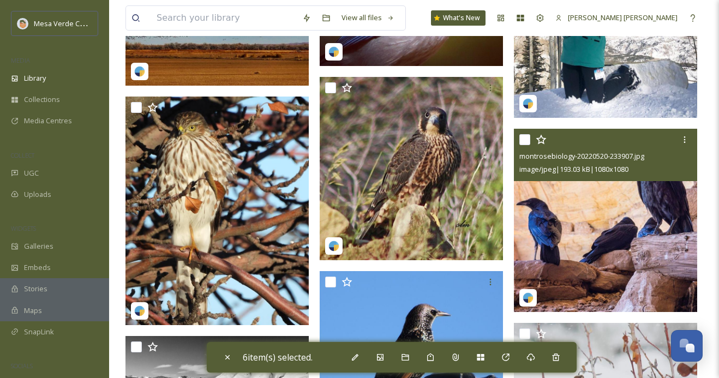
click at [522, 135] on input "checkbox" at bounding box center [524, 139] width 11 height 11
checkbox input "true"
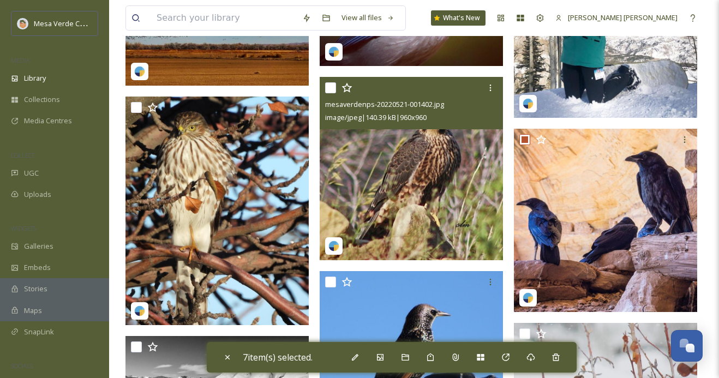
click at [329, 86] on input "checkbox" at bounding box center [330, 87] width 11 height 11
checkbox input "true"
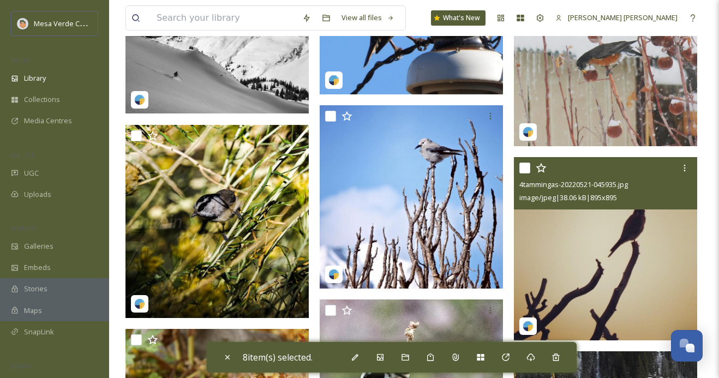
scroll to position [37554, 0]
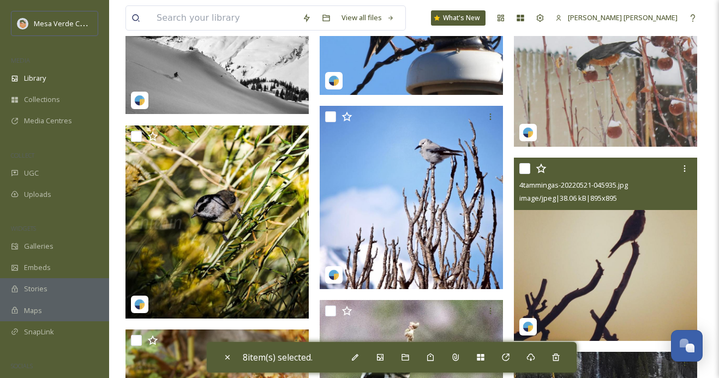
click at [526, 169] on input "checkbox" at bounding box center [524, 168] width 11 height 11
checkbox input "true"
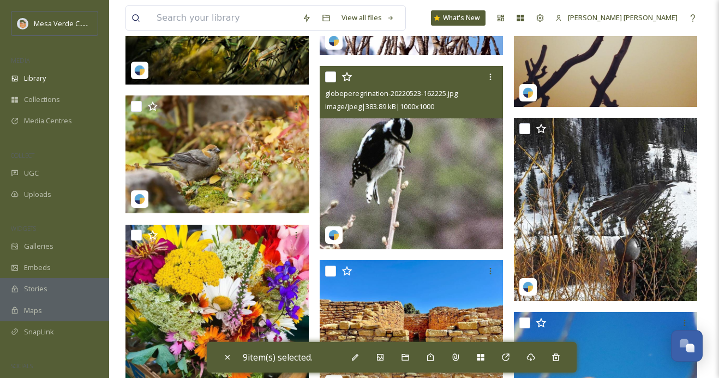
scroll to position [37788, 0]
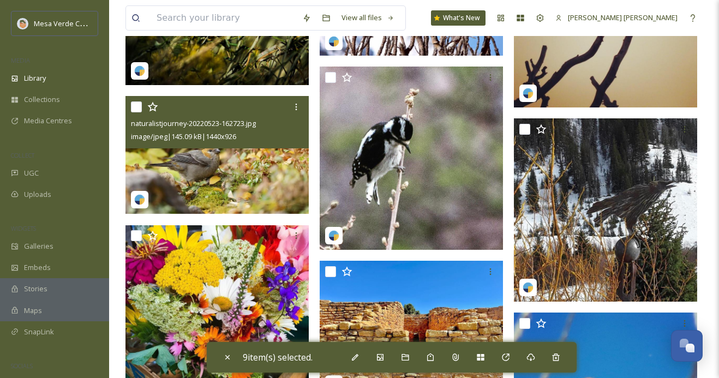
click at [136, 109] on input "checkbox" at bounding box center [136, 106] width 11 height 11
checkbox input "true"
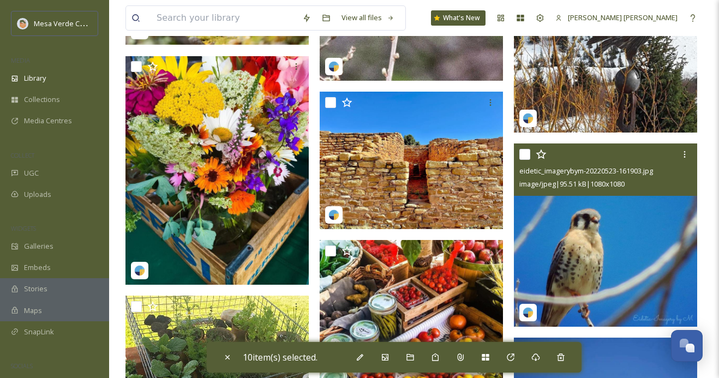
scroll to position [37959, 0]
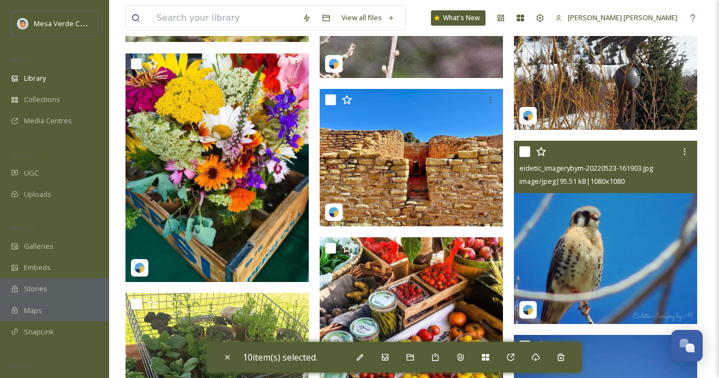
click at [522, 154] on input "checkbox" at bounding box center [524, 151] width 11 height 11
checkbox input "true"
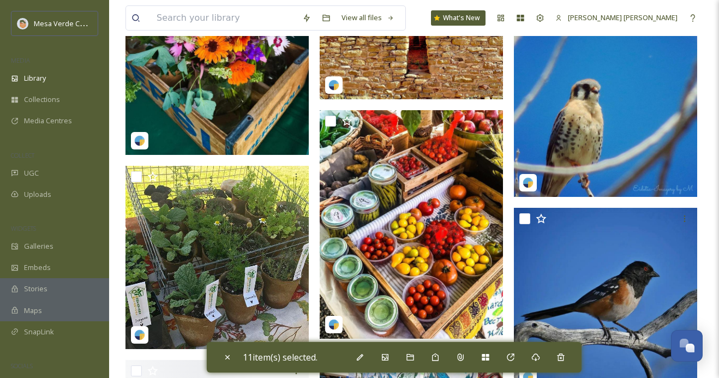
scroll to position [38108, 0]
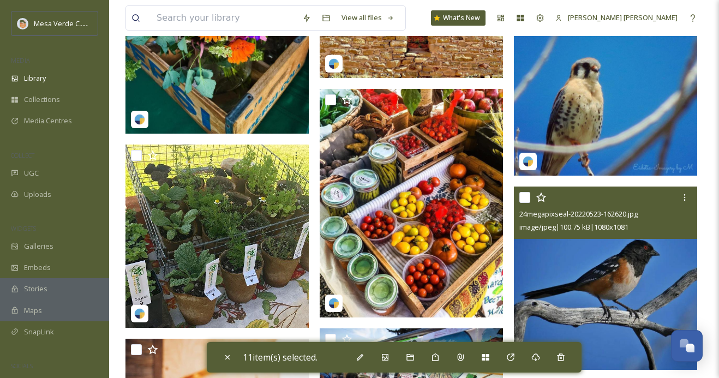
click at [526, 196] on input "checkbox" at bounding box center [524, 197] width 11 height 11
checkbox input "true"
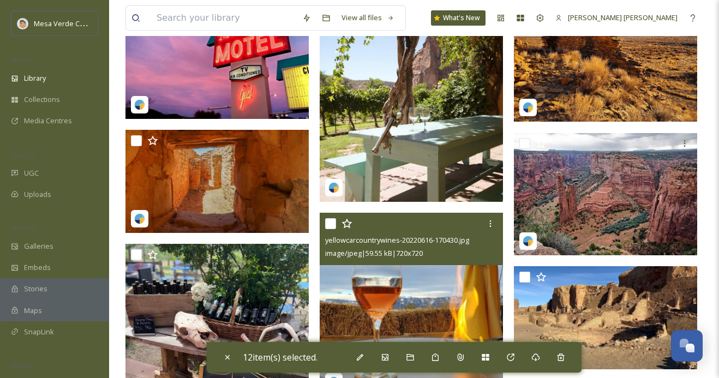
scroll to position [40449, 0]
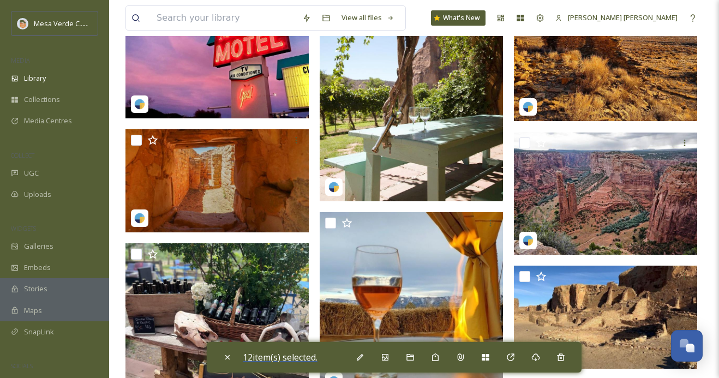
click at [286, 358] on span "12 item(s) selected." at bounding box center [280, 357] width 75 height 12
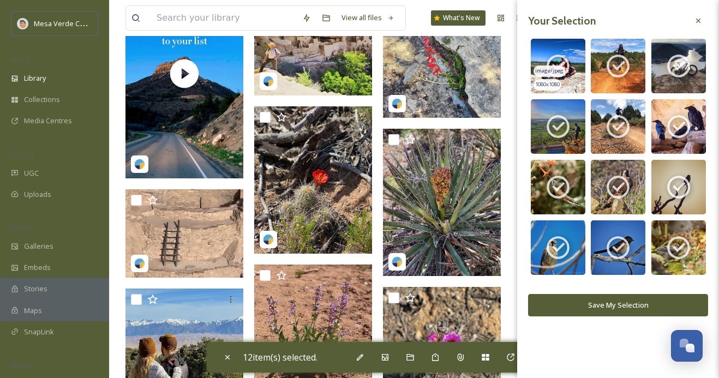
click at [557, 63] on icon at bounding box center [557, 65] width 27 height 27
checkbox input "false"
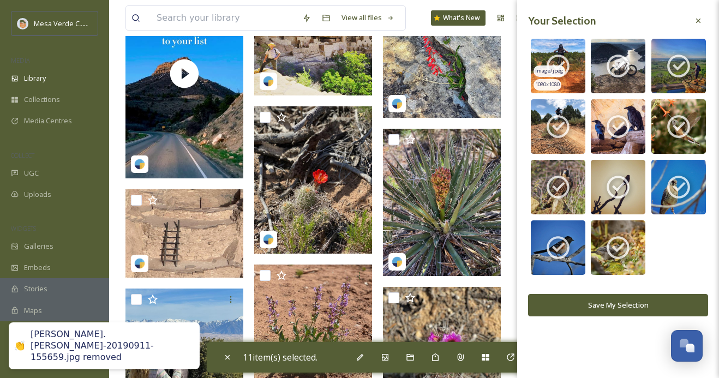
click at [557, 58] on icon at bounding box center [557, 65] width 27 height 27
checkbox input "false"
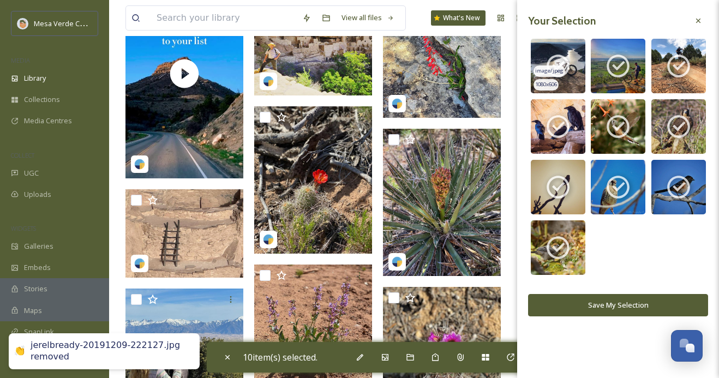
click at [558, 56] on icon at bounding box center [557, 66] width 23 height 23
checkbox input "false"
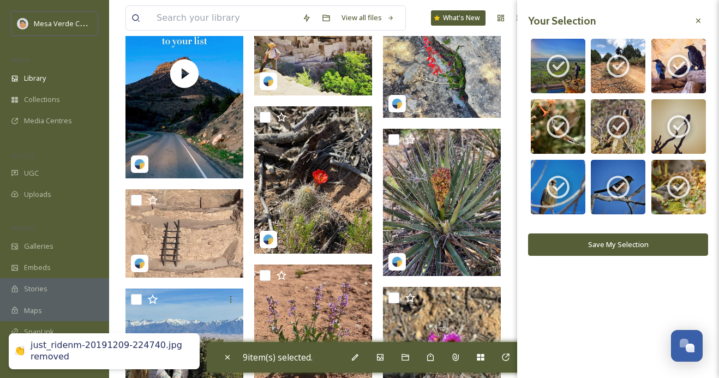
click at [558, 56] on icon at bounding box center [557, 66] width 23 height 23
checkbox input "false"
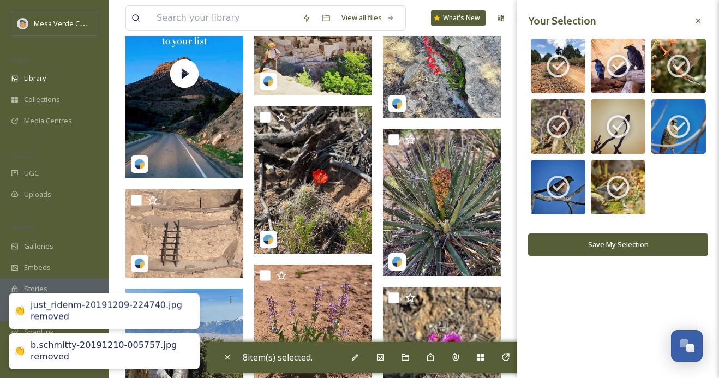
click at [558, 56] on icon at bounding box center [557, 66] width 23 height 23
checkbox input "false"
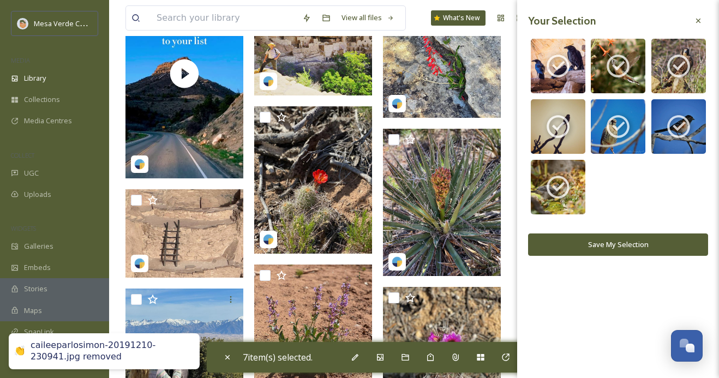
click at [576, 240] on button "Save My Selection" at bounding box center [618, 244] width 180 height 22
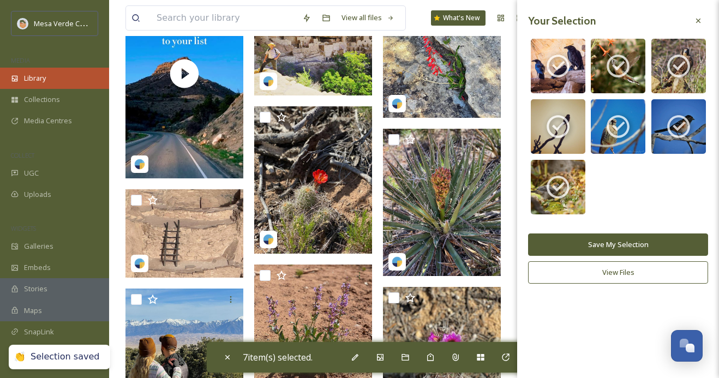
click at [59, 76] on div "Library" at bounding box center [54, 78] width 109 height 21
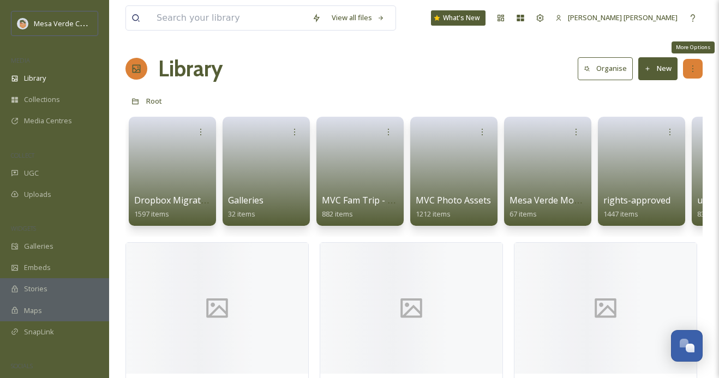
click at [696, 65] on icon at bounding box center [692, 68] width 9 height 9
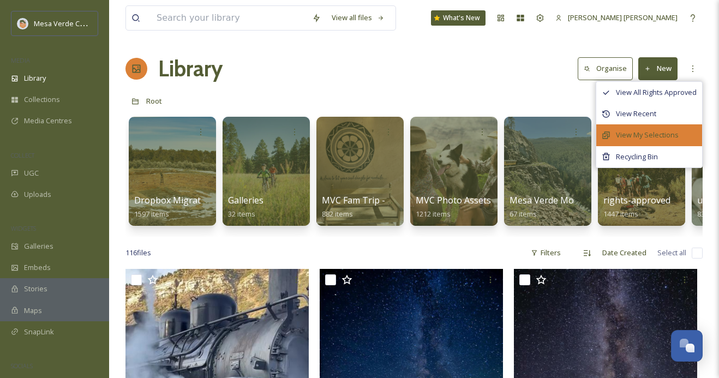
click at [658, 133] on span "View My Selections" at bounding box center [647, 135] width 63 height 10
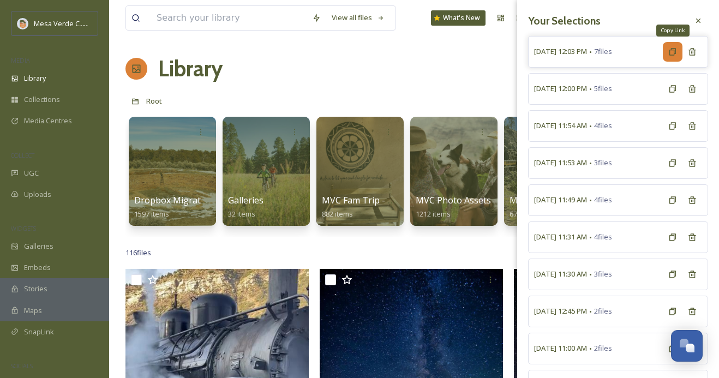
click at [672, 53] on icon at bounding box center [672, 51] width 9 height 9
click at [587, 88] on span "September 30th, 12:00 PM" at bounding box center [560, 88] width 53 height 10
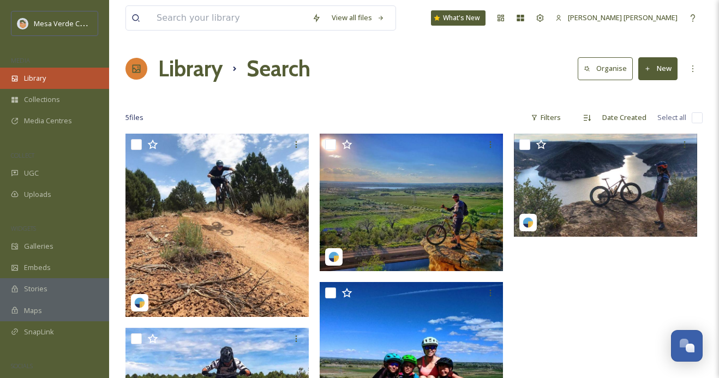
click at [39, 68] on div "Library" at bounding box center [54, 78] width 109 height 21
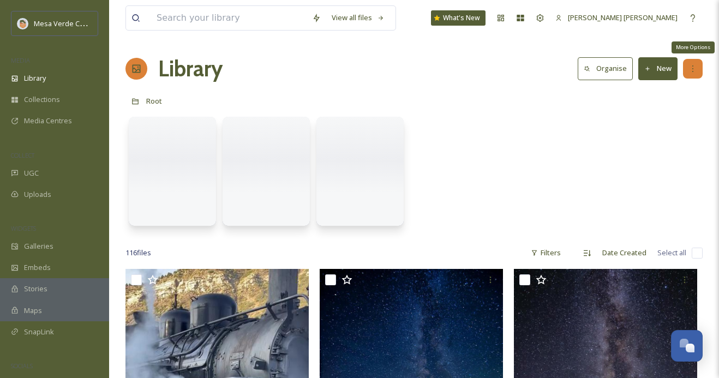
click at [694, 64] on div "More Options" at bounding box center [693, 69] width 20 height 20
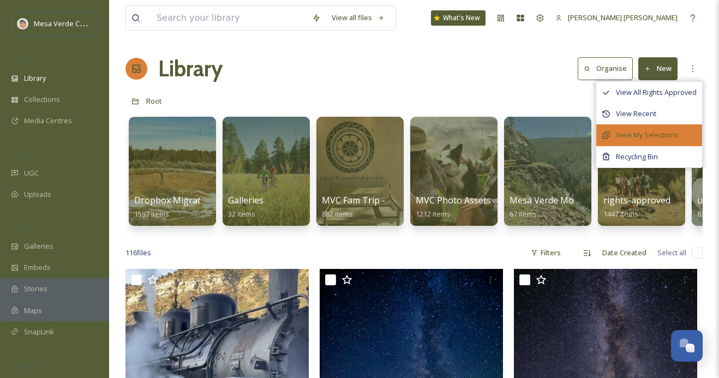
click at [645, 134] on span "View My Selections" at bounding box center [647, 135] width 63 height 10
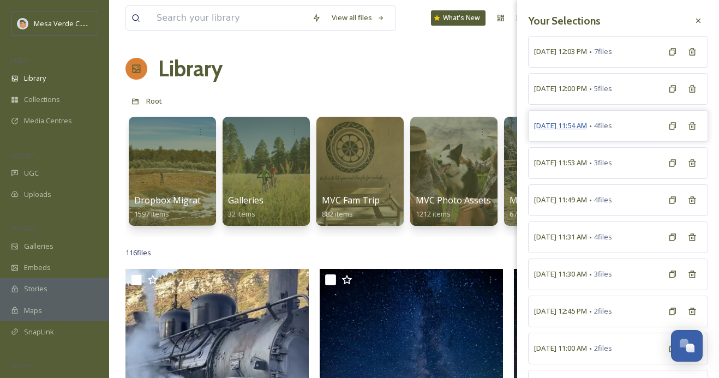
click at [587, 123] on span "September 30th, 11:54 AM" at bounding box center [560, 126] width 53 height 10
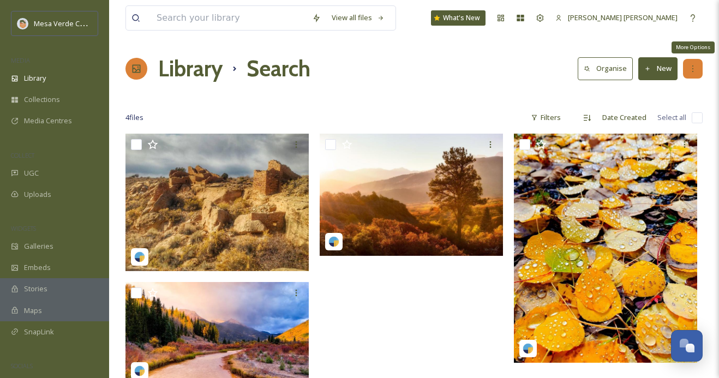
click at [700, 67] on div "More Options" at bounding box center [693, 69] width 20 height 20
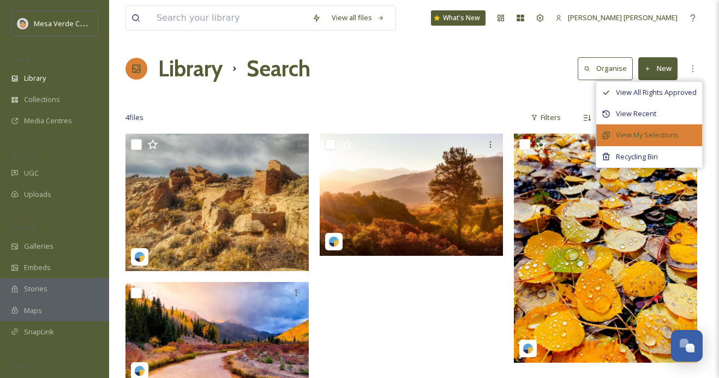
click at [659, 130] on span "View My Selections" at bounding box center [647, 135] width 63 height 10
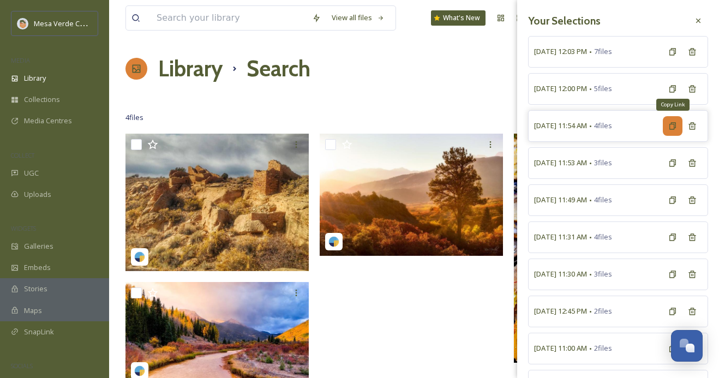
click at [672, 123] on icon at bounding box center [672, 126] width 9 height 9
click at [572, 130] on span "September 30th, 11:54 AM" at bounding box center [560, 126] width 53 height 10
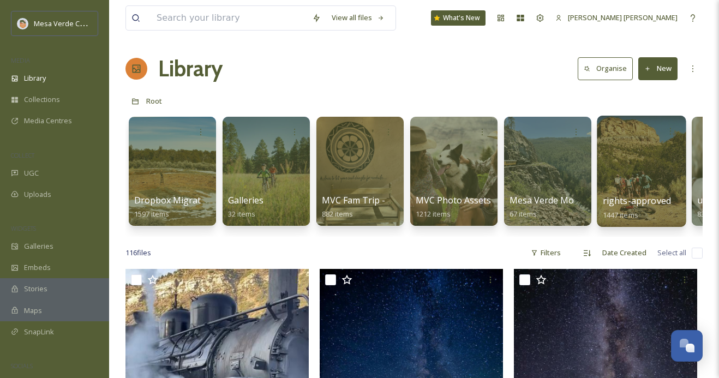
click at [623, 189] on div at bounding box center [641, 171] width 89 height 111
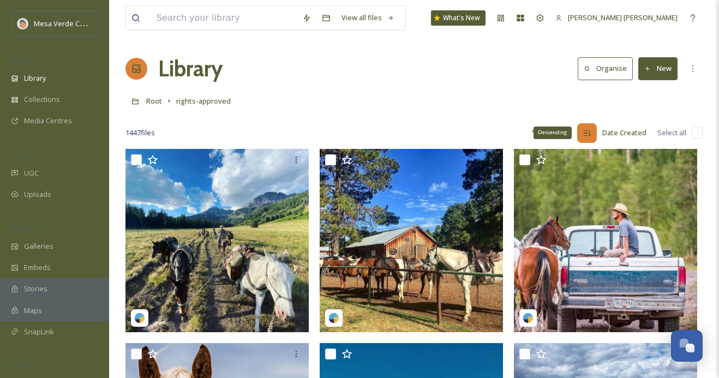
click at [595, 133] on div "Descending" at bounding box center [587, 133] width 20 height 20
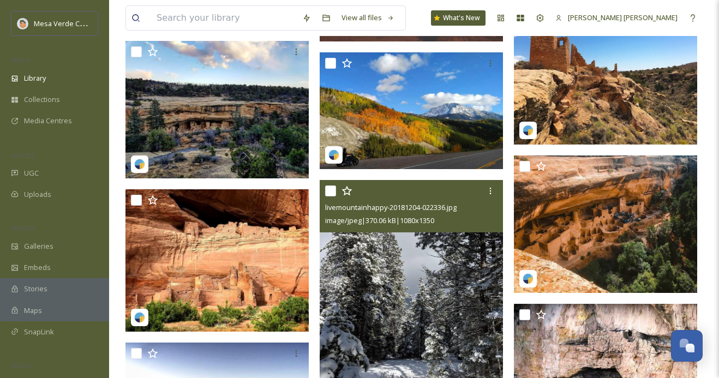
scroll to position [5478, 0]
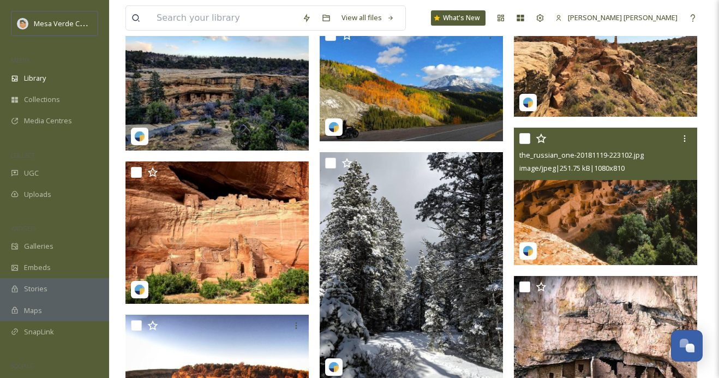
click at [525, 137] on input "checkbox" at bounding box center [524, 138] width 11 height 11
checkbox input "true"
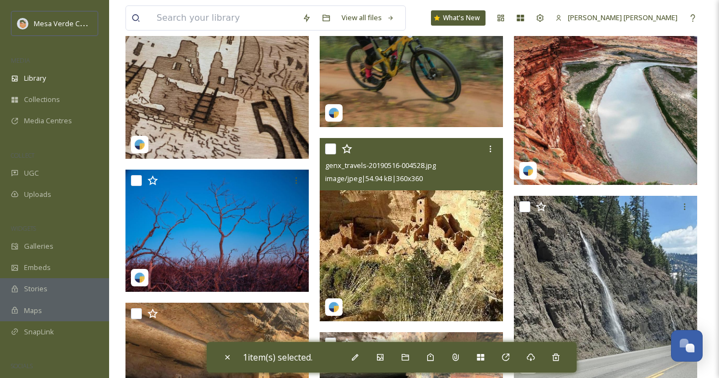
scroll to position [10637, 0]
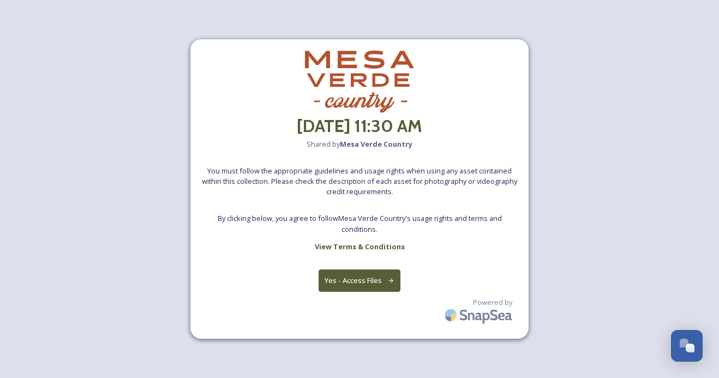
click at [374, 274] on button "Yes - Access Files" at bounding box center [359, 280] width 82 height 22
click at [349, 279] on button "Yes - Access Files" at bounding box center [359, 280] width 82 height 22
click at [382, 279] on button "Yes - Access Files" at bounding box center [359, 280] width 82 height 22
click at [387, 279] on icon at bounding box center [390, 280] width 7 height 7
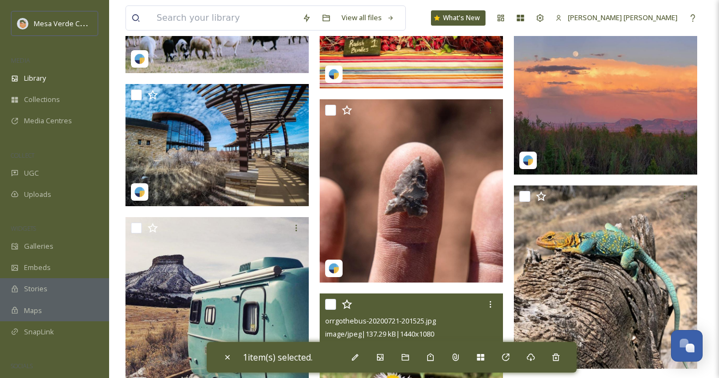
scroll to position [15103, 0]
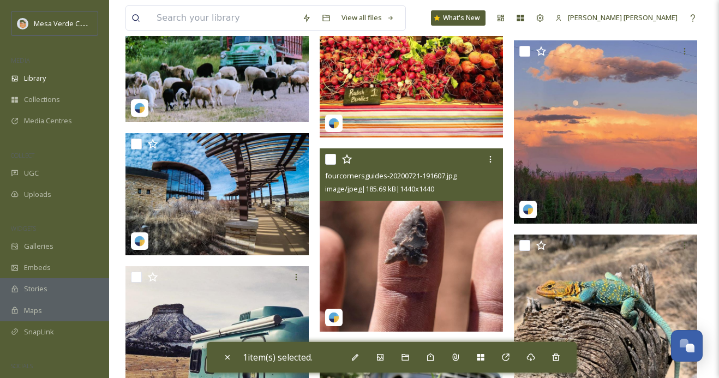
click at [330, 160] on input "checkbox" at bounding box center [330, 159] width 11 height 11
checkbox input "true"
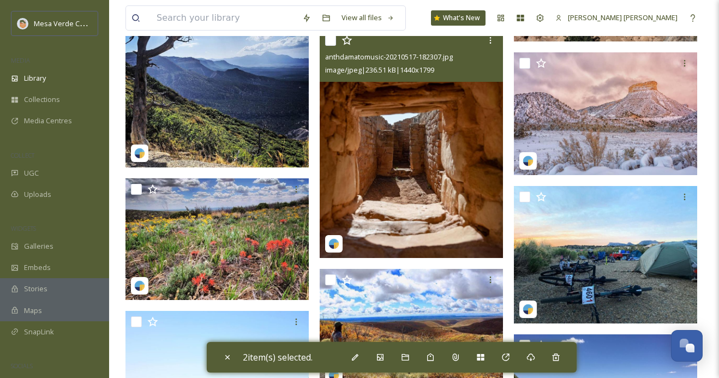
scroll to position [20732, 0]
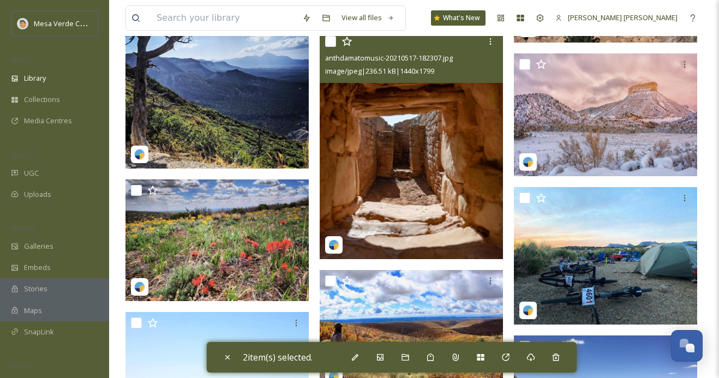
click at [330, 39] on input "checkbox" at bounding box center [330, 41] width 11 height 11
checkbox input "true"
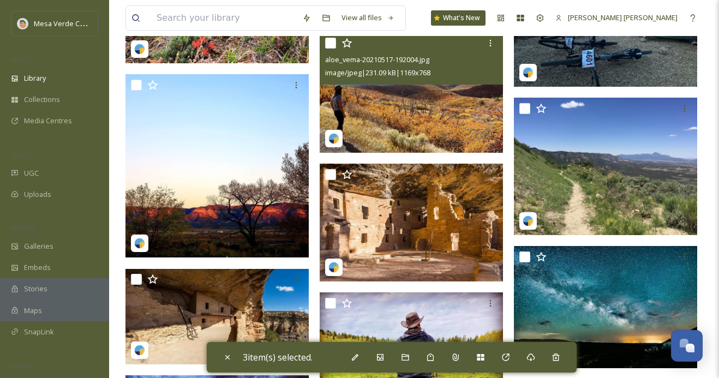
scroll to position [20991, 0]
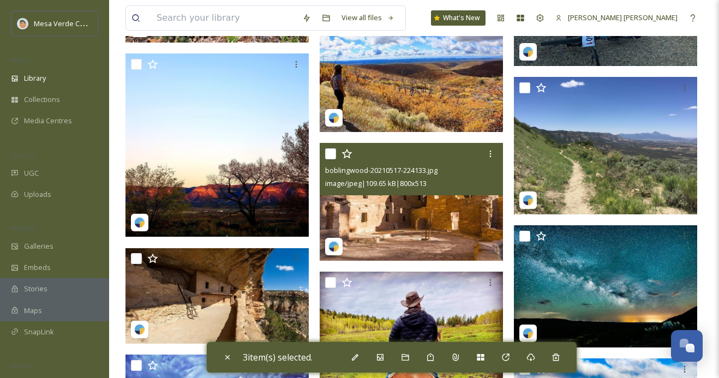
click at [332, 154] on input "checkbox" at bounding box center [330, 153] width 11 height 11
checkbox input "true"
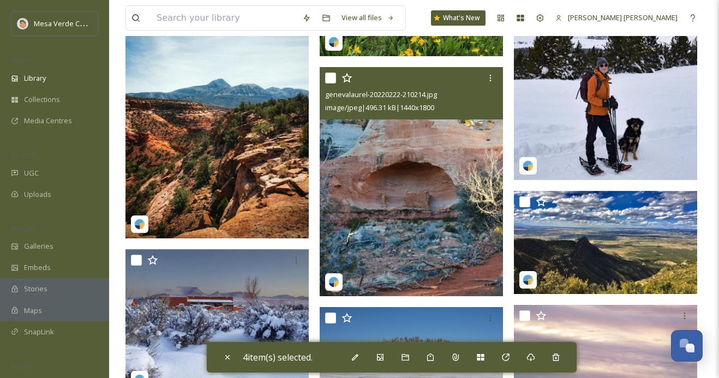
scroll to position [27274, 0]
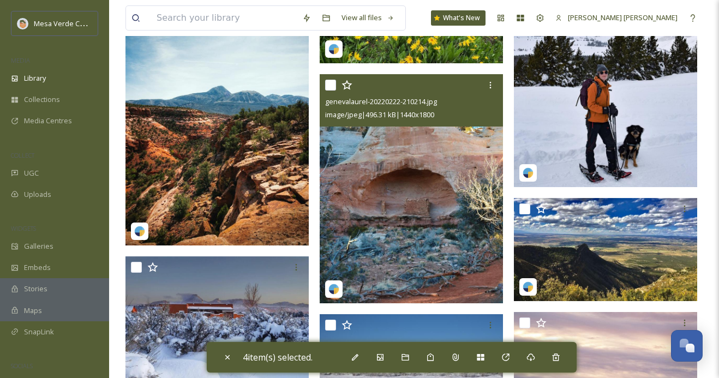
click at [328, 84] on input "checkbox" at bounding box center [330, 85] width 11 height 11
checkbox input "true"
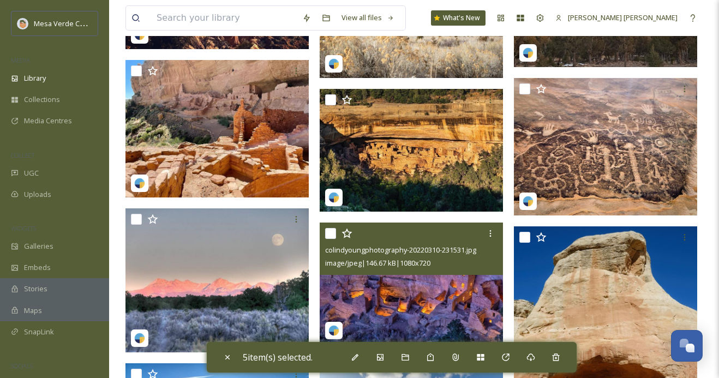
scroll to position [27776, 0]
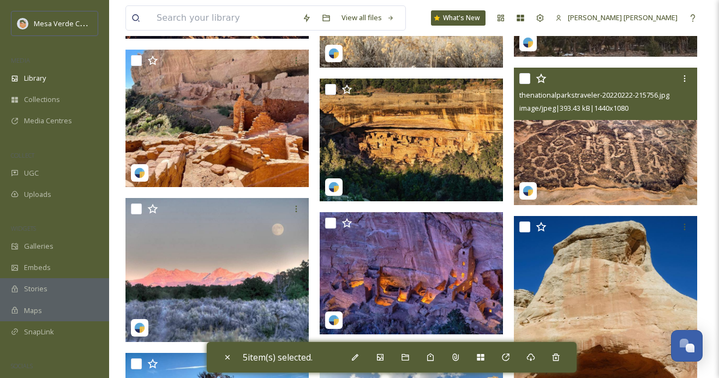
click at [527, 80] on input "checkbox" at bounding box center [524, 78] width 11 height 11
checkbox input "true"
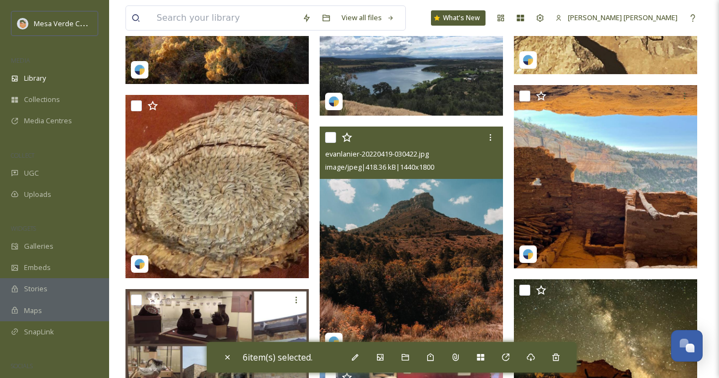
scroll to position [31083, 0]
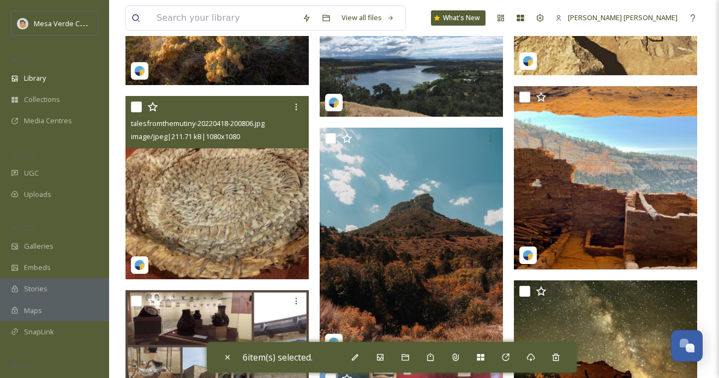
click at [262, 212] on img at bounding box center [216, 187] width 183 height 183
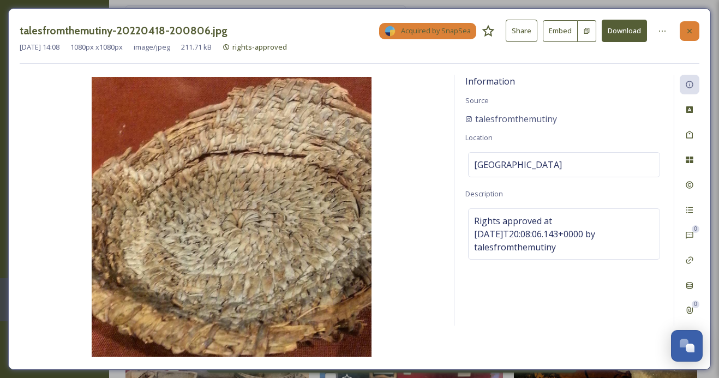
click at [688, 31] on icon at bounding box center [689, 31] width 9 height 9
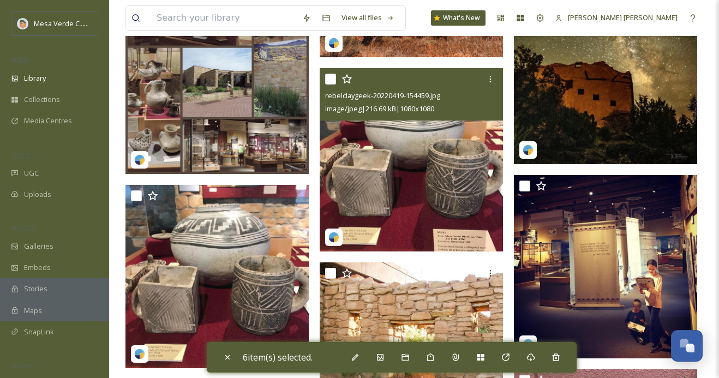
scroll to position [31379, 0]
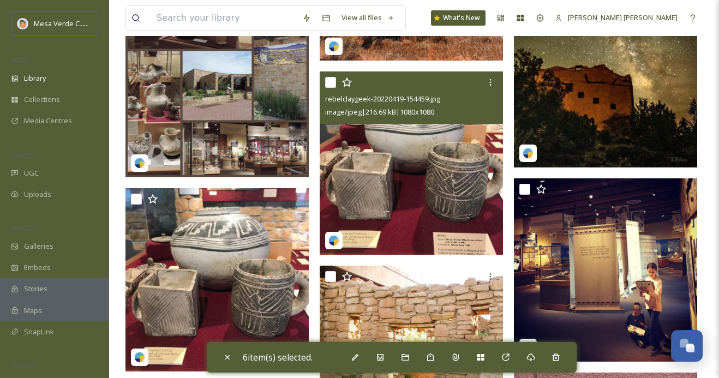
click at [330, 82] on input "checkbox" at bounding box center [330, 82] width 11 height 11
click at [331, 84] on input "checkbox" at bounding box center [330, 82] width 11 height 11
checkbox input "false"
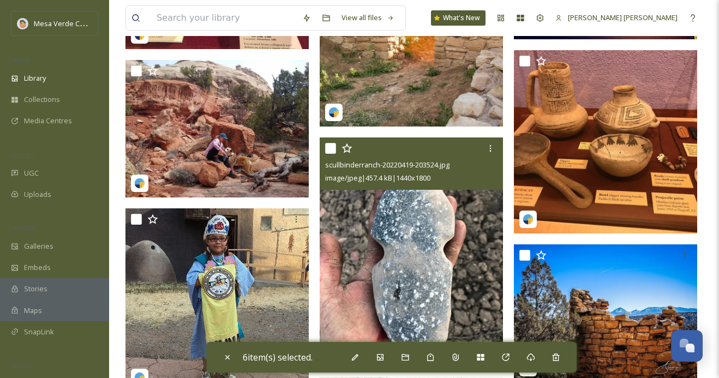
scroll to position [31729, 0]
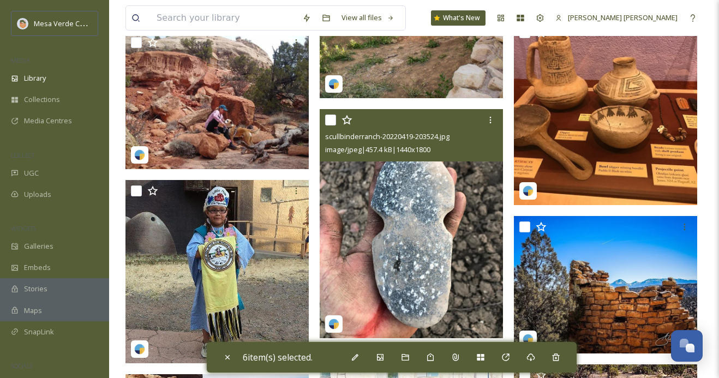
click at [331, 119] on input "checkbox" at bounding box center [330, 120] width 11 height 11
checkbox input "true"
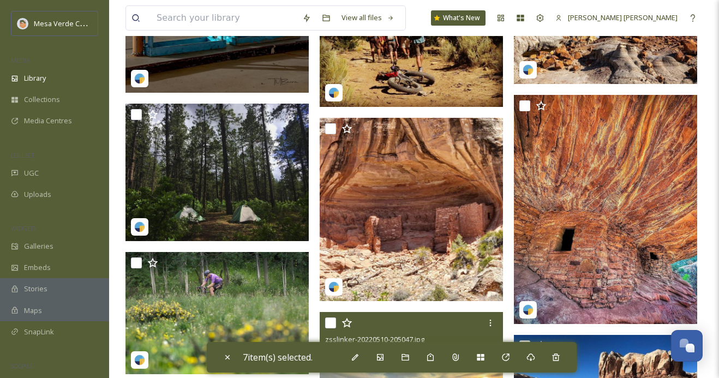
scroll to position [34791, 0]
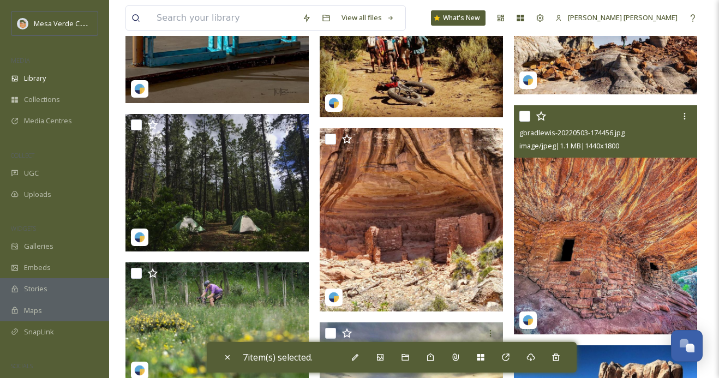
click at [525, 113] on input "checkbox" at bounding box center [524, 116] width 11 height 11
checkbox input "true"
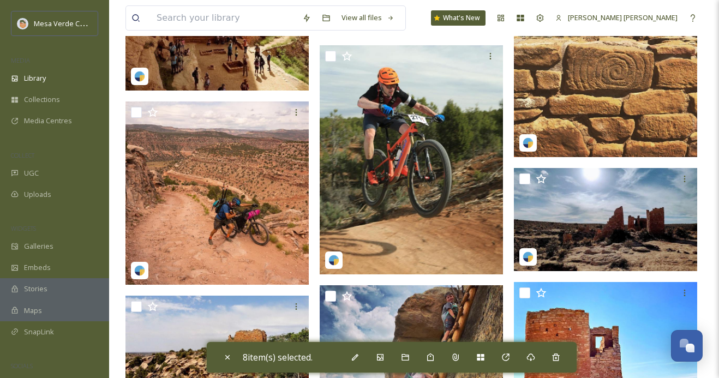
scroll to position [44547, 0]
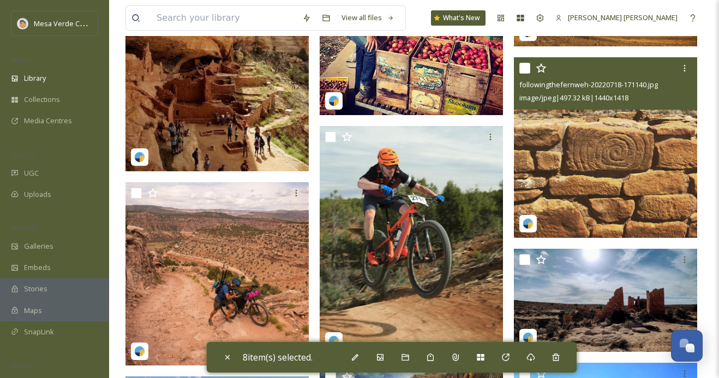
click at [524, 66] on input "checkbox" at bounding box center [524, 68] width 11 height 11
checkbox input "true"
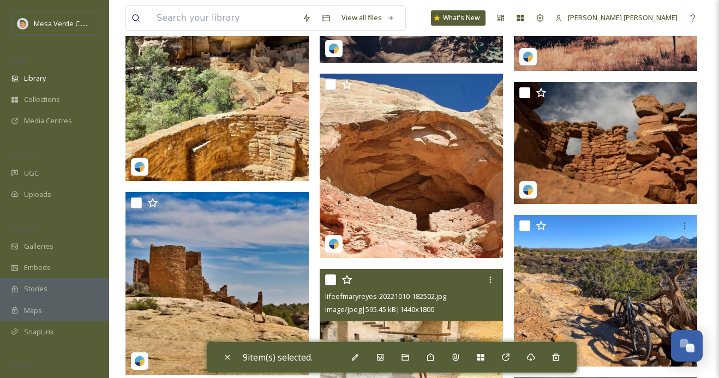
scroll to position [50276, 0]
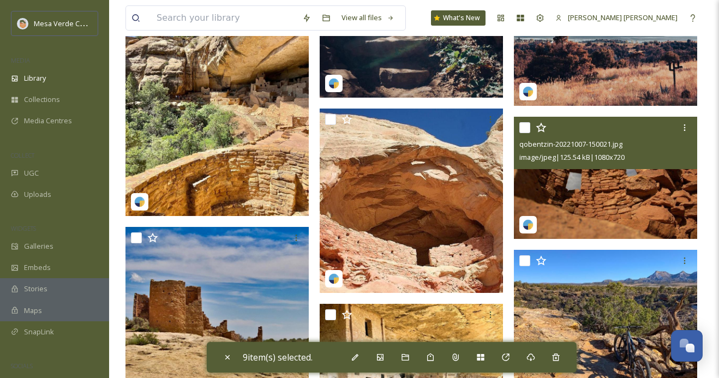
click at [524, 128] on input "checkbox" at bounding box center [524, 127] width 11 height 11
checkbox input "true"
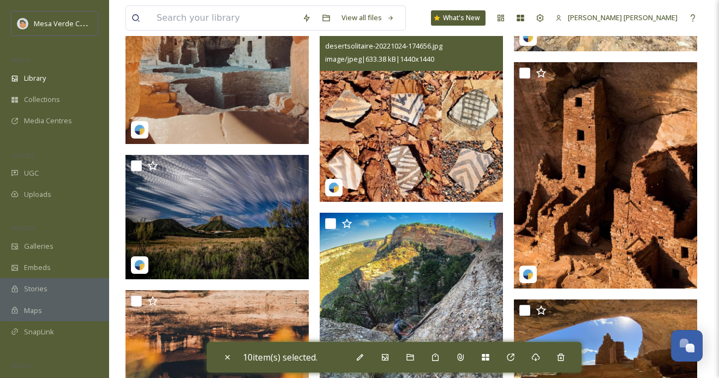
scroll to position [51593, 0]
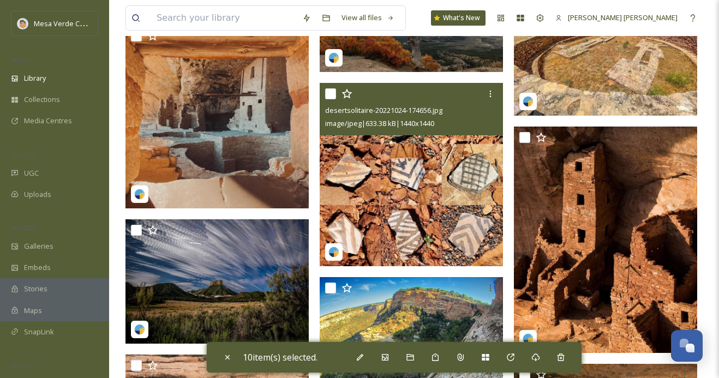
click at [331, 92] on input "checkbox" at bounding box center [330, 93] width 11 height 11
checkbox input "true"
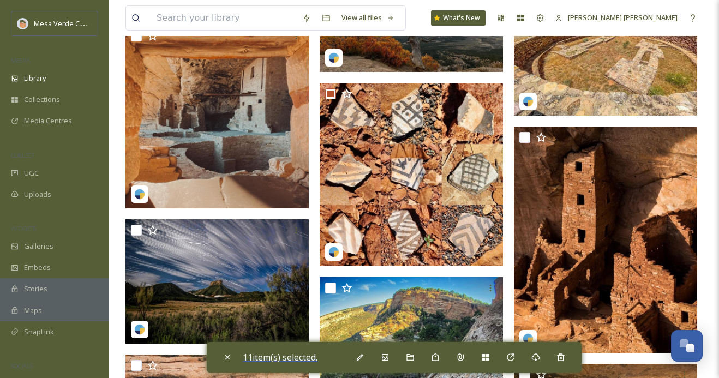
click at [286, 357] on span "11 item(s) selected." at bounding box center [280, 357] width 75 height 12
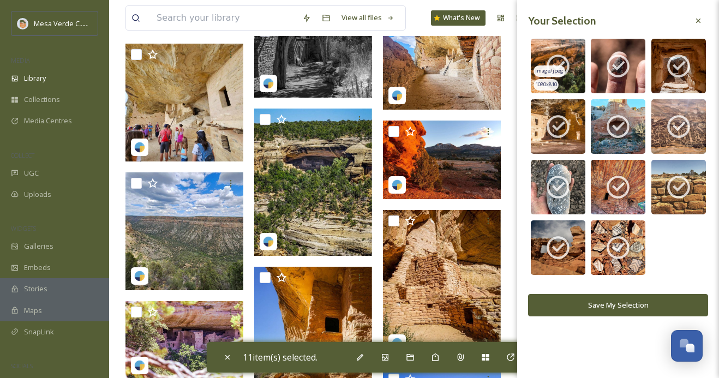
click at [561, 54] on icon at bounding box center [557, 65] width 27 height 27
checkbox input "false"
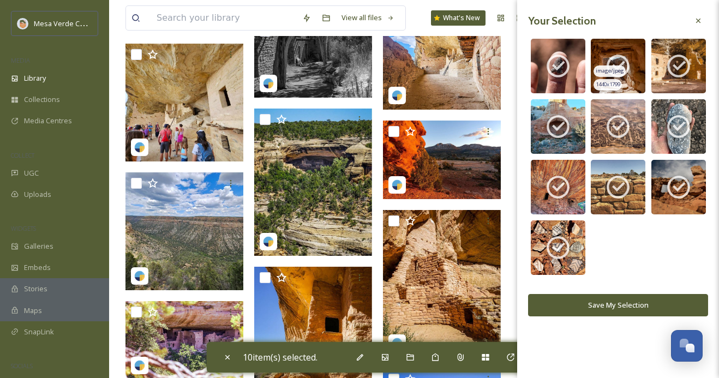
click at [624, 56] on icon at bounding box center [617, 65] width 27 height 27
checkbox input "false"
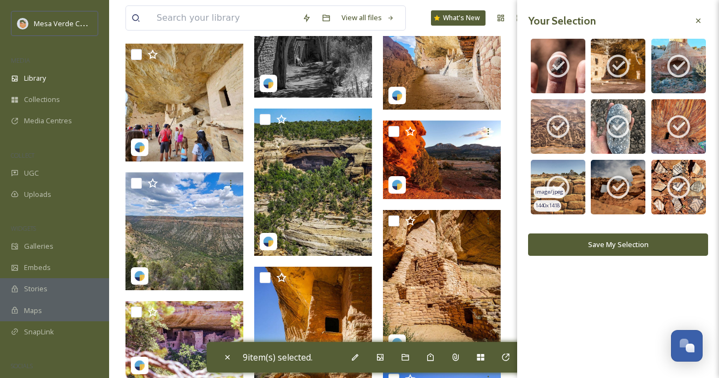
click at [557, 171] on img at bounding box center [558, 187] width 55 height 55
checkbox input "false"
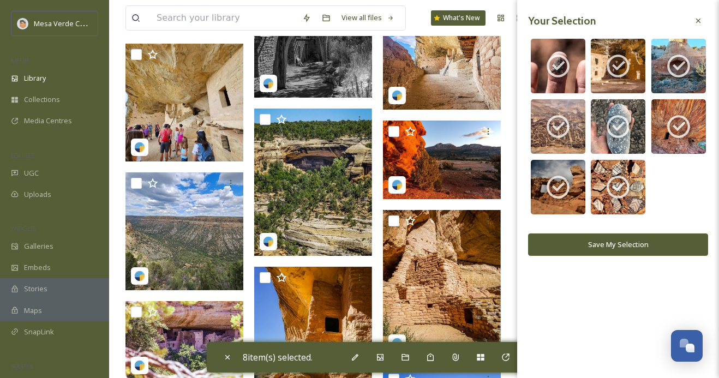
click at [656, 241] on button "Save My Selection" at bounding box center [618, 244] width 180 height 22
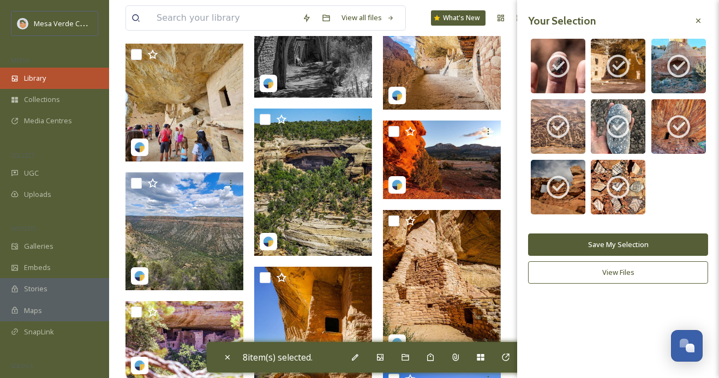
click at [55, 80] on div "Library" at bounding box center [54, 78] width 109 height 21
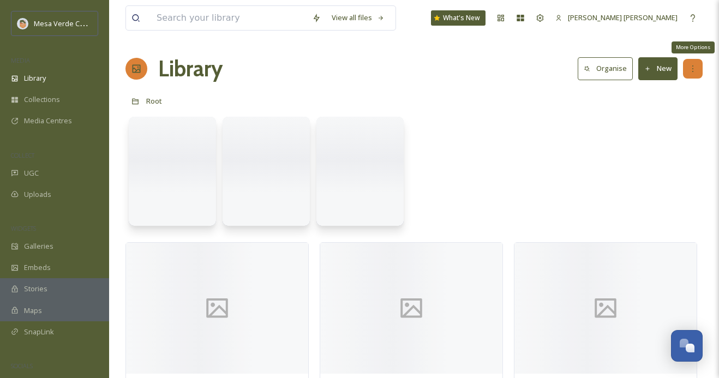
click at [694, 66] on icon at bounding box center [692, 68] width 9 height 9
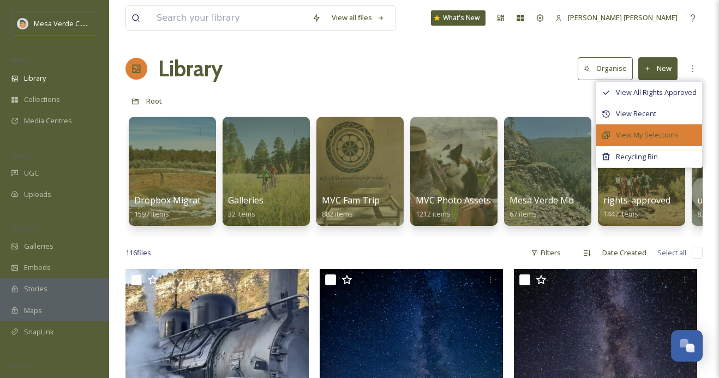
click at [645, 130] on span "View My Selections" at bounding box center [647, 135] width 63 height 10
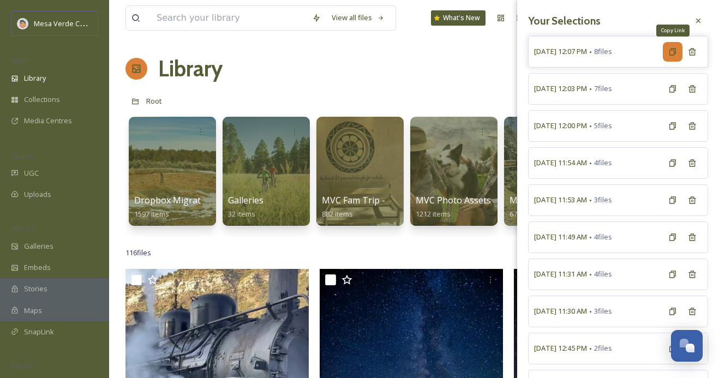
click at [673, 57] on div "Copy Link" at bounding box center [673, 52] width 20 height 20
click at [701, 16] on div at bounding box center [698, 21] width 20 height 20
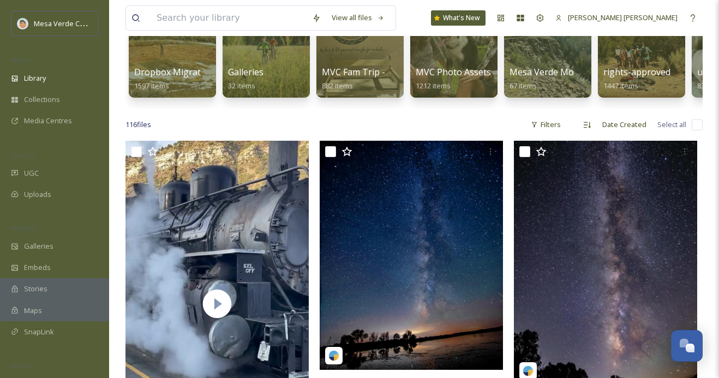
scroll to position [116, 0]
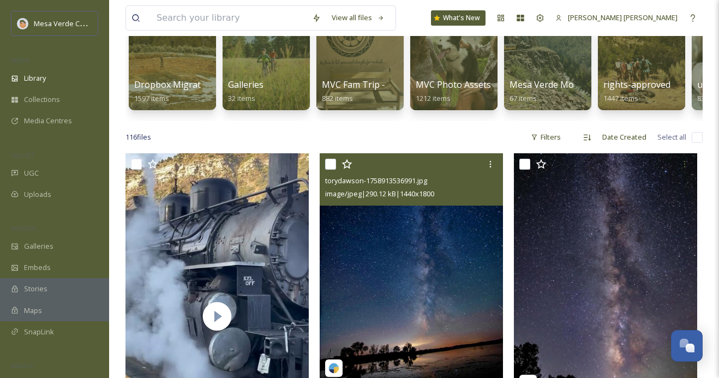
click at [327, 163] on input "checkbox" at bounding box center [330, 164] width 11 height 11
checkbox input "true"
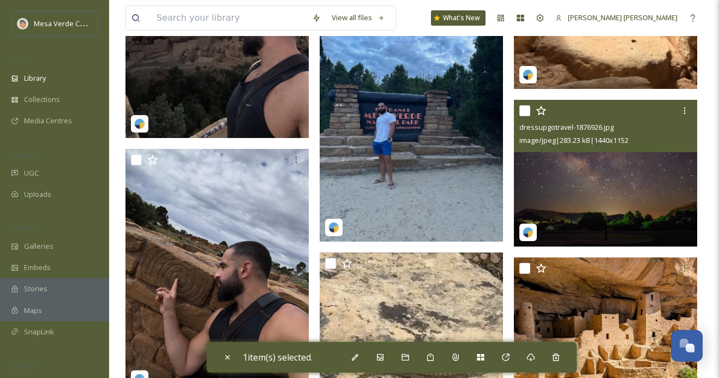
scroll to position [3814, 0]
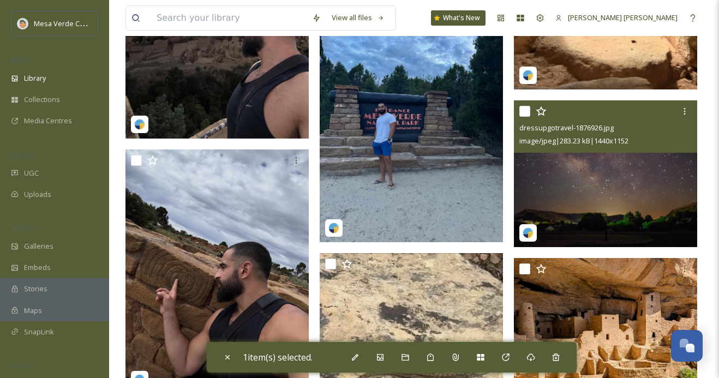
click at [525, 110] on input "checkbox" at bounding box center [524, 111] width 11 height 11
checkbox input "true"
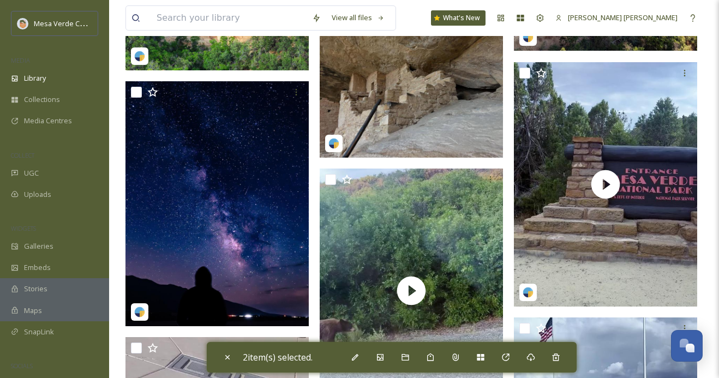
scroll to position [4765, 0]
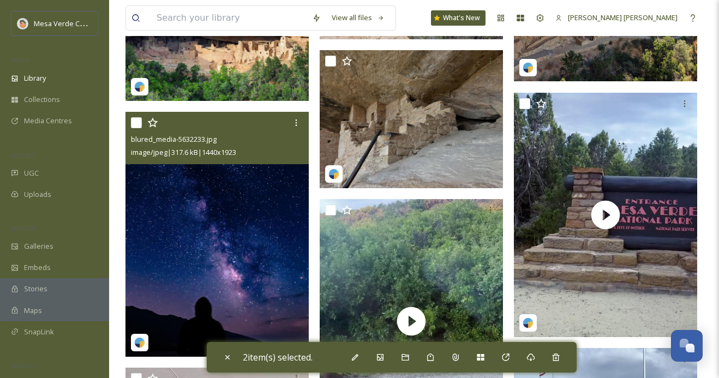
click at [136, 121] on input "checkbox" at bounding box center [136, 122] width 11 height 11
checkbox input "true"
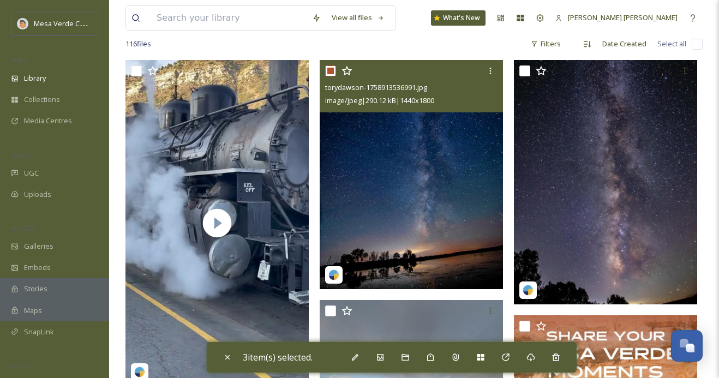
scroll to position [209, 0]
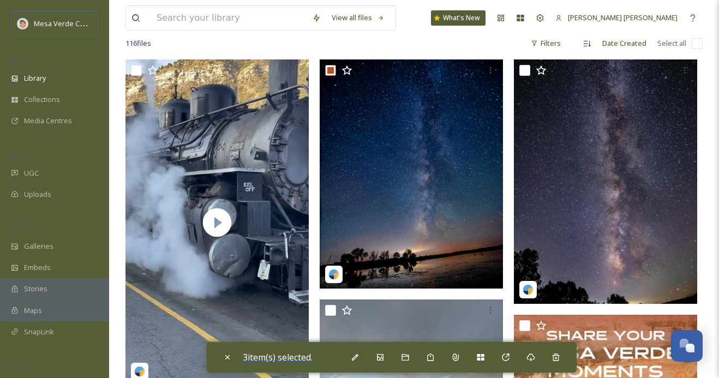
click at [299, 357] on span "3 item(s) selected." at bounding box center [278, 357] width 70 height 12
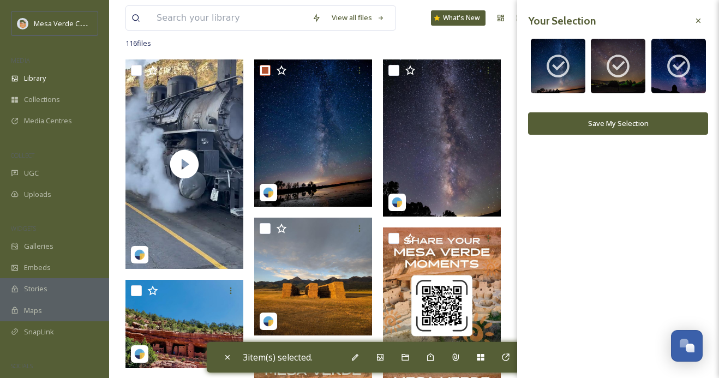
click at [628, 118] on button "Save My Selection" at bounding box center [618, 123] width 180 height 22
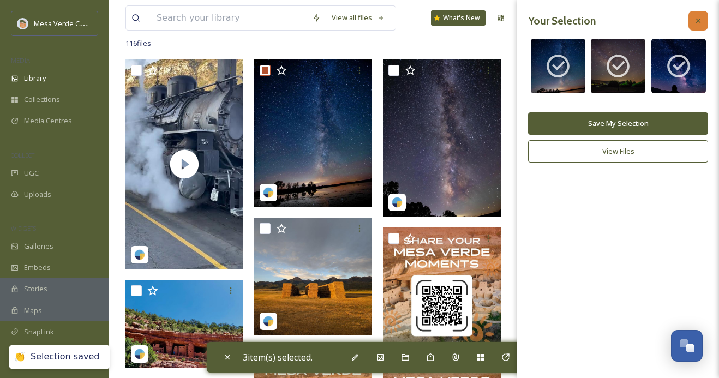
click at [700, 20] on icon at bounding box center [698, 20] width 9 height 9
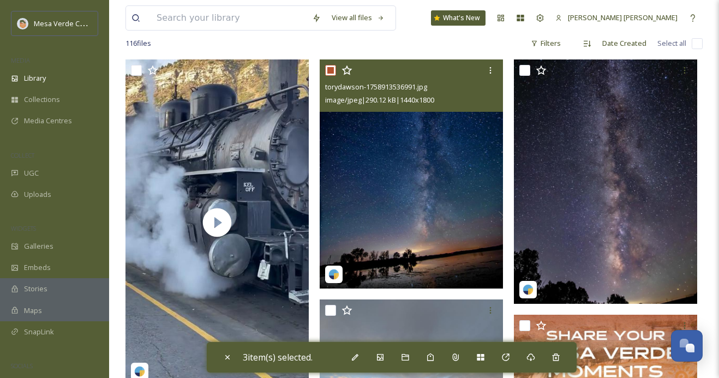
scroll to position [0, 0]
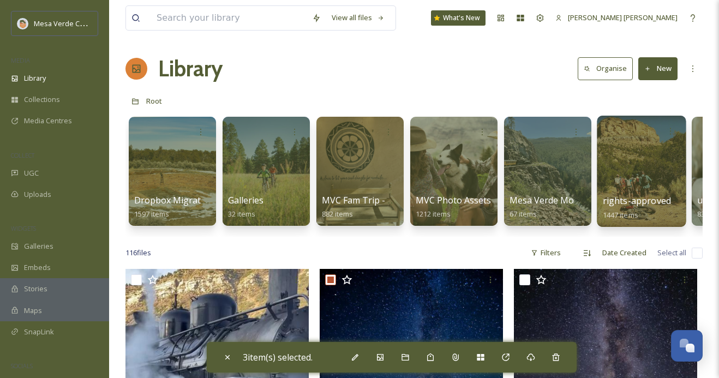
click at [641, 168] on div at bounding box center [641, 171] width 89 height 111
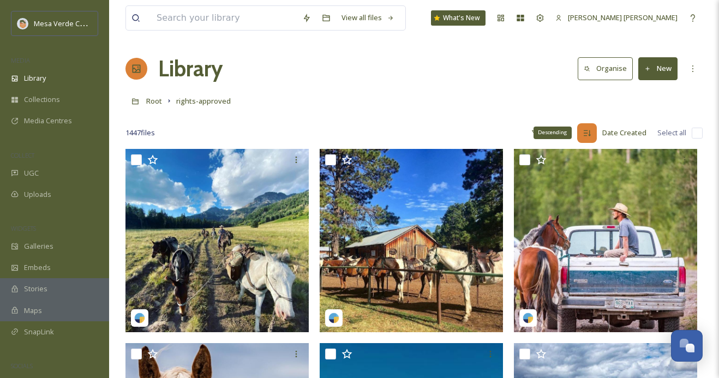
click at [585, 129] on icon at bounding box center [586, 133] width 9 height 9
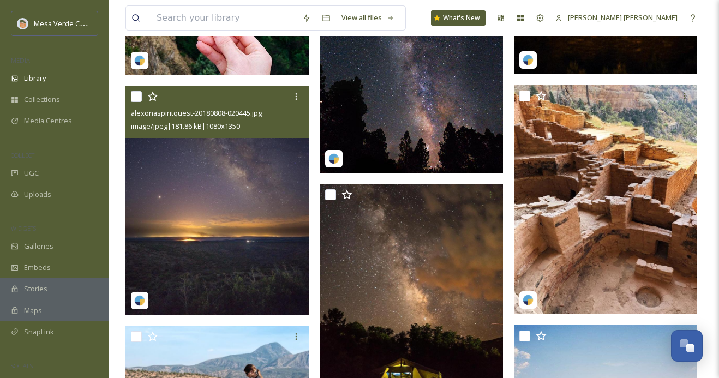
scroll to position [1378, 0]
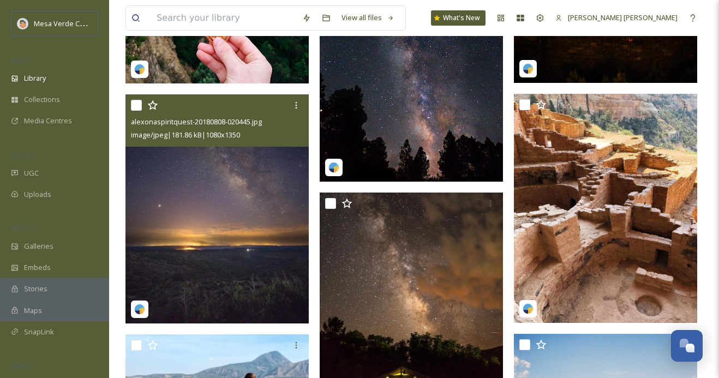
click at [137, 105] on input "checkbox" at bounding box center [136, 105] width 11 height 11
checkbox input "true"
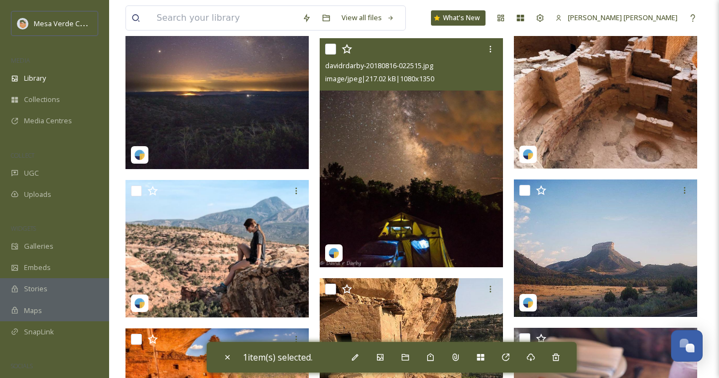
scroll to position [1500, 0]
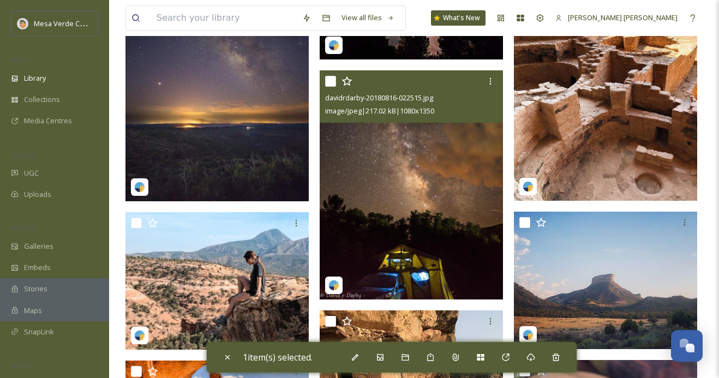
click at [330, 82] on input "checkbox" at bounding box center [330, 81] width 11 height 11
checkbox input "true"
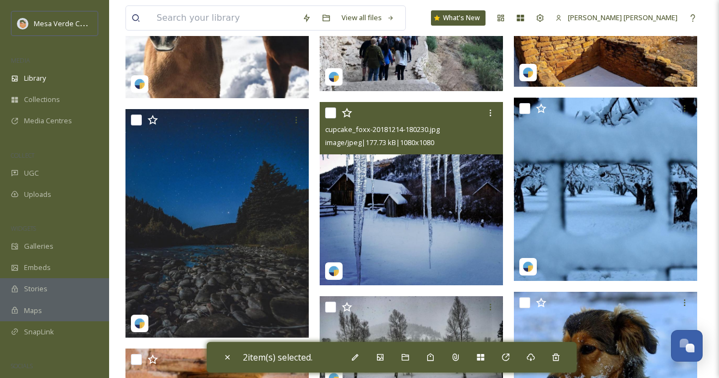
scroll to position [6421, 0]
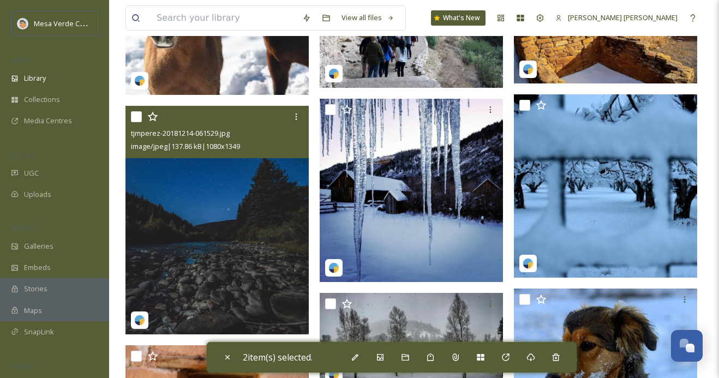
click at [136, 119] on input "checkbox" at bounding box center [136, 116] width 11 height 11
checkbox input "true"
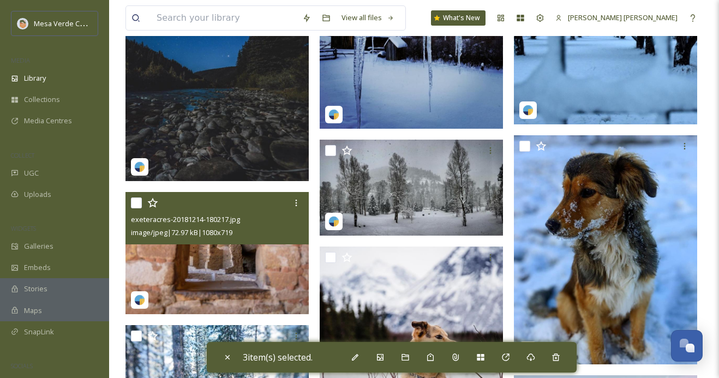
scroll to position [6597, 0]
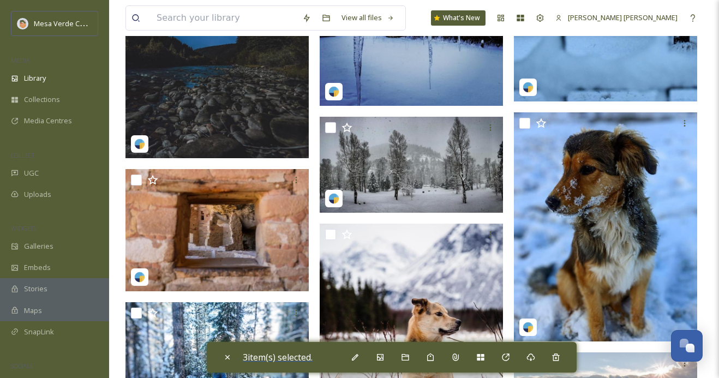
click at [287, 356] on span "3 item(s) selected." at bounding box center [278, 357] width 70 height 12
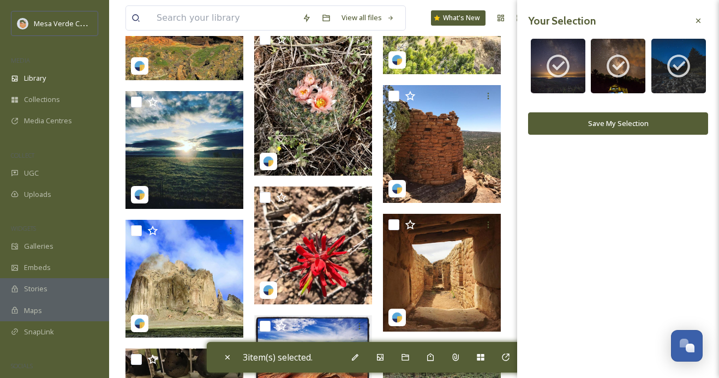
click at [594, 119] on button "Save My Selection" at bounding box center [618, 123] width 180 height 22
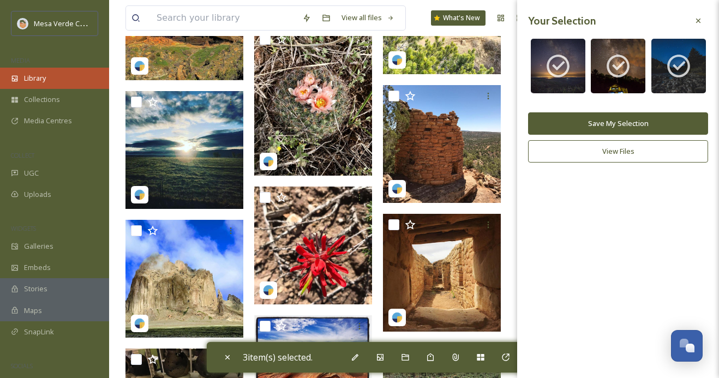
click at [63, 71] on div "Library" at bounding box center [54, 78] width 109 height 21
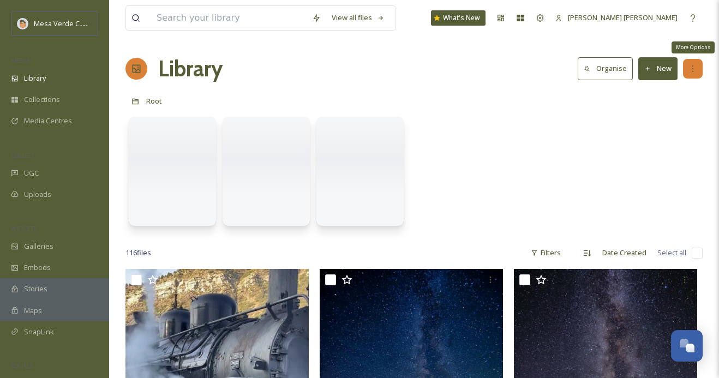
click at [691, 66] on icon at bounding box center [692, 68] width 9 height 9
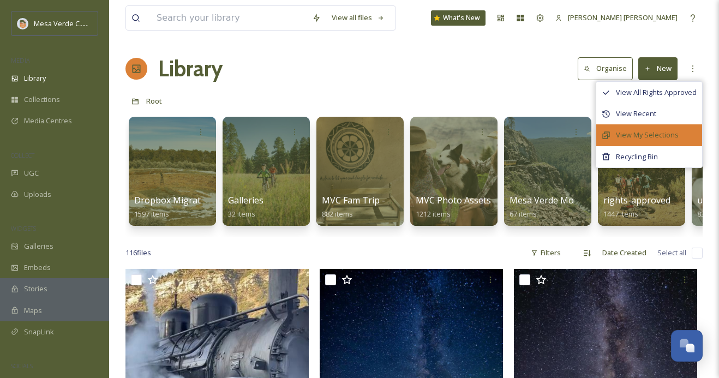
click at [641, 138] on span "View My Selections" at bounding box center [647, 135] width 63 height 10
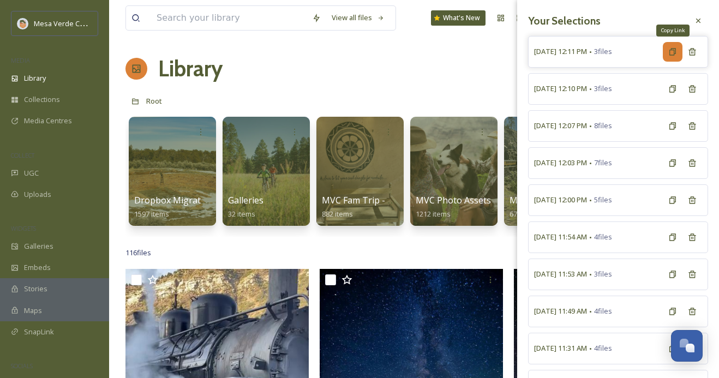
click at [675, 53] on icon at bounding box center [672, 51] width 7 height 7
click at [672, 88] on icon at bounding box center [672, 89] width 9 height 9
click at [587, 163] on span "September 30th, 12:03 PM" at bounding box center [560, 163] width 53 height 10
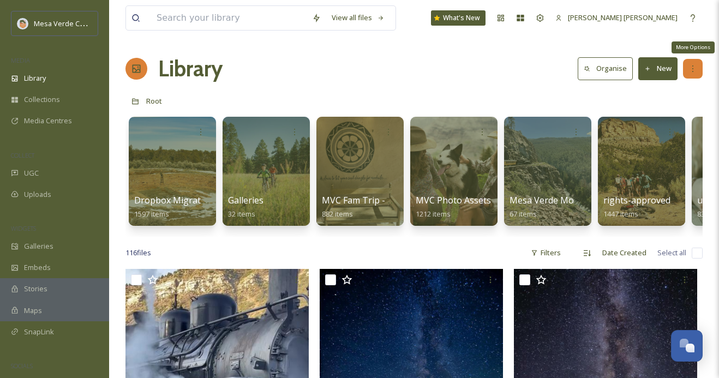
click at [700, 62] on div "More Options" at bounding box center [693, 69] width 20 height 20
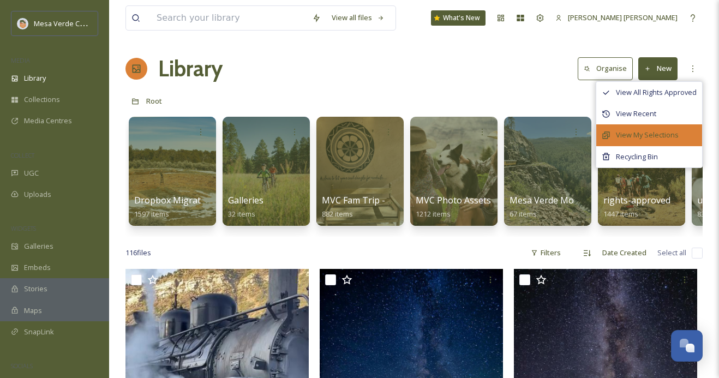
click at [639, 131] on span "View My Selections" at bounding box center [647, 135] width 63 height 10
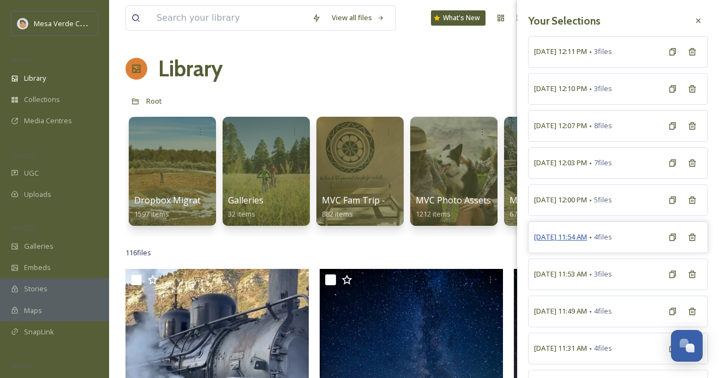
click at [587, 237] on span "September 30th, 11:54 AM" at bounding box center [560, 237] width 53 height 10
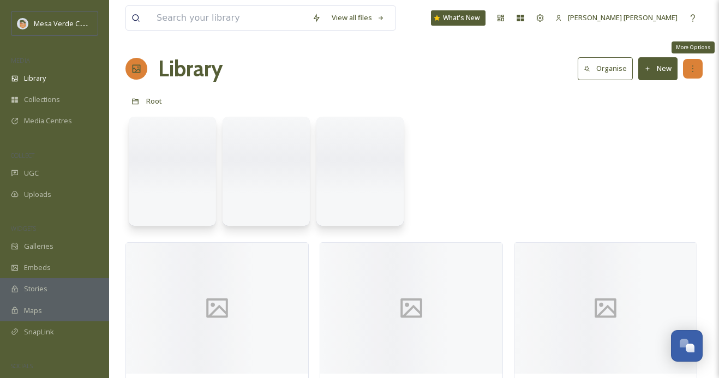
click at [691, 76] on div "More Options" at bounding box center [693, 69] width 20 height 20
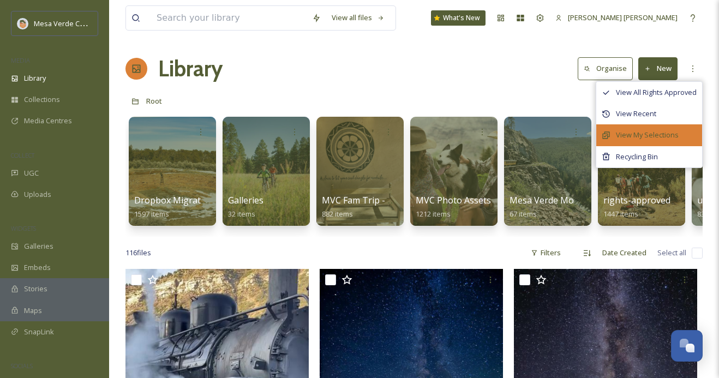
click at [654, 135] on span "View My Selections" at bounding box center [647, 135] width 63 height 10
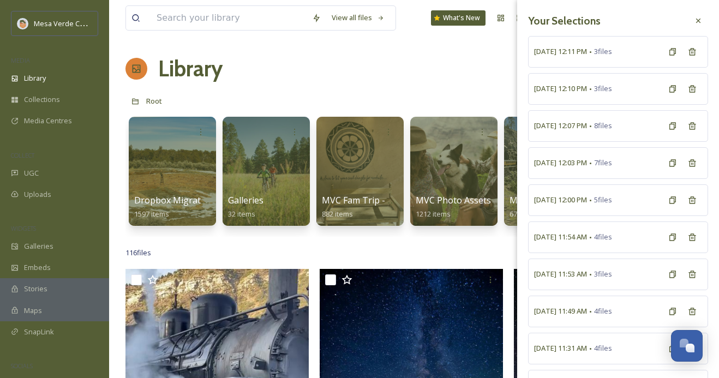
scroll to position [63, 0]
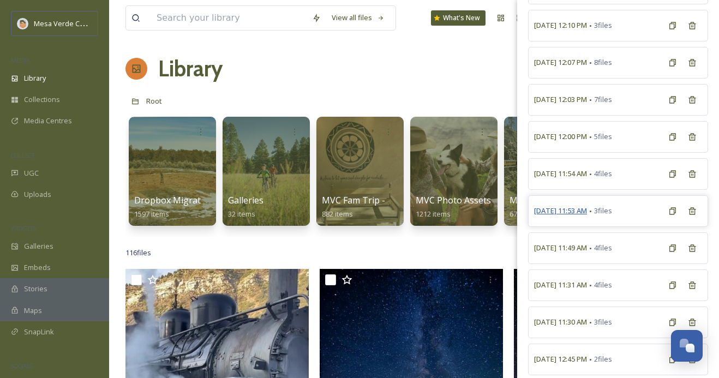
click at [587, 212] on span "September 30th, 11:53 AM" at bounding box center [560, 211] width 53 height 10
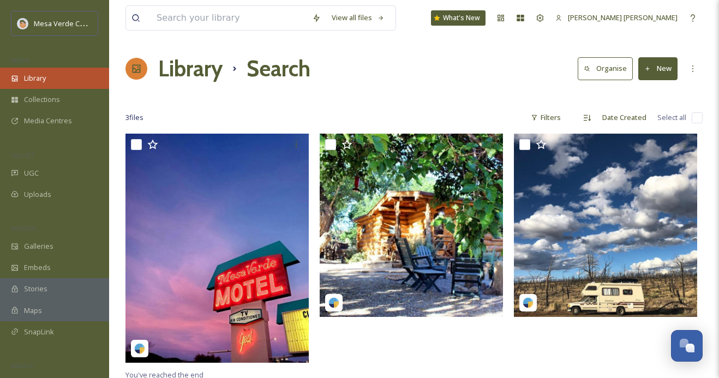
click at [73, 77] on div "Library" at bounding box center [54, 78] width 109 height 21
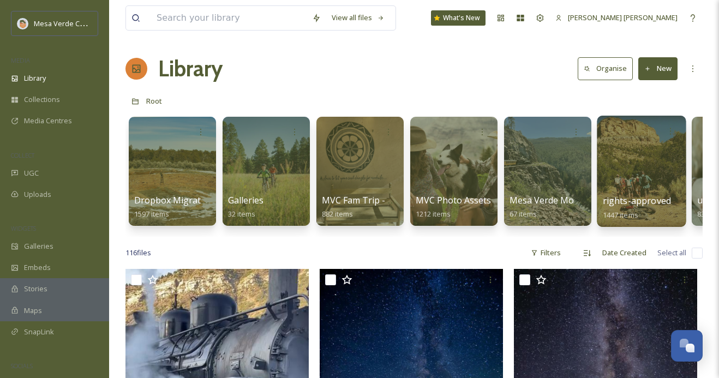
click at [626, 149] on div at bounding box center [641, 171] width 89 height 111
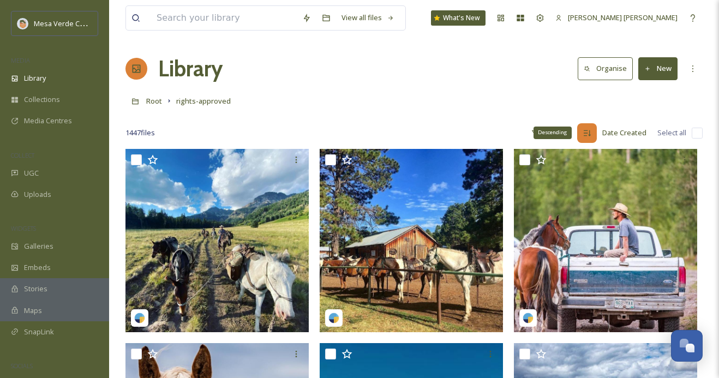
click at [585, 131] on icon at bounding box center [586, 133] width 9 height 9
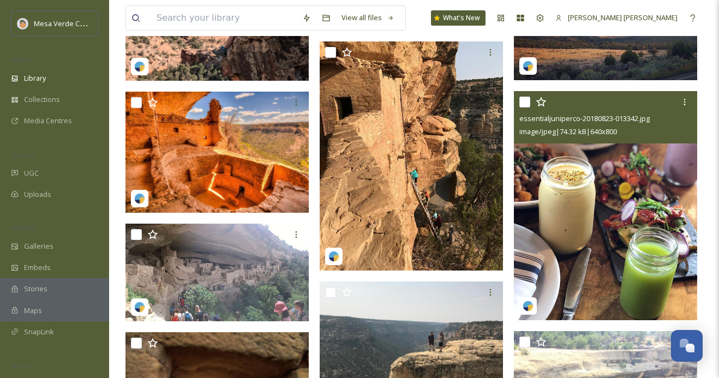
scroll to position [1765, 0]
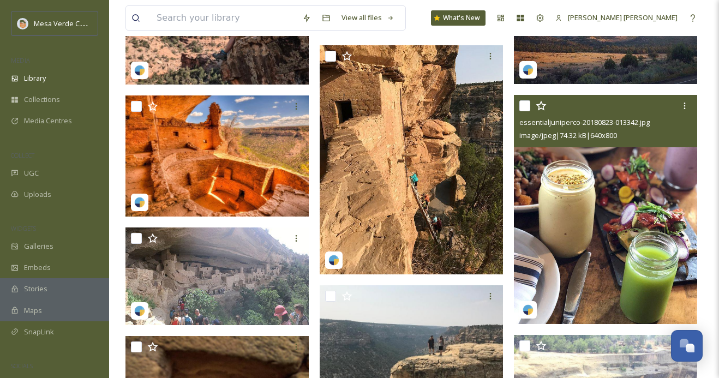
click at [525, 105] on input "checkbox" at bounding box center [524, 105] width 11 height 11
checkbox input "true"
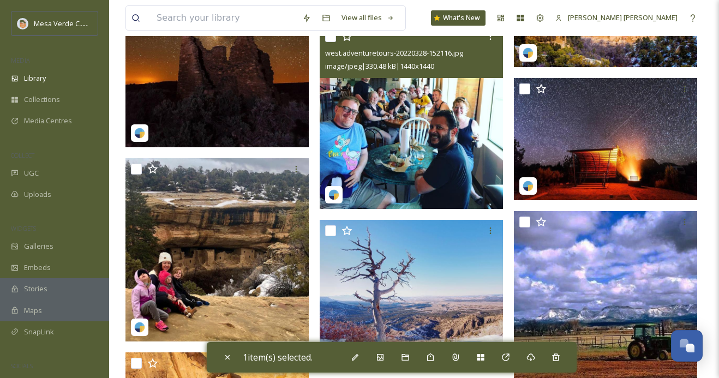
scroll to position [28950, 0]
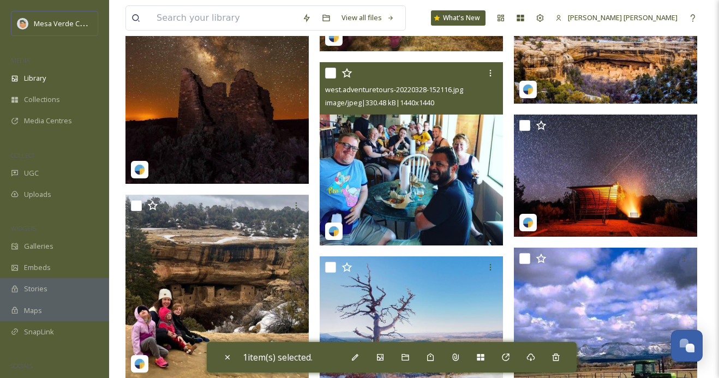
click at [329, 76] on input "checkbox" at bounding box center [330, 73] width 11 height 11
checkbox input "true"
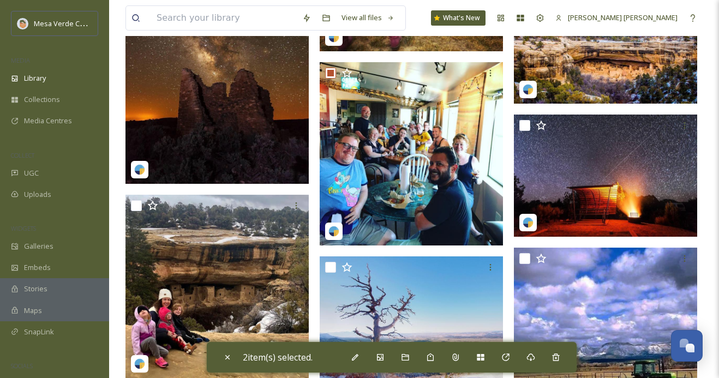
click at [295, 359] on span "2 item(s) selected." at bounding box center [278, 357] width 70 height 12
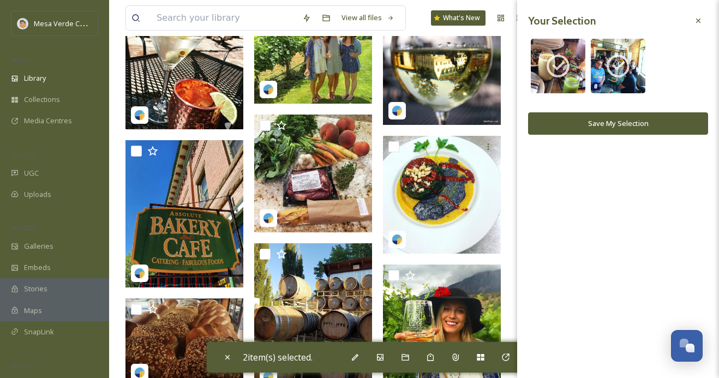
click at [603, 120] on button "Save My Selection" at bounding box center [618, 123] width 180 height 22
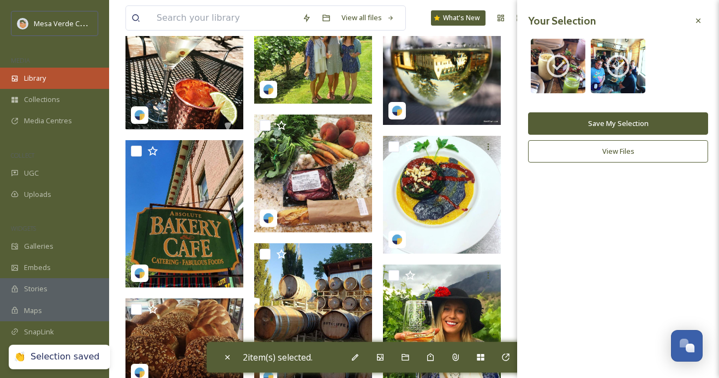
click at [70, 69] on div "Library" at bounding box center [54, 78] width 109 height 21
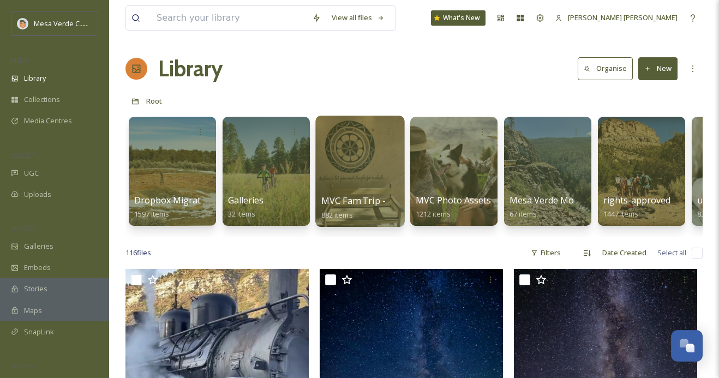
click at [361, 168] on div at bounding box center [359, 171] width 89 height 111
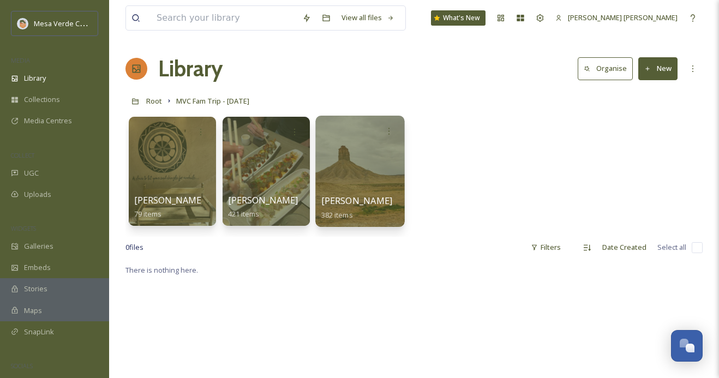
click at [356, 169] on div at bounding box center [359, 171] width 89 height 111
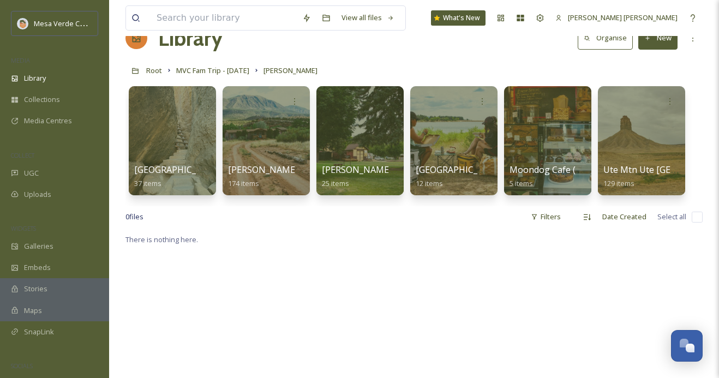
scroll to position [28, 0]
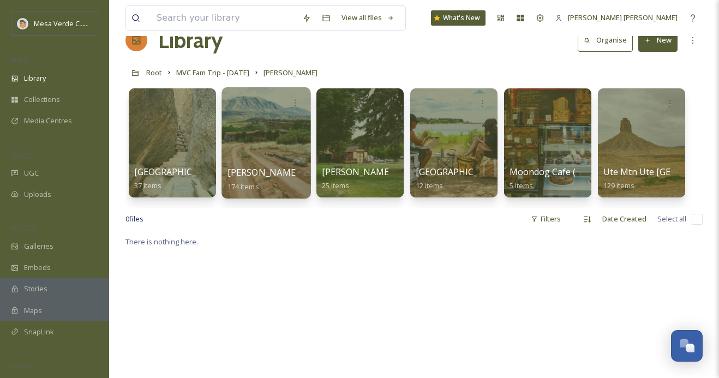
click at [275, 159] on div at bounding box center [265, 142] width 89 height 111
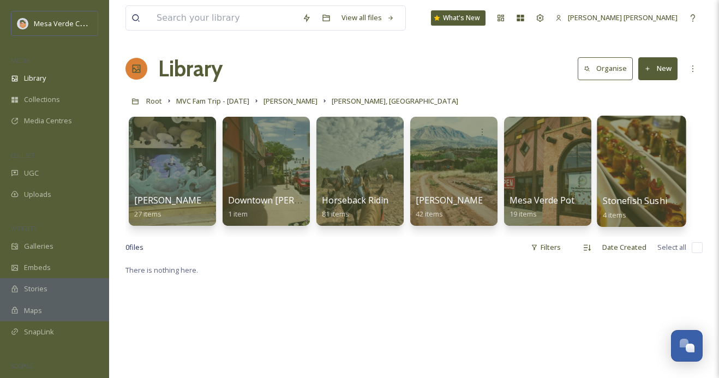
click at [613, 175] on div at bounding box center [641, 171] width 89 height 111
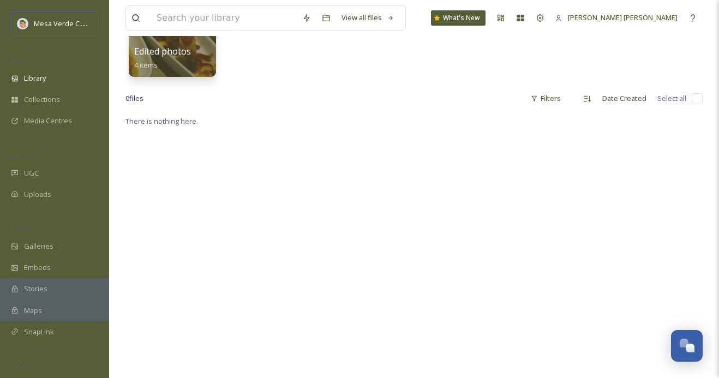
scroll to position [148, 0]
click at [188, 53] on span "Edited photos" at bounding box center [163, 52] width 58 height 12
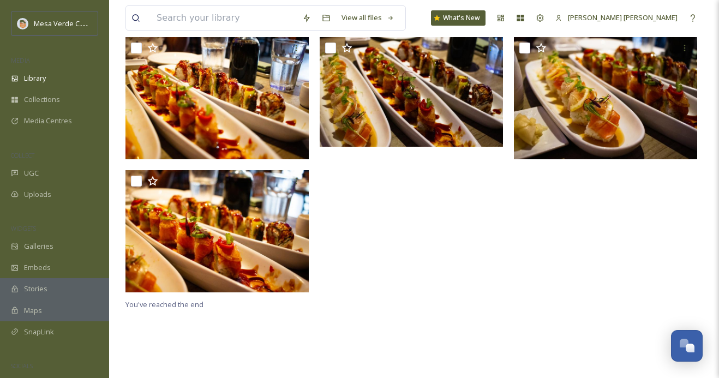
scroll to position [99, 0]
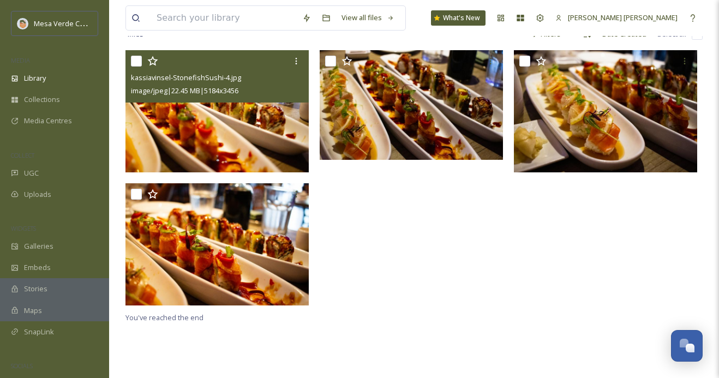
click at [137, 63] on input "checkbox" at bounding box center [136, 61] width 11 height 11
checkbox input "true"
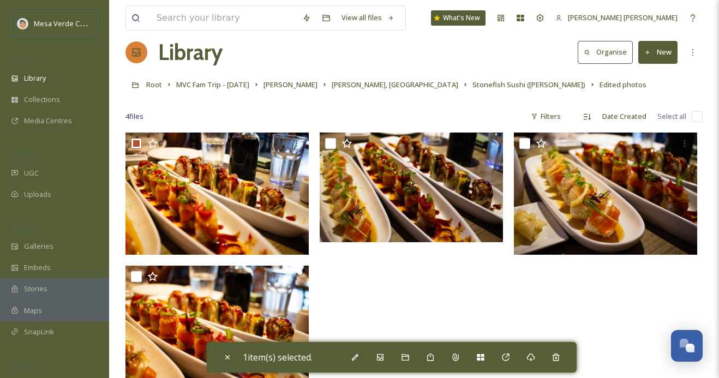
scroll to position [16, 0]
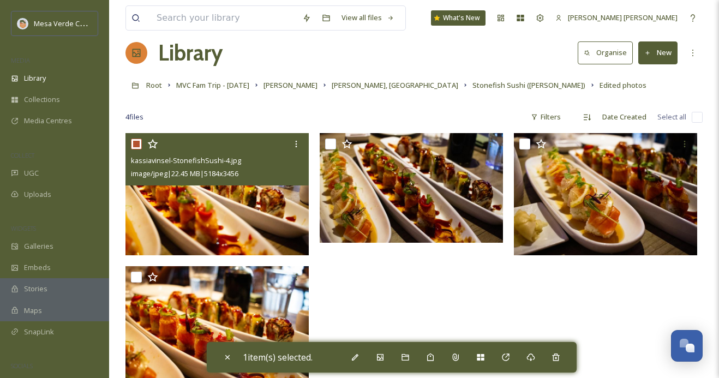
click at [256, 215] on img at bounding box center [216, 194] width 183 height 122
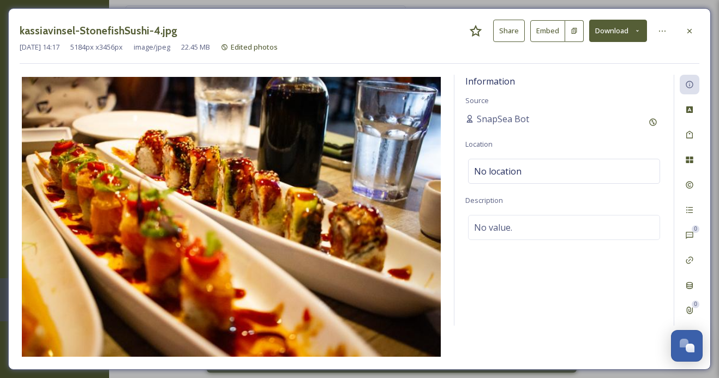
click at [518, 29] on button "Share" at bounding box center [509, 31] width 32 height 22
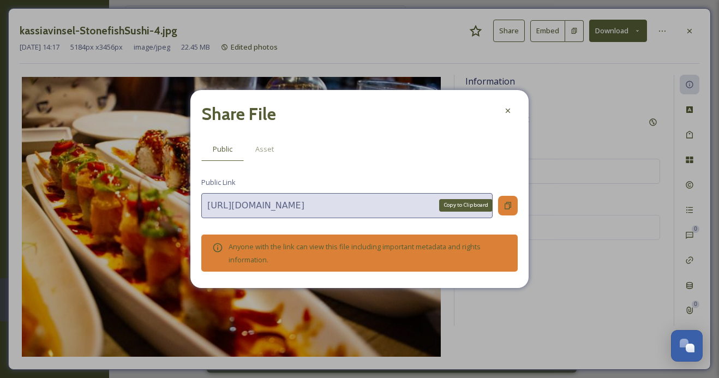
click at [507, 206] on icon at bounding box center [507, 205] width 9 height 9
click at [514, 113] on div at bounding box center [508, 111] width 20 height 20
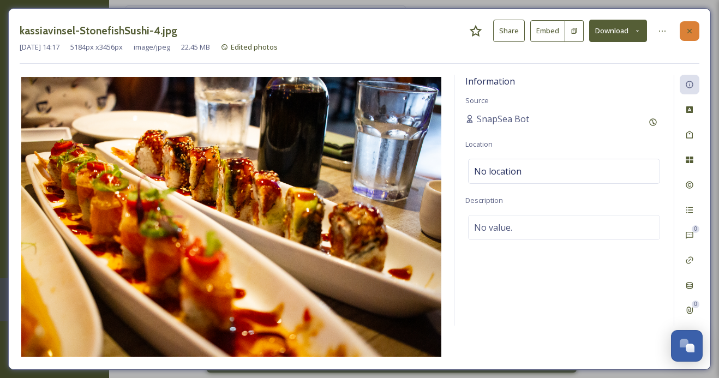
click at [690, 23] on div at bounding box center [689, 31] width 20 height 20
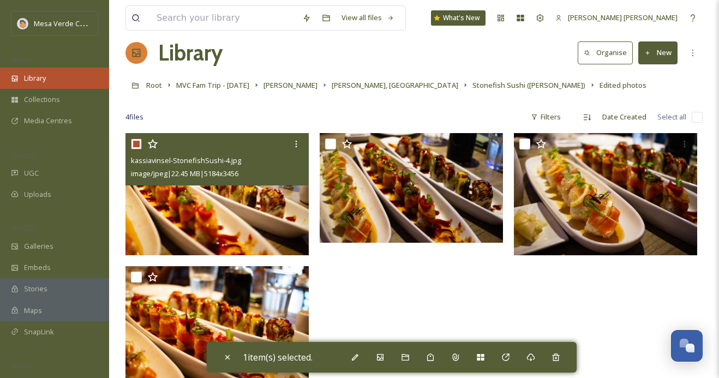
click at [39, 74] on span "Library" at bounding box center [35, 78] width 22 height 10
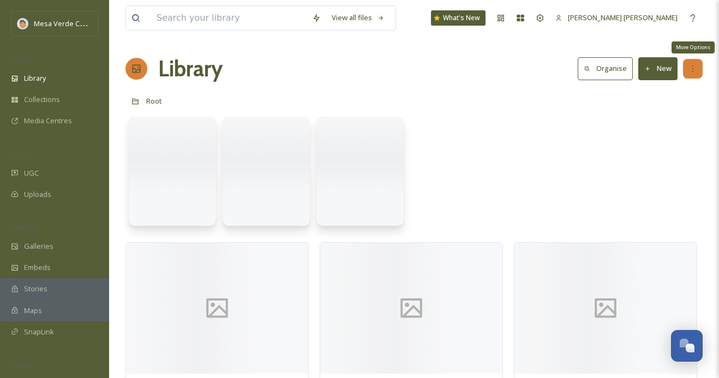
click at [688, 69] on icon at bounding box center [692, 68] width 9 height 9
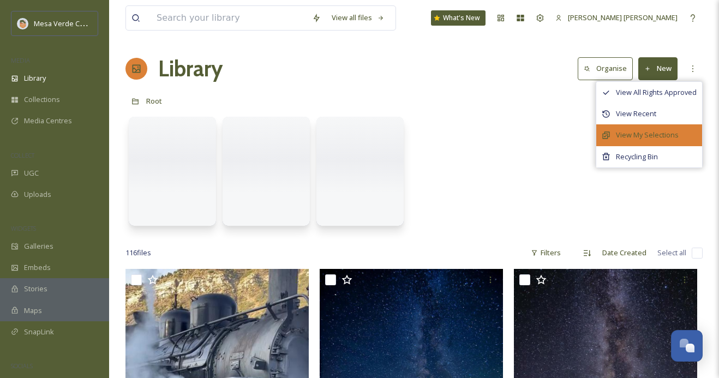
click at [658, 135] on span "View My Selections" at bounding box center [647, 135] width 63 height 10
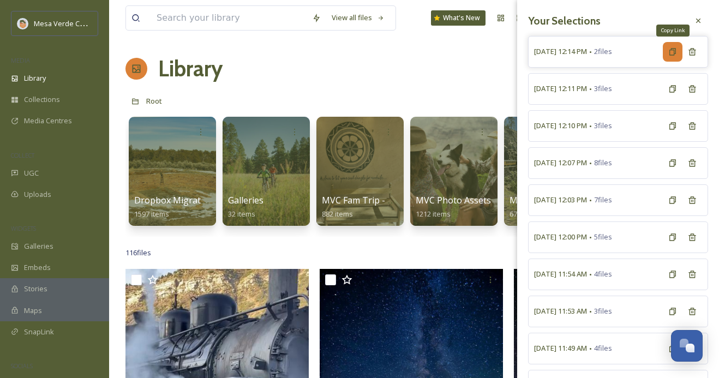
click at [669, 55] on icon at bounding box center [672, 51] width 9 height 9
click at [447, 72] on div "Library Organise New" at bounding box center [413, 68] width 577 height 33
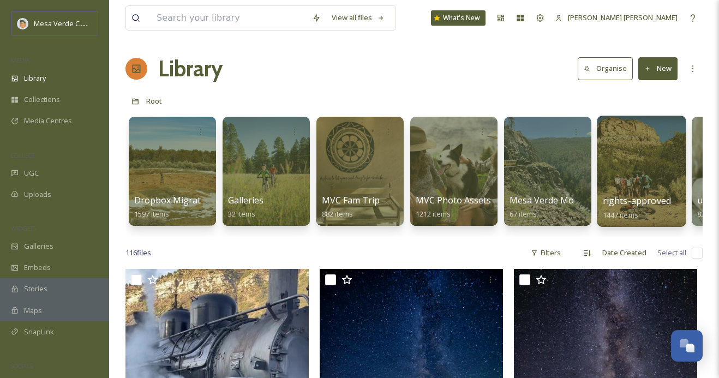
click at [617, 172] on div at bounding box center [641, 171] width 89 height 111
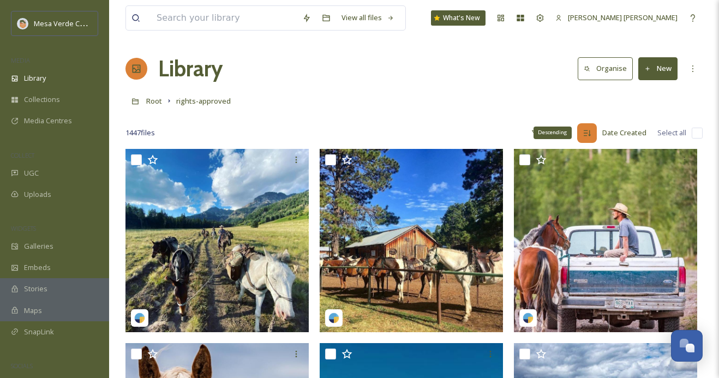
click at [591, 132] on icon at bounding box center [586, 133] width 9 height 9
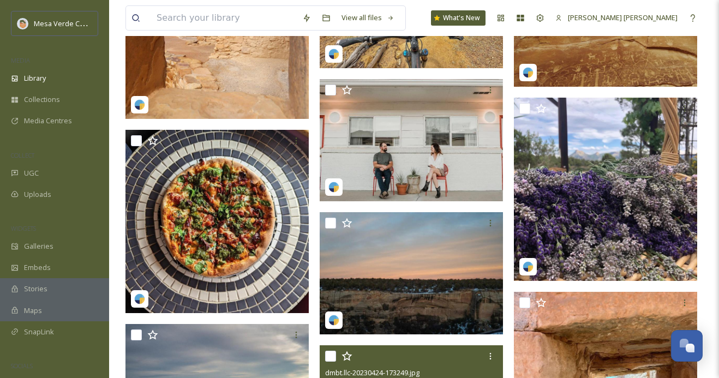
scroll to position [58891, 0]
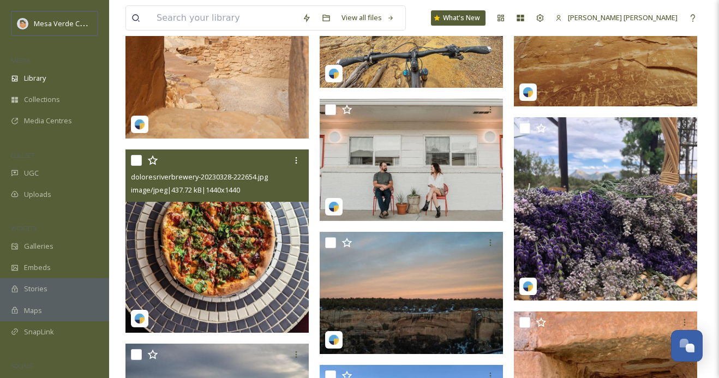
click at [215, 234] on img at bounding box center [216, 240] width 183 height 183
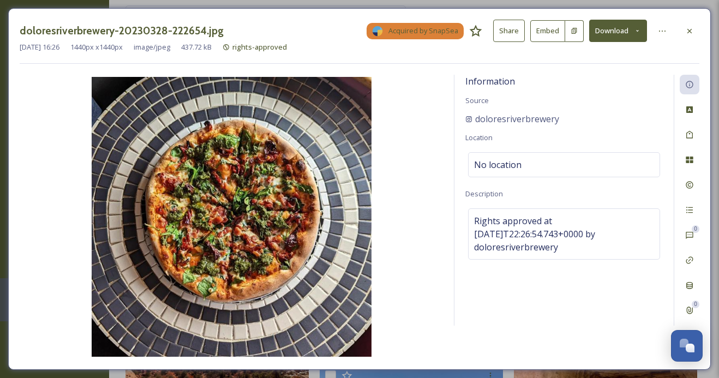
click at [513, 34] on button "Share" at bounding box center [509, 31] width 32 height 22
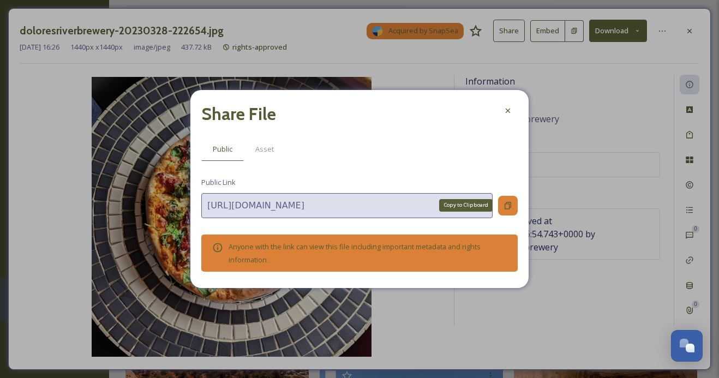
click at [508, 205] on icon at bounding box center [507, 205] width 9 height 9
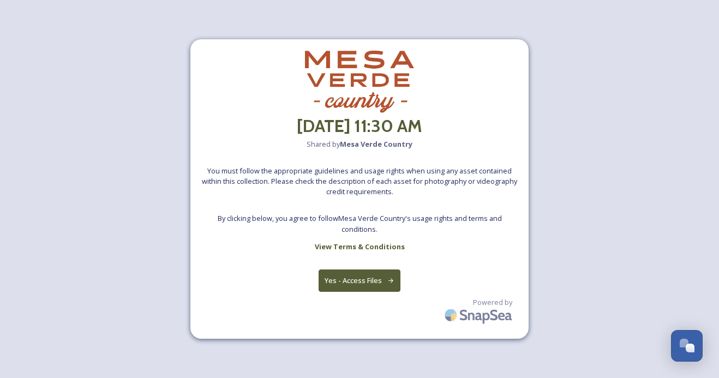
click at [350, 282] on button "Yes - Access Files" at bounding box center [359, 280] width 82 height 22
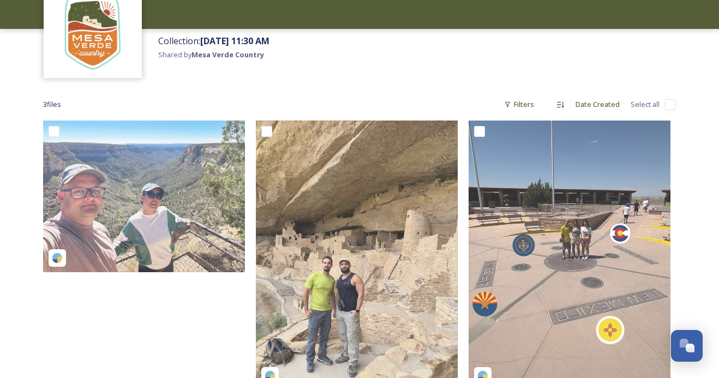
scroll to position [143, 0]
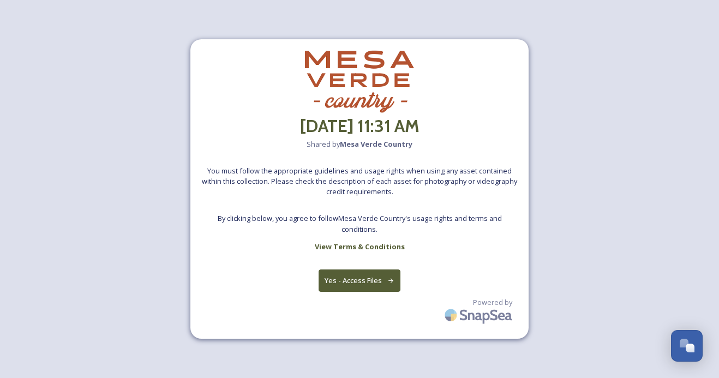
click at [384, 281] on button "Yes - Access Files" at bounding box center [359, 280] width 82 height 22
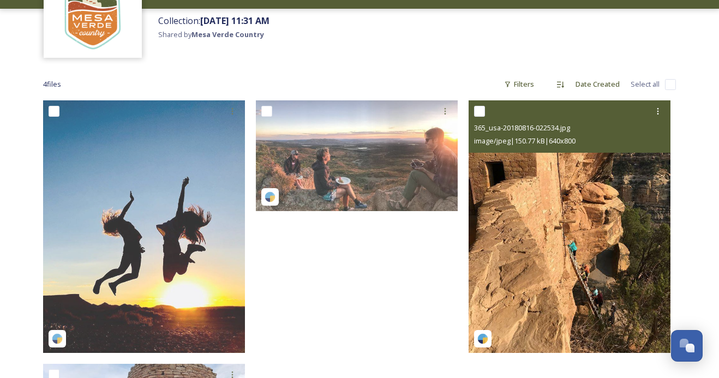
scroll to position [87, 0]
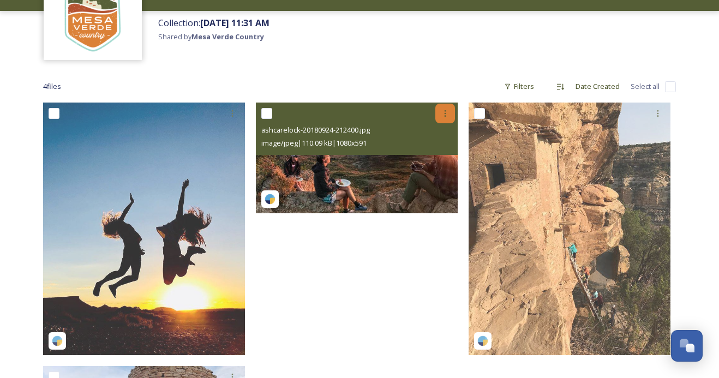
click at [442, 115] on icon at bounding box center [445, 113] width 9 height 9
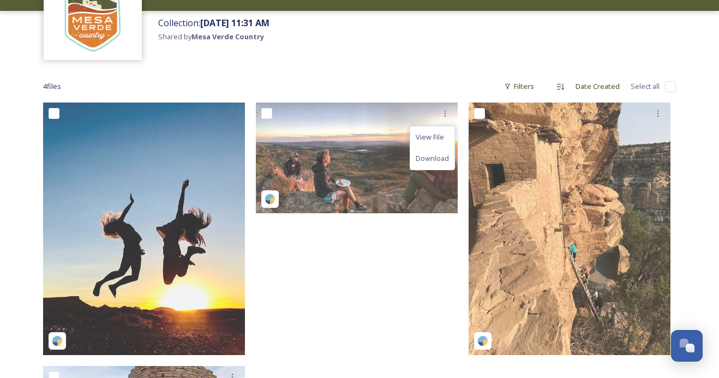
click at [392, 89] on div "4 file s Filters Date Created Select all" at bounding box center [359, 86] width 633 height 21
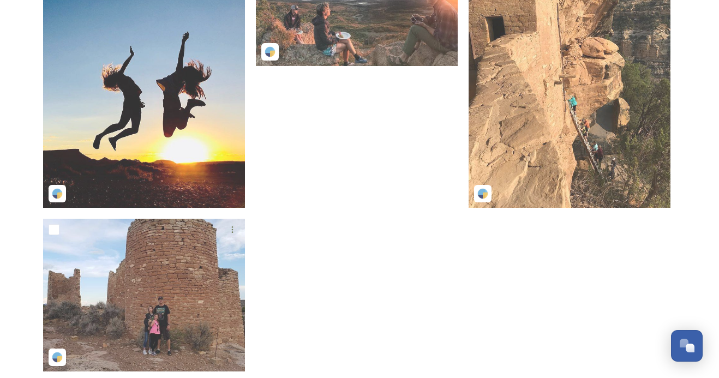
scroll to position [65, 0]
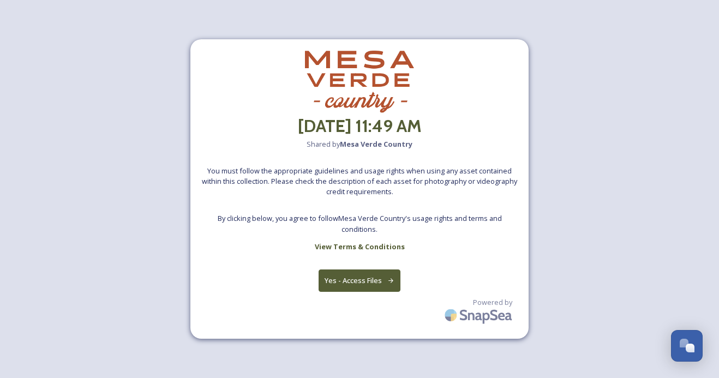
click at [356, 286] on button "Yes - Access Files" at bounding box center [359, 280] width 82 height 22
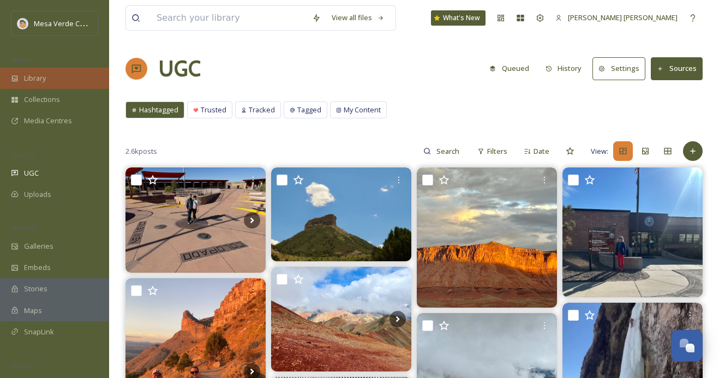
click at [68, 69] on div "Library" at bounding box center [54, 78] width 109 height 21
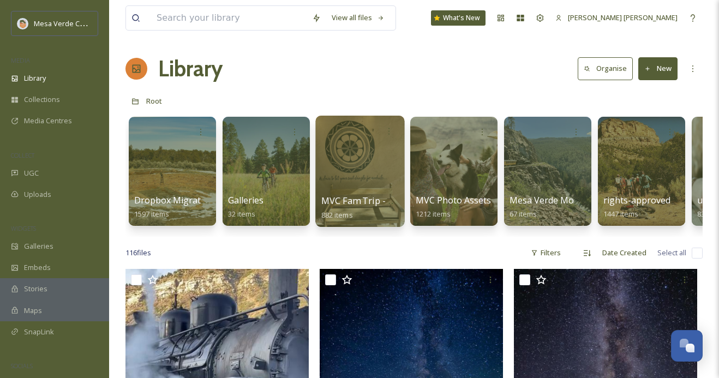
click at [365, 173] on div at bounding box center [359, 171] width 89 height 111
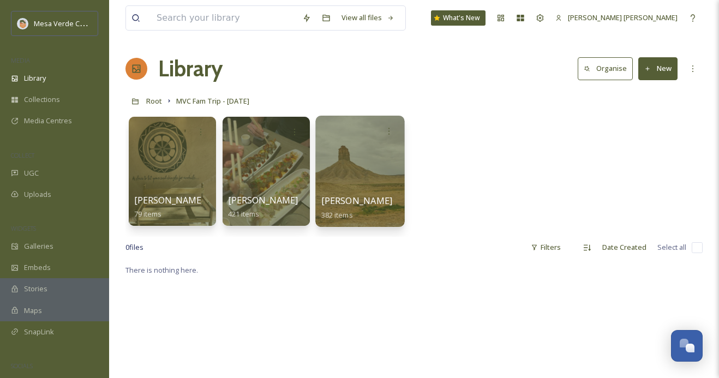
click at [364, 173] on div at bounding box center [359, 171] width 89 height 111
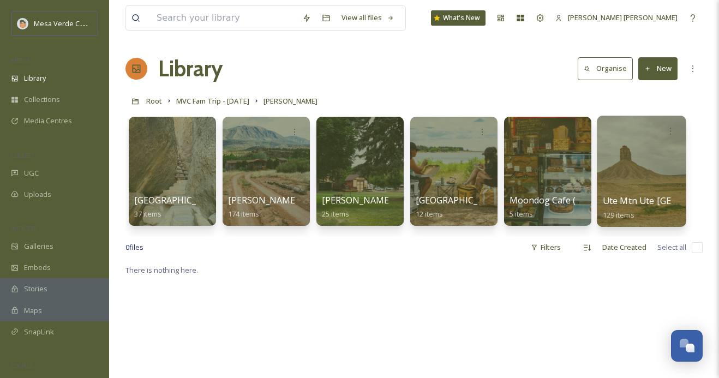
click at [624, 180] on div at bounding box center [641, 171] width 89 height 111
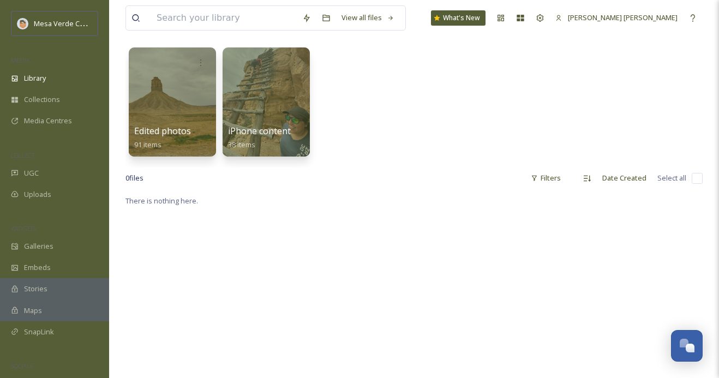
scroll to position [23, 0]
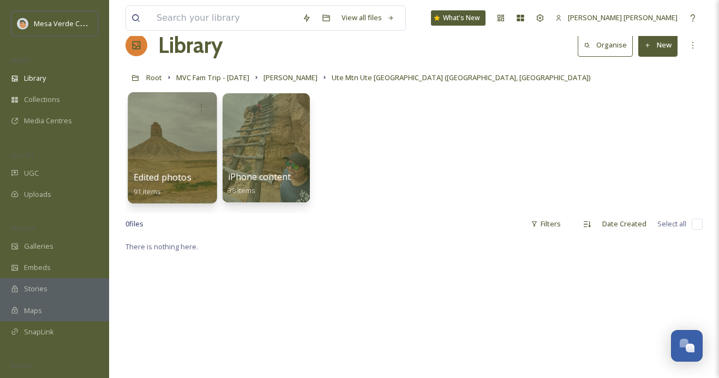
click at [178, 151] on div at bounding box center [172, 147] width 89 height 111
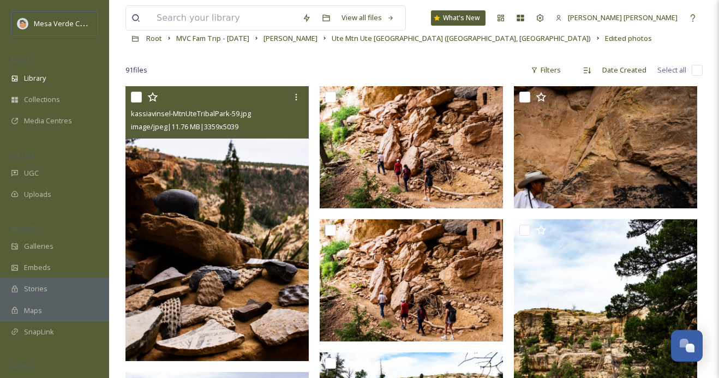
scroll to position [61, 0]
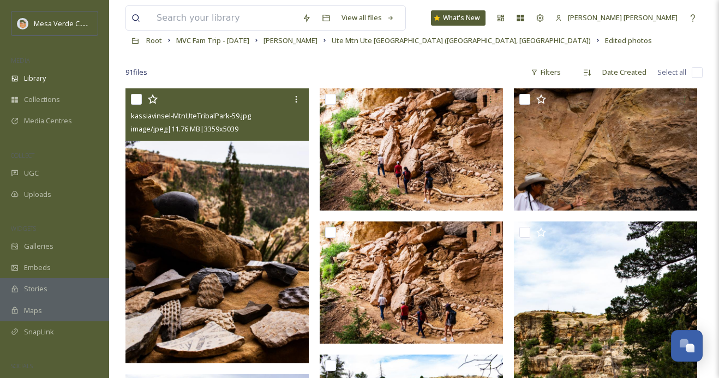
click at [218, 216] on img at bounding box center [216, 225] width 183 height 275
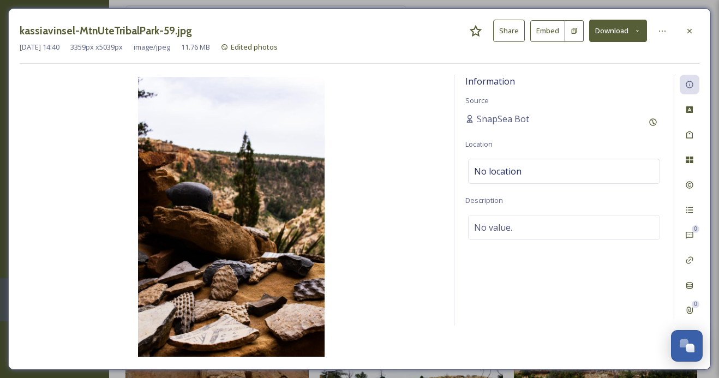
click at [506, 31] on button "Share" at bounding box center [509, 31] width 32 height 22
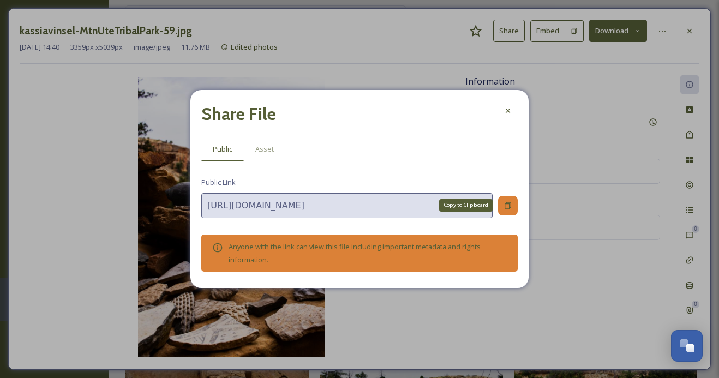
click at [505, 208] on icon at bounding box center [507, 205] width 7 height 7
click at [509, 105] on div at bounding box center [508, 111] width 20 height 20
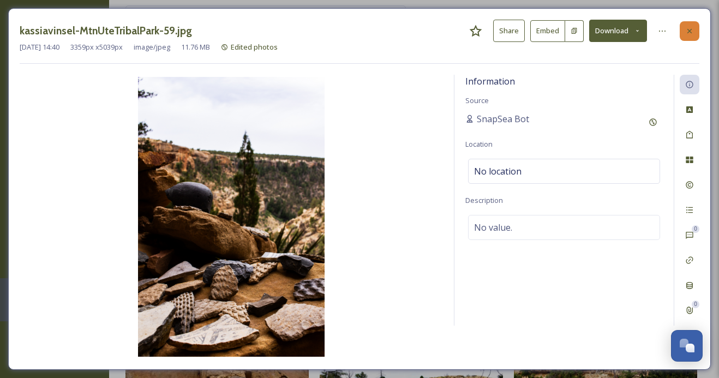
click at [685, 27] on icon at bounding box center [689, 31] width 9 height 9
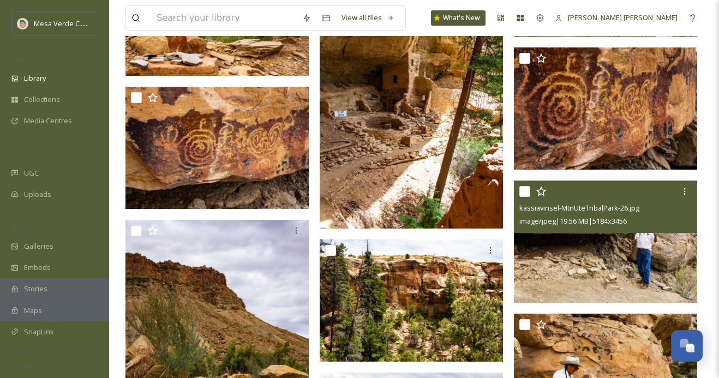
scroll to position [1989, 0]
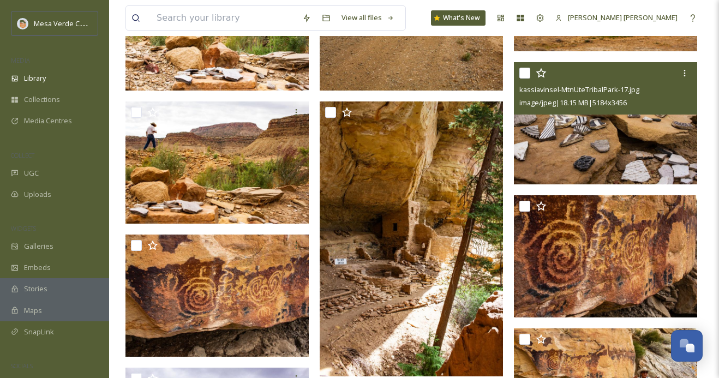
click at [586, 131] on img at bounding box center [605, 123] width 183 height 122
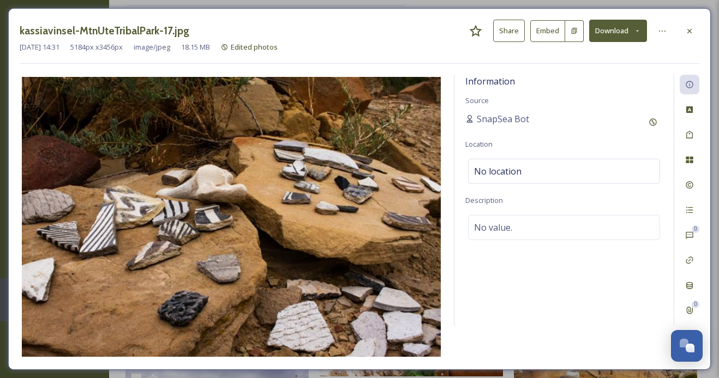
click at [506, 34] on button "Share" at bounding box center [509, 31] width 32 height 22
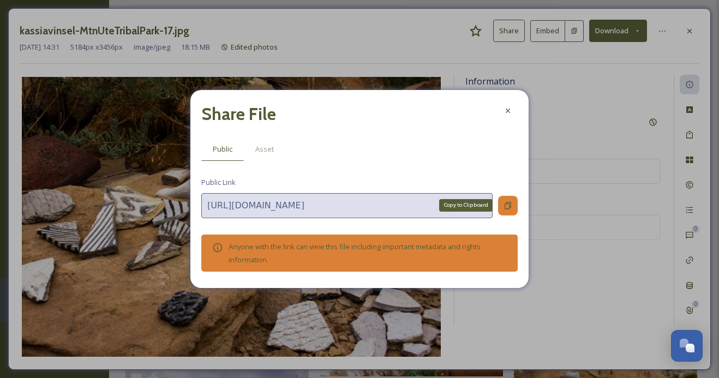
click at [503, 206] on icon at bounding box center [507, 205] width 9 height 9
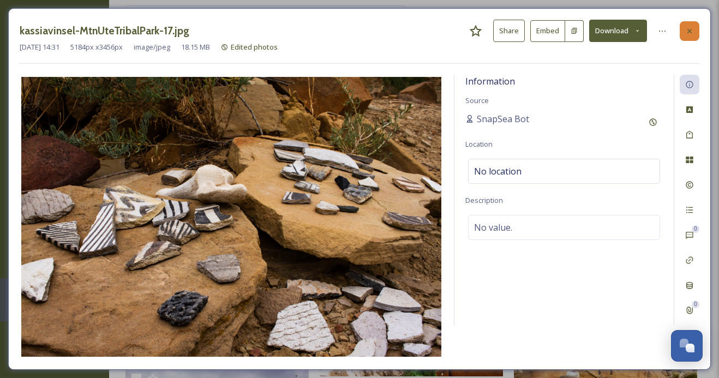
click at [691, 27] on icon at bounding box center [689, 31] width 9 height 9
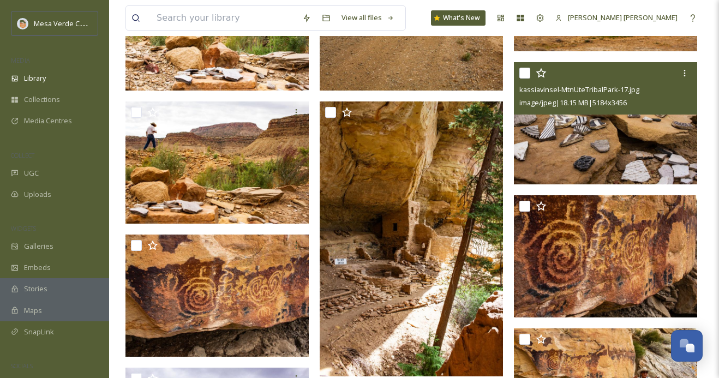
click at [525, 71] on input "checkbox" at bounding box center [524, 73] width 11 height 11
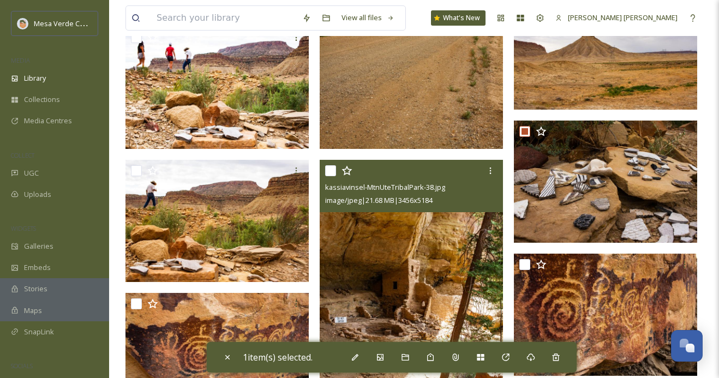
scroll to position [1936, 0]
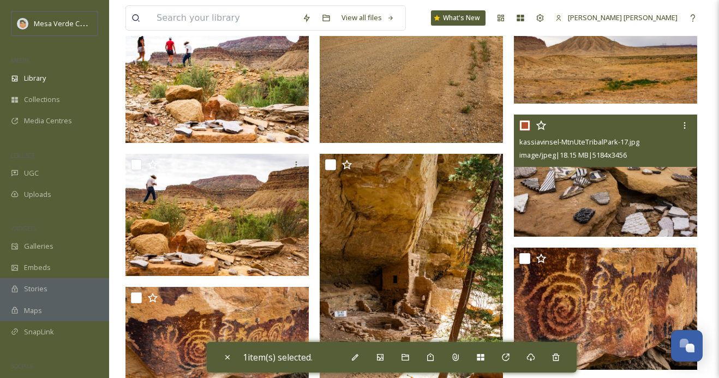
click at [525, 124] on input "checkbox" at bounding box center [524, 125] width 11 height 11
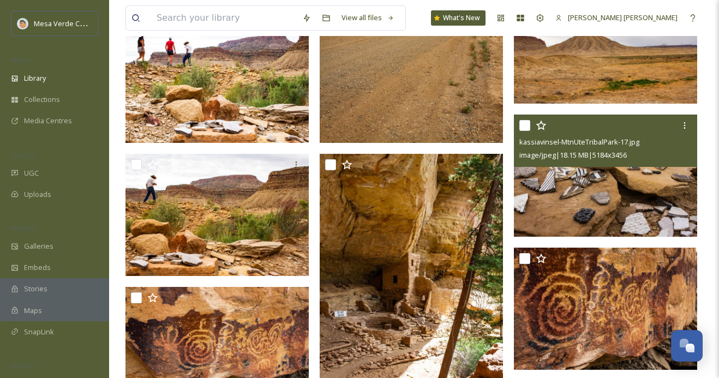
click at [526, 128] on input "checkbox" at bounding box center [524, 125] width 11 height 11
checkbox input "true"
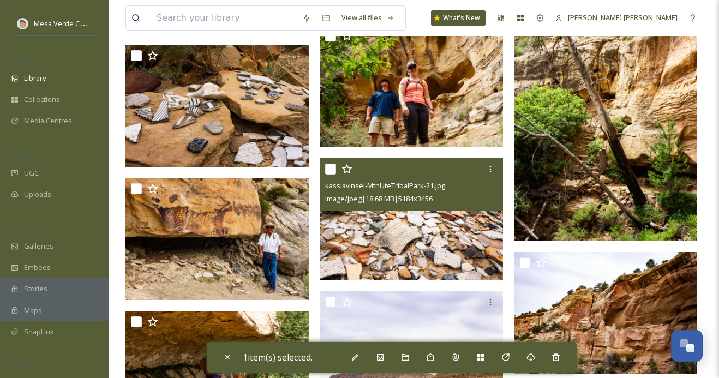
scroll to position [3218, 0]
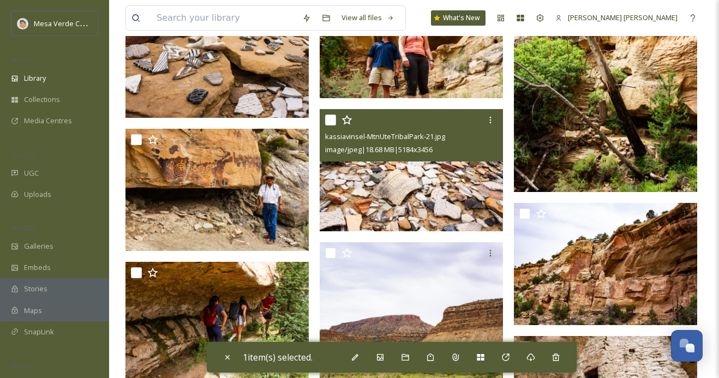
click at [332, 123] on input "checkbox" at bounding box center [330, 120] width 11 height 11
checkbox input "true"
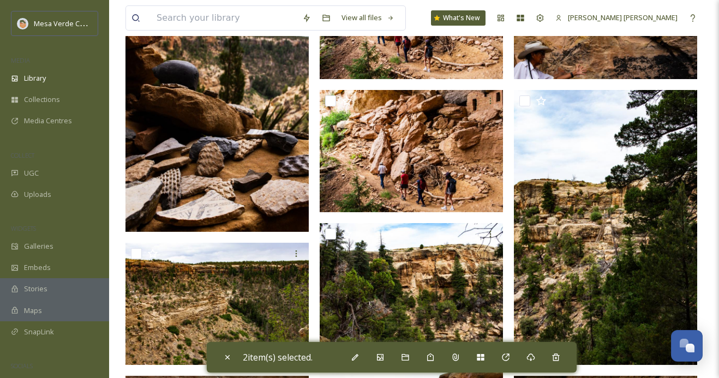
scroll to position [0, 0]
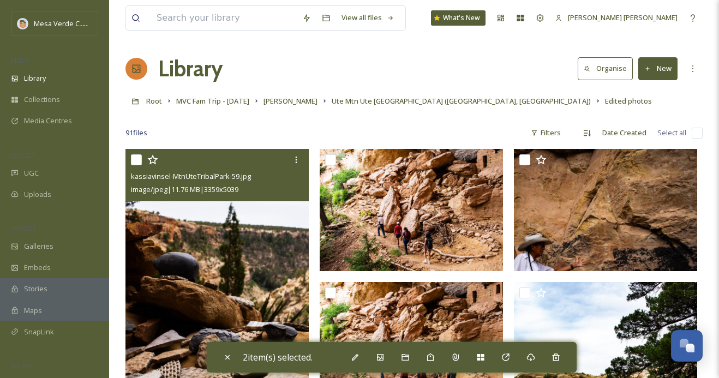
click at [137, 155] on input "checkbox" at bounding box center [136, 159] width 11 height 11
checkbox input "true"
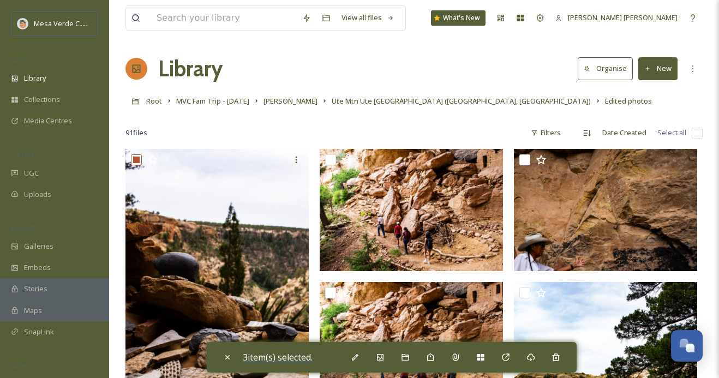
click at [266, 359] on span "3 item(s) selected." at bounding box center [278, 357] width 70 height 12
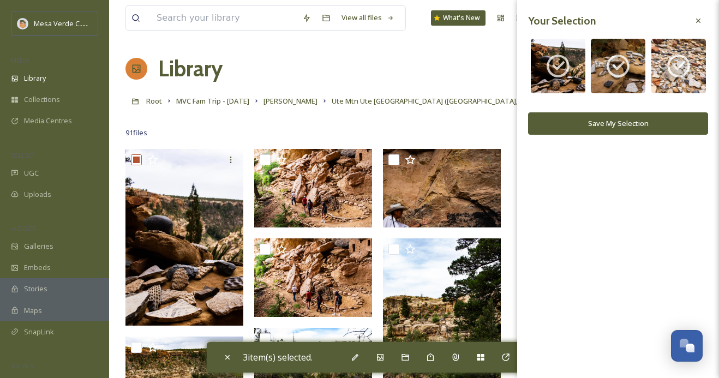
click at [575, 126] on button "Save My Selection" at bounding box center [618, 123] width 180 height 22
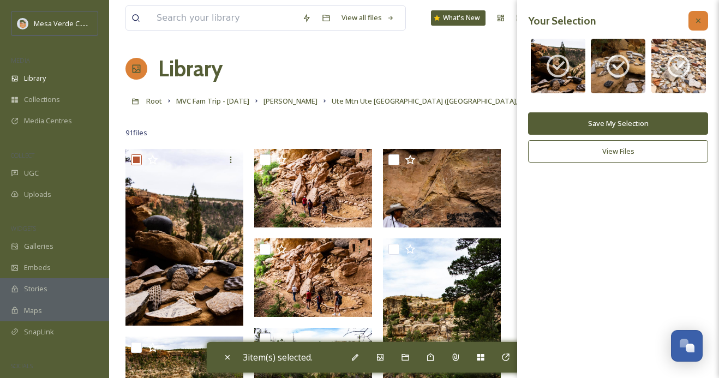
click at [698, 15] on div at bounding box center [698, 21] width 20 height 20
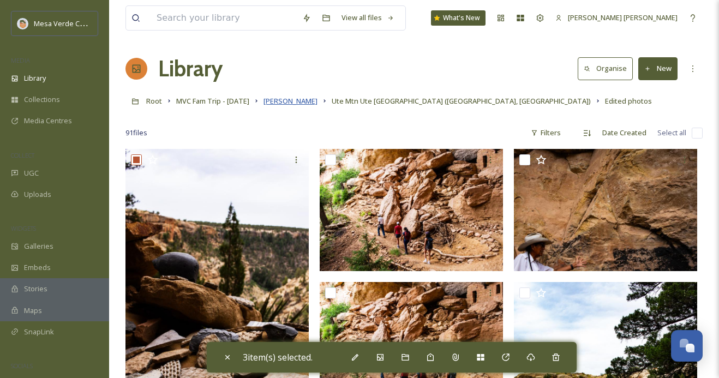
click at [293, 103] on span "Kass Vinsel" at bounding box center [290, 101] width 54 height 10
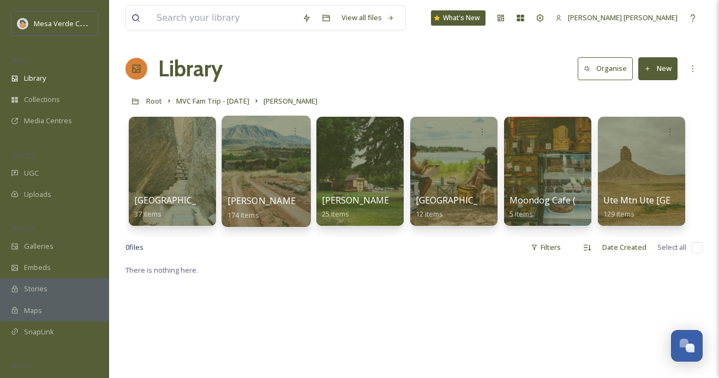
click at [263, 186] on div at bounding box center [265, 171] width 89 height 111
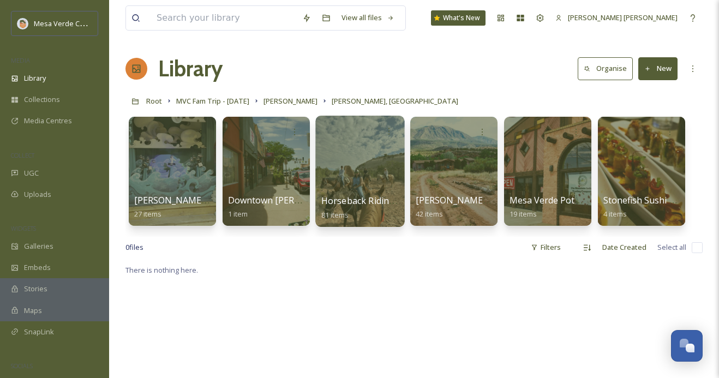
click at [356, 171] on div at bounding box center [359, 171] width 89 height 111
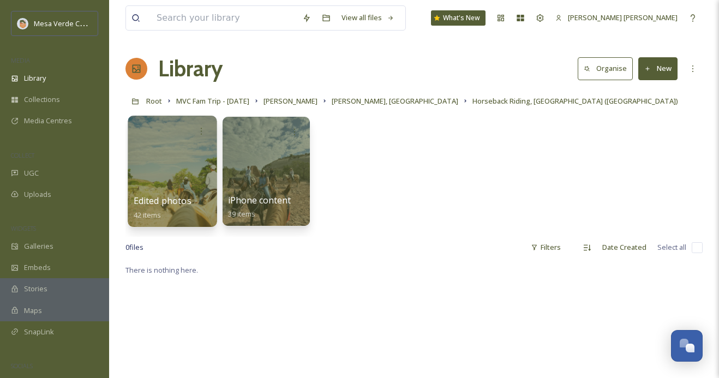
click at [175, 176] on div at bounding box center [172, 171] width 89 height 111
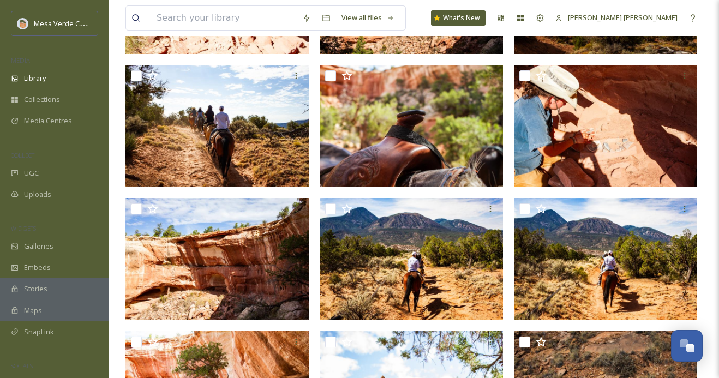
scroll to position [178, 0]
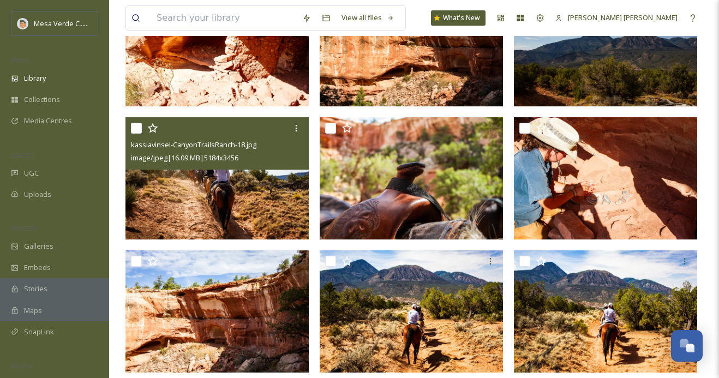
click at [215, 175] on img at bounding box center [216, 178] width 183 height 122
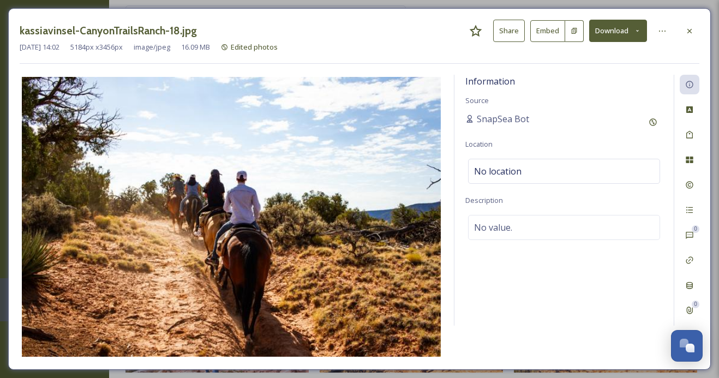
click at [515, 31] on button "Share" at bounding box center [509, 31] width 32 height 22
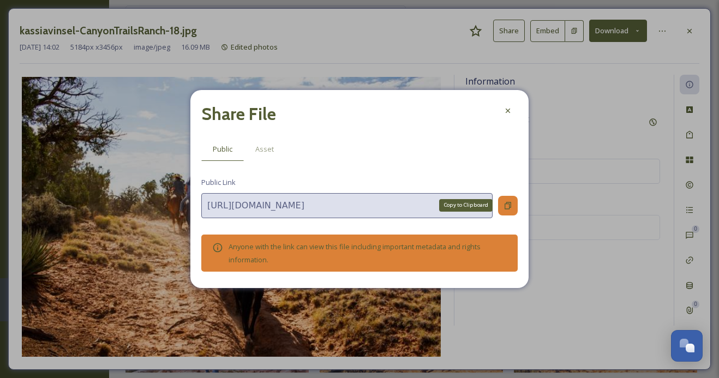
click at [507, 208] on icon at bounding box center [507, 205] width 9 height 9
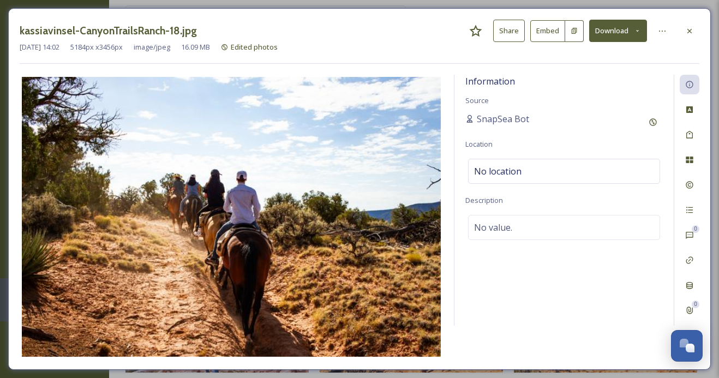
click at [691, 30] on icon at bounding box center [689, 31] width 9 height 9
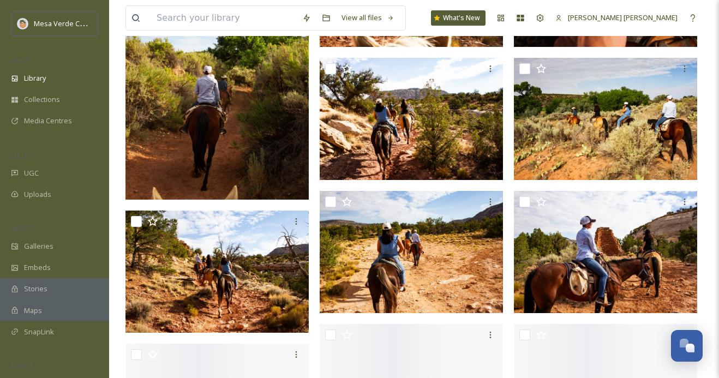
scroll to position [1750, 0]
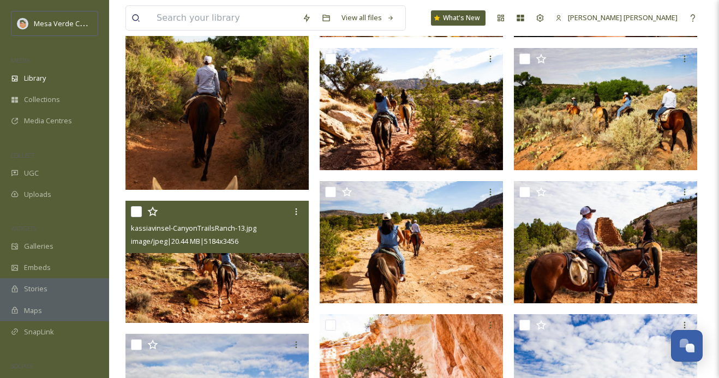
click at [183, 259] on img at bounding box center [216, 262] width 183 height 122
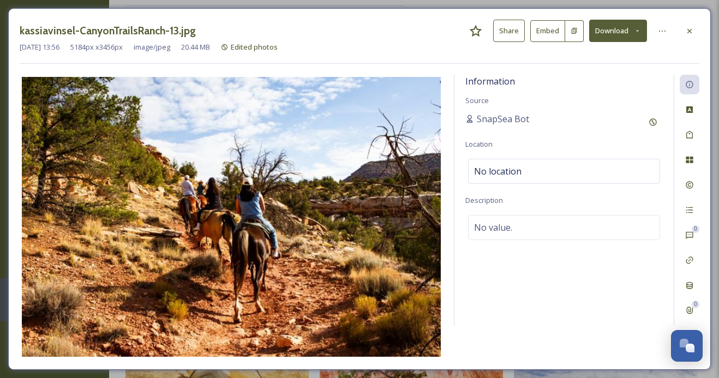
click at [513, 27] on button "Share" at bounding box center [509, 31] width 32 height 22
click at [690, 30] on icon at bounding box center [689, 31] width 9 height 9
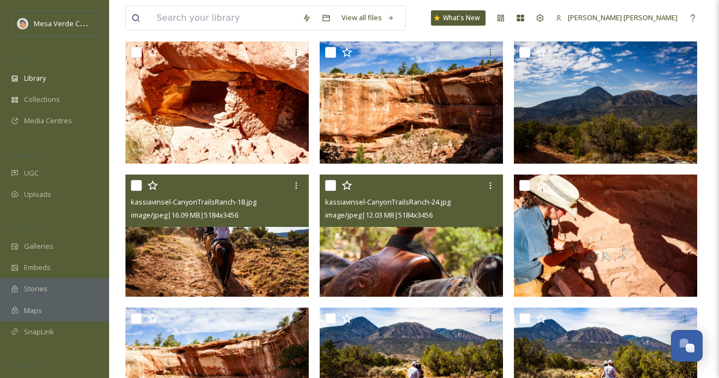
scroll to position [134, 0]
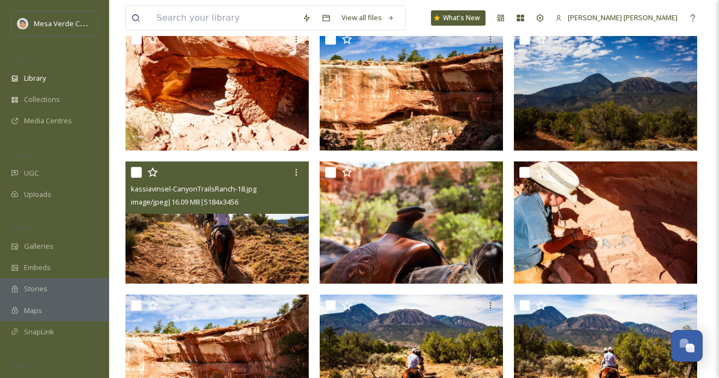
click at [246, 231] on img at bounding box center [216, 222] width 183 height 122
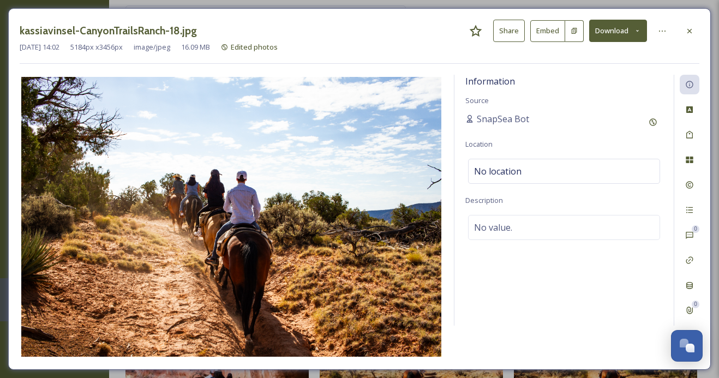
click at [511, 27] on button "Share" at bounding box center [509, 31] width 32 height 22
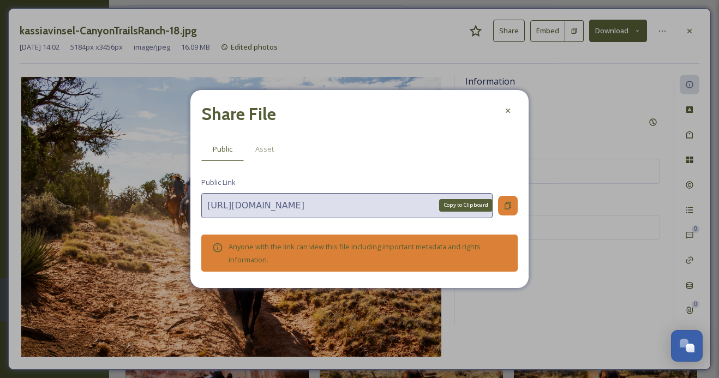
click at [508, 199] on div "Copy to Clipboard" at bounding box center [508, 206] width 20 height 20
click at [506, 109] on icon at bounding box center [507, 110] width 9 height 9
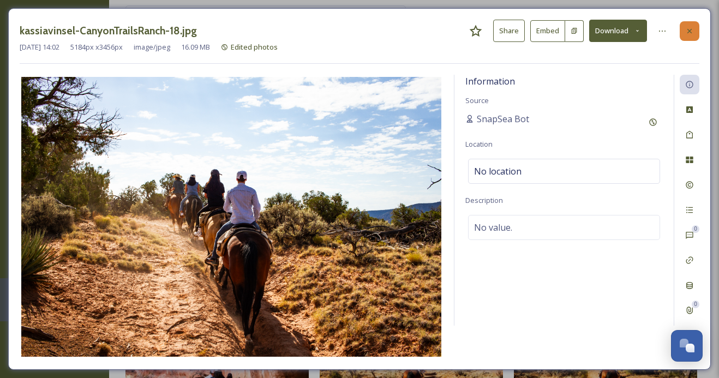
click at [684, 28] on div at bounding box center [689, 31] width 20 height 20
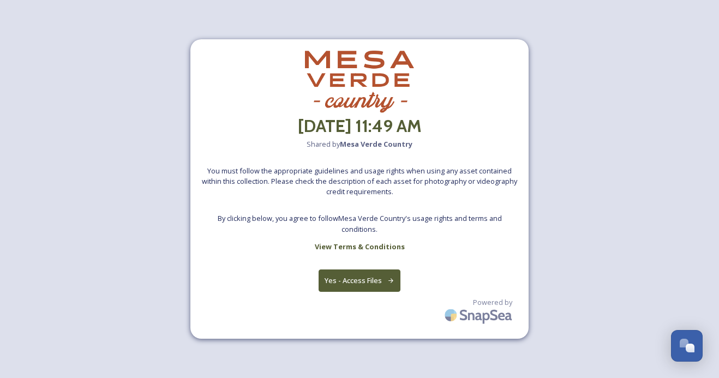
click at [387, 280] on icon at bounding box center [390, 280] width 7 height 7
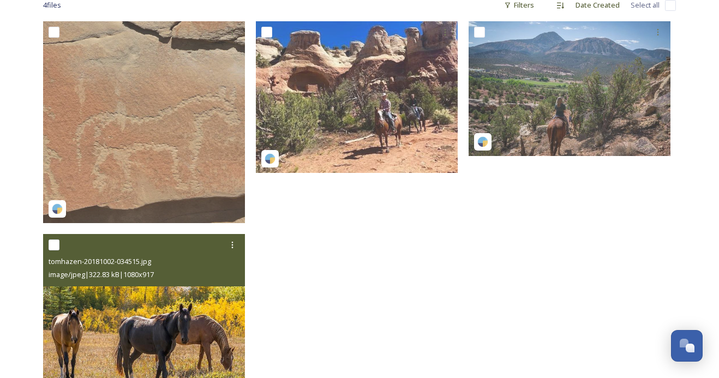
scroll to position [127, 0]
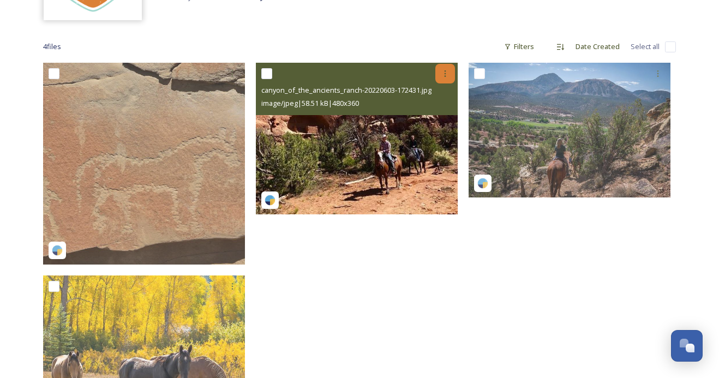
click at [443, 76] on icon at bounding box center [445, 73] width 9 height 9
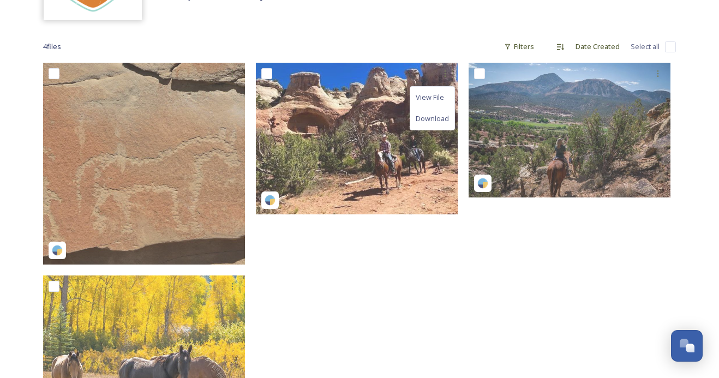
click at [401, 272] on div "View File Download" at bounding box center [359, 257] width 207 height 389
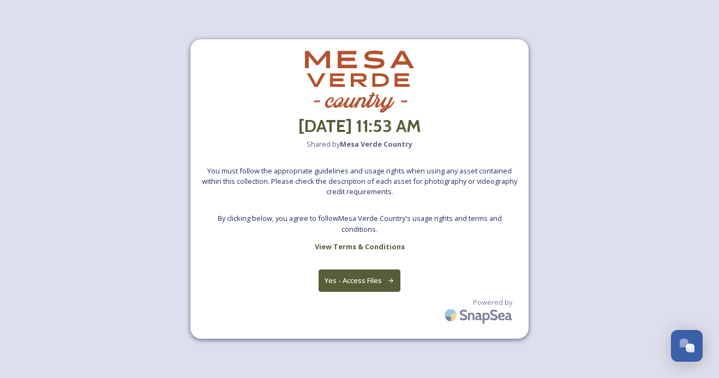
click at [388, 278] on icon at bounding box center [390, 280] width 7 height 7
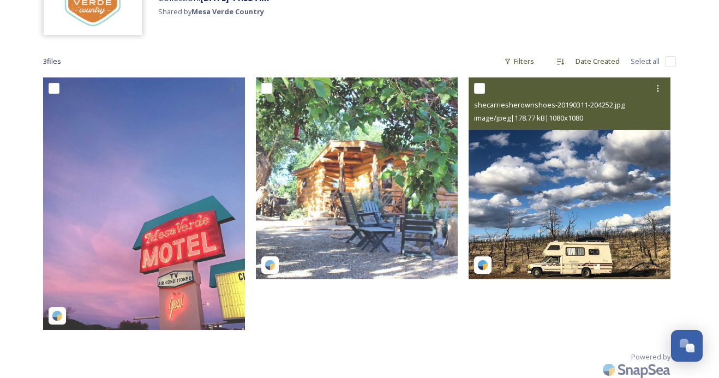
scroll to position [99, 0]
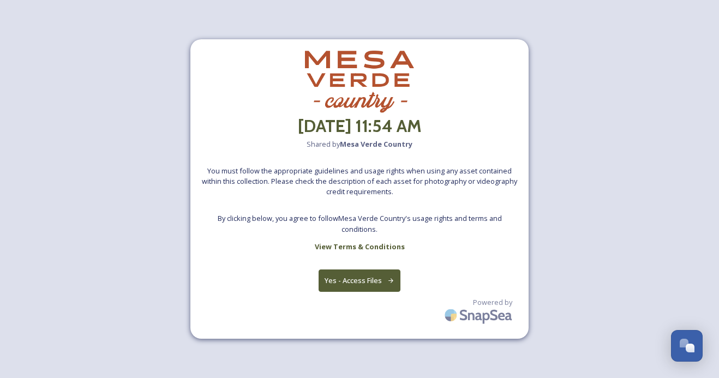
click at [389, 286] on button "Yes - Access Files" at bounding box center [359, 280] width 82 height 22
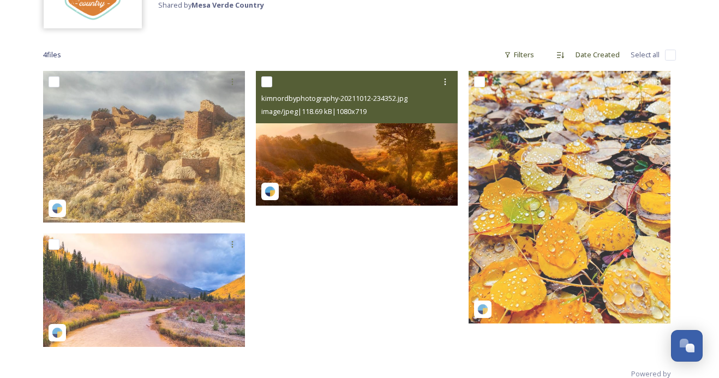
scroll to position [123, 0]
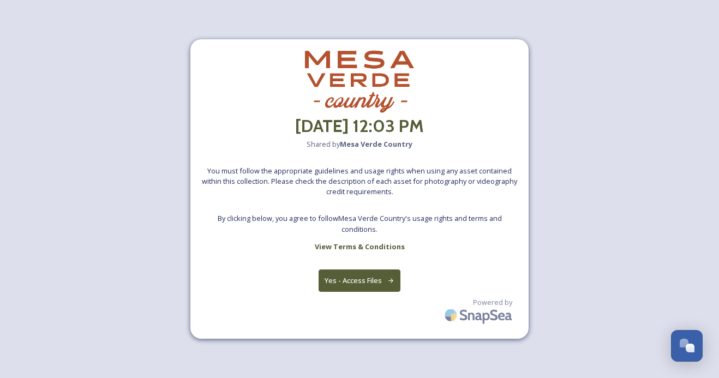
click at [388, 279] on icon at bounding box center [390, 280] width 7 height 7
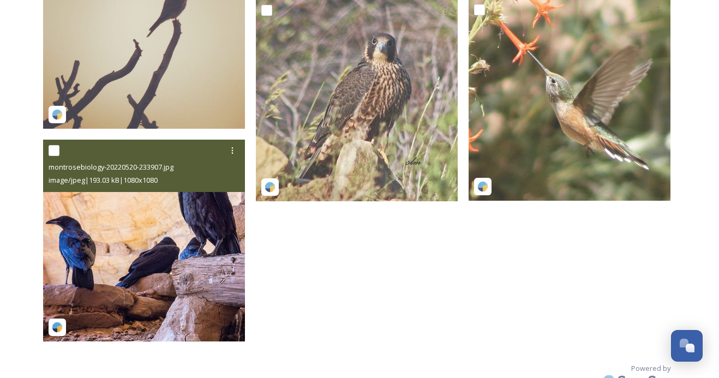
scroll to position [408, 0]
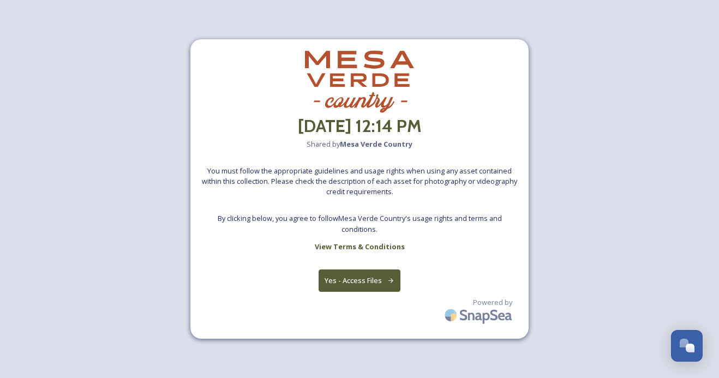
click at [378, 276] on button "Yes - Access Files" at bounding box center [359, 280] width 82 height 22
click at [370, 275] on button "Yes - Access Files" at bounding box center [359, 280] width 82 height 22
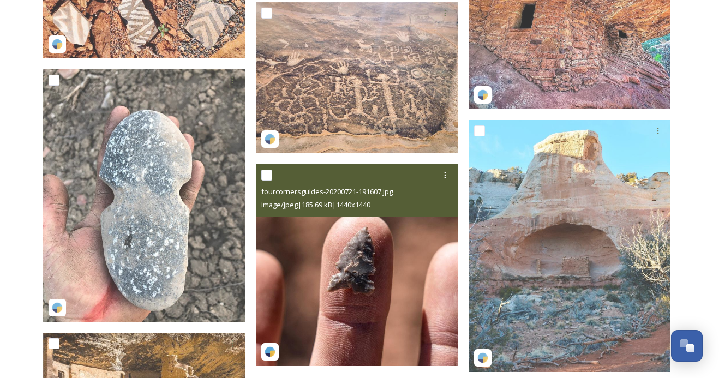
scroll to position [480, 0]
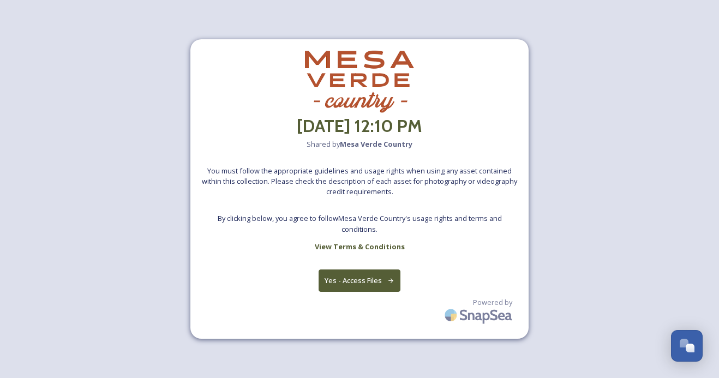
click at [365, 273] on button "Yes - Access Files" at bounding box center [359, 280] width 82 height 22
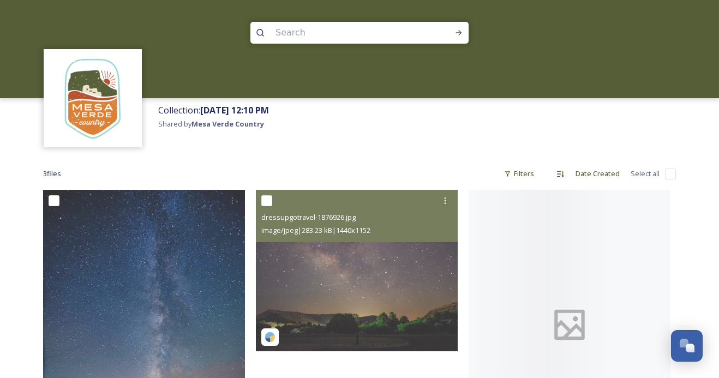
scroll to position [144, 0]
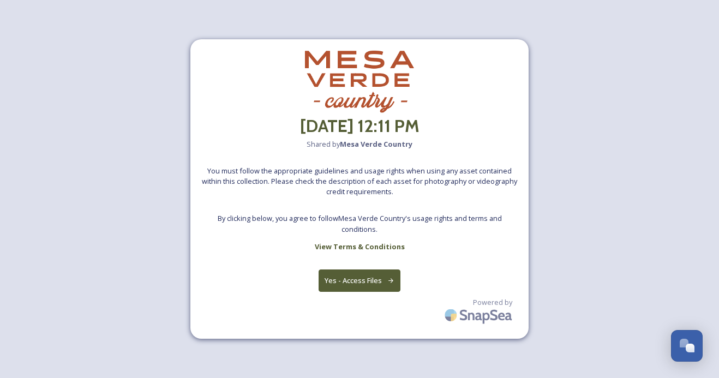
click at [347, 280] on button "Yes - Access Files" at bounding box center [359, 280] width 82 height 22
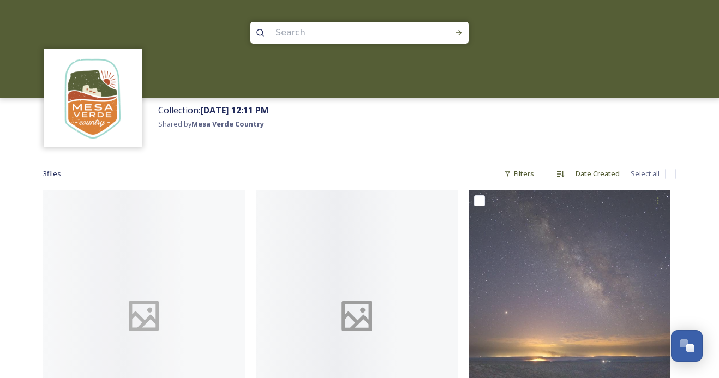
scroll to position [127, 0]
